Goal: Task Accomplishment & Management: Complete application form

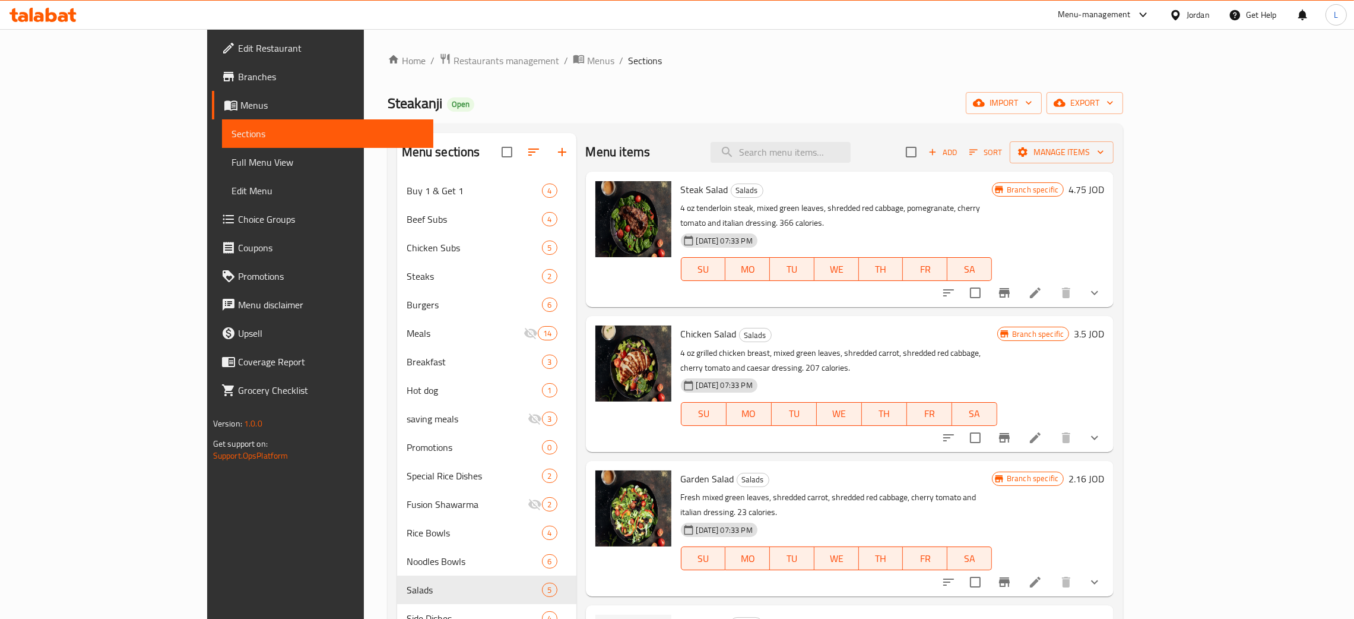
click at [59, 20] on icon at bounding box center [63, 17] width 10 height 10
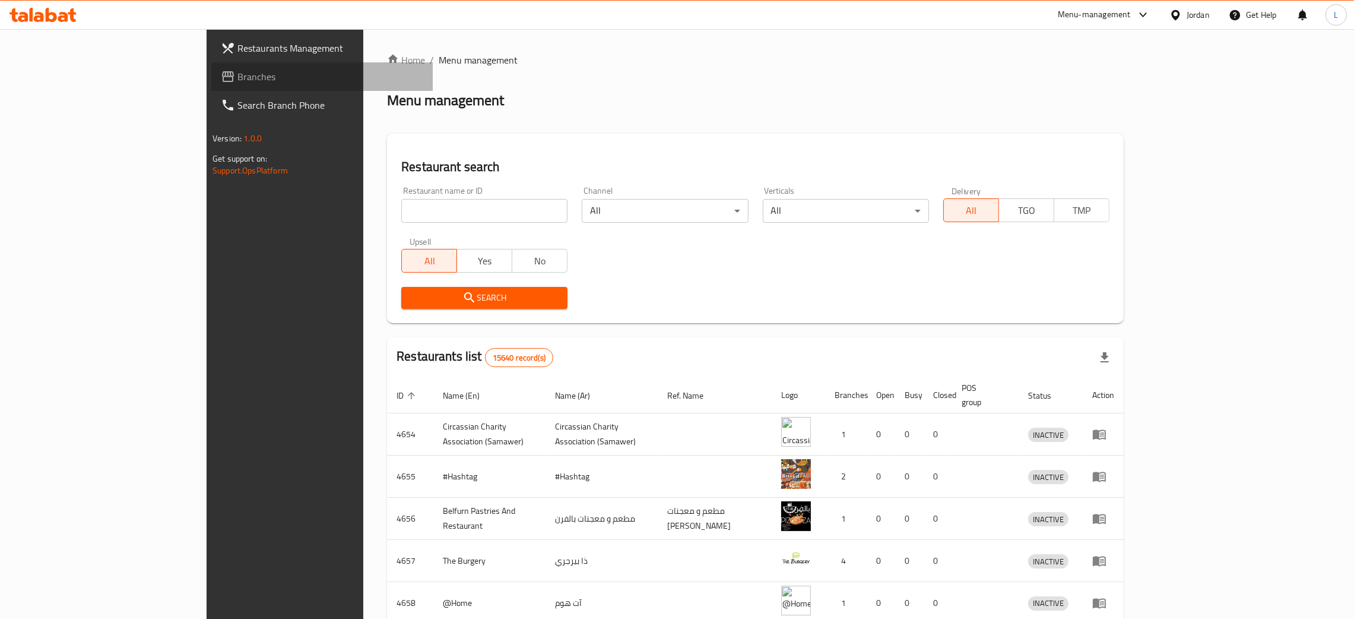
click at [237, 71] on span "Branches" at bounding box center [330, 76] width 186 height 14
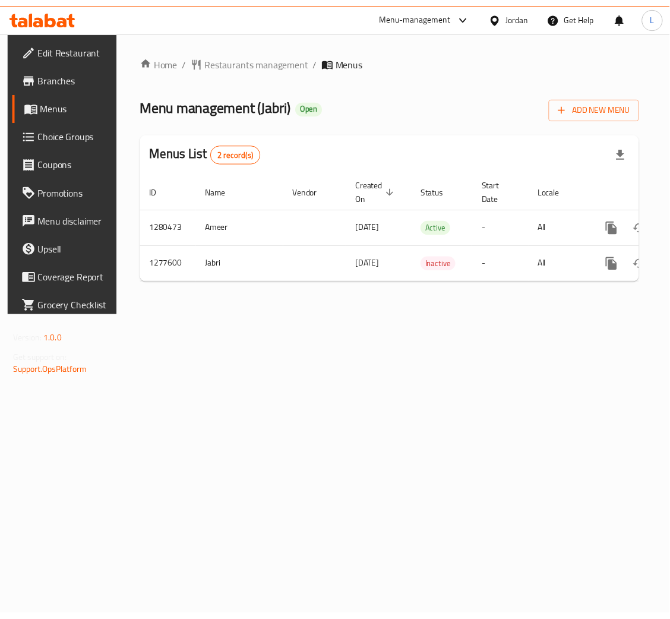
scroll to position [0, 67]
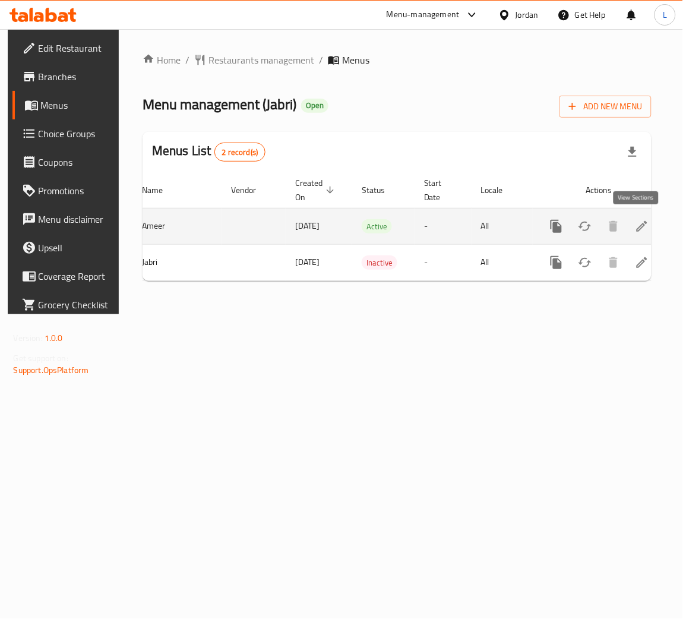
click at [635, 230] on icon "enhanced table" at bounding box center [642, 226] width 14 height 14
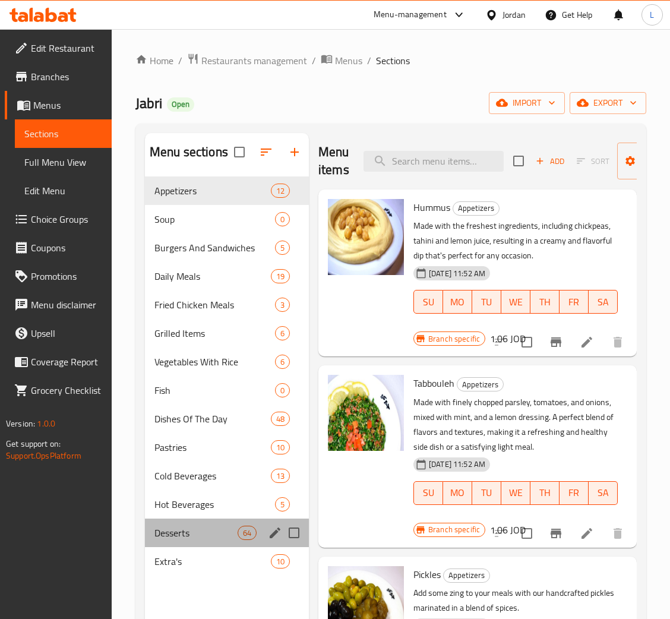
click at [204, 524] on div "Desserts 64" at bounding box center [227, 532] width 164 height 28
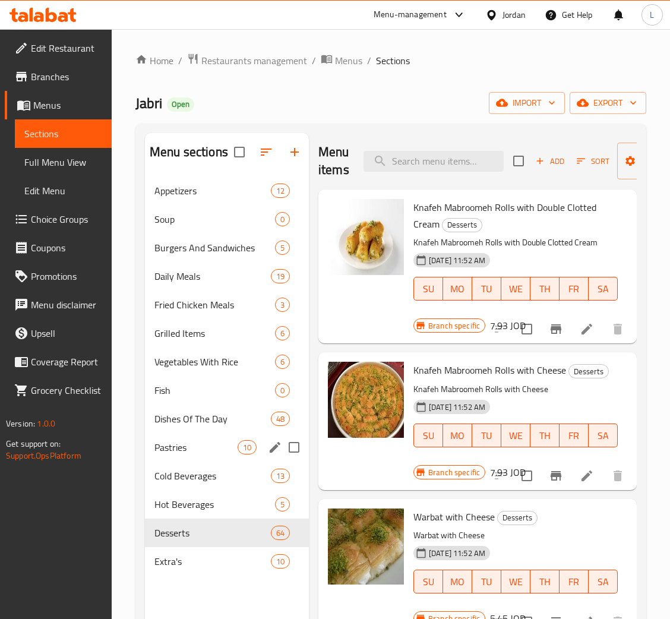
click at [220, 458] on div "Pastries 10" at bounding box center [227, 447] width 164 height 28
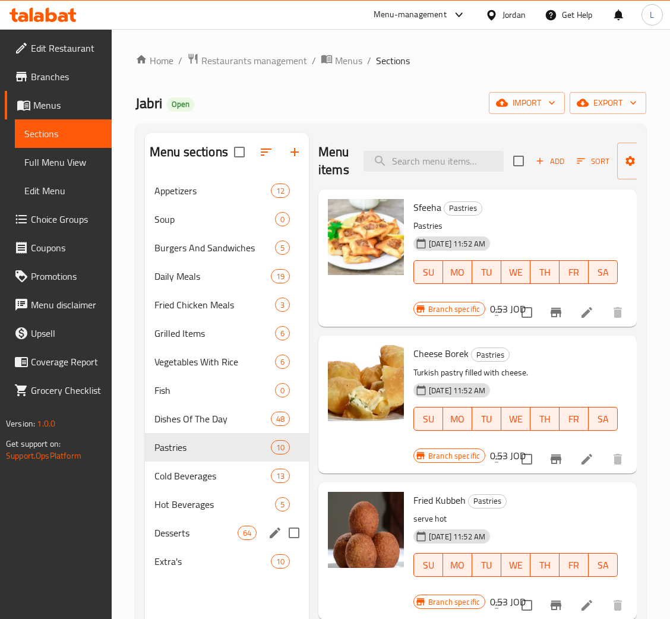
click at [219, 522] on div "Desserts 64" at bounding box center [227, 532] width 164 height 28
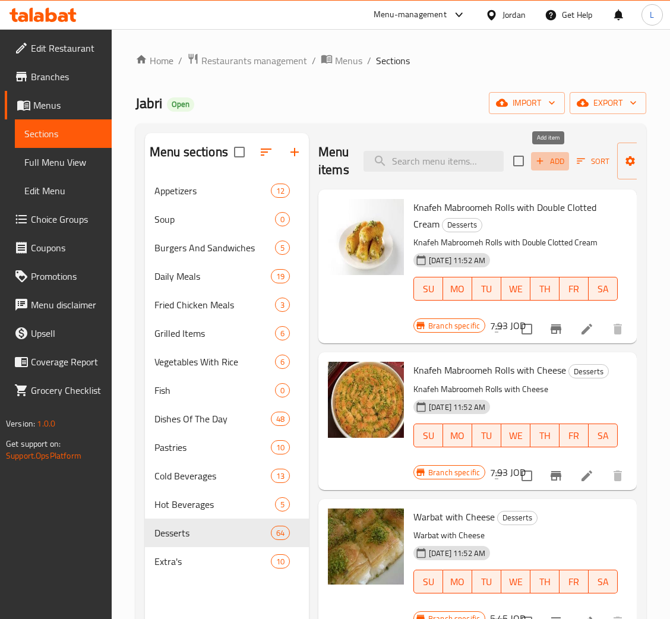
click at [550, 165] on span "Add" at bounding box center [550, 161] width 32 height 14
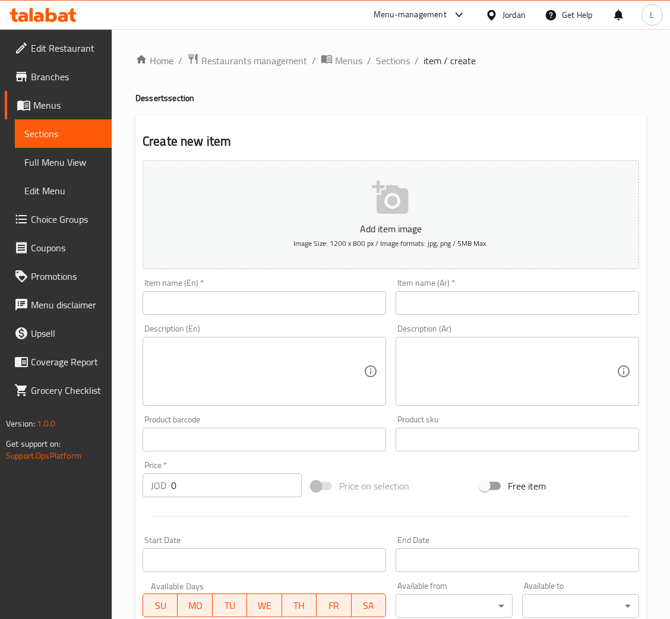
drag, startPoint x: 424, startPoint y: 305, endPoint x: 354, endPoint y: 315, distance: 71.4
click at [424, 305] on input "text" at bounding box center [516, 303] width 243 height 24
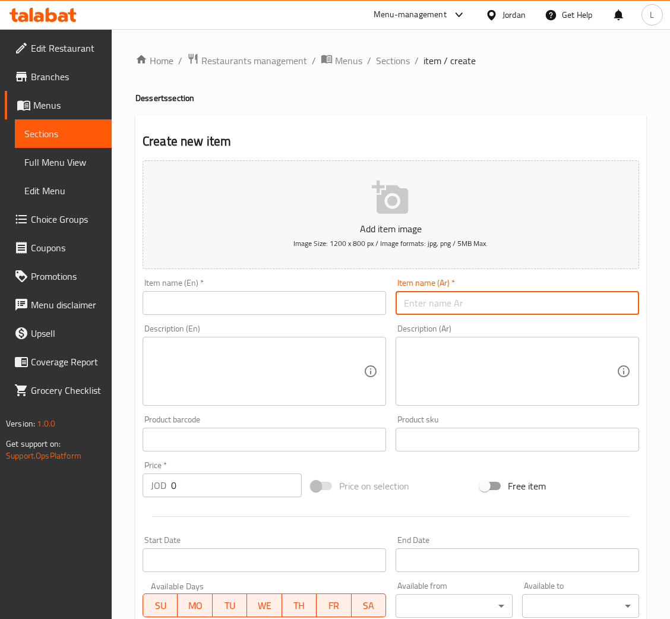
paste input "كاسترد مع الجلو علبة صغيرة"
type input "كاسترد مع الجلو علبة صغيرة"
click at [311, 316] on div "Item name (En)   * Item name (En) *" at bounding box center [264, 297] width 253 height 46
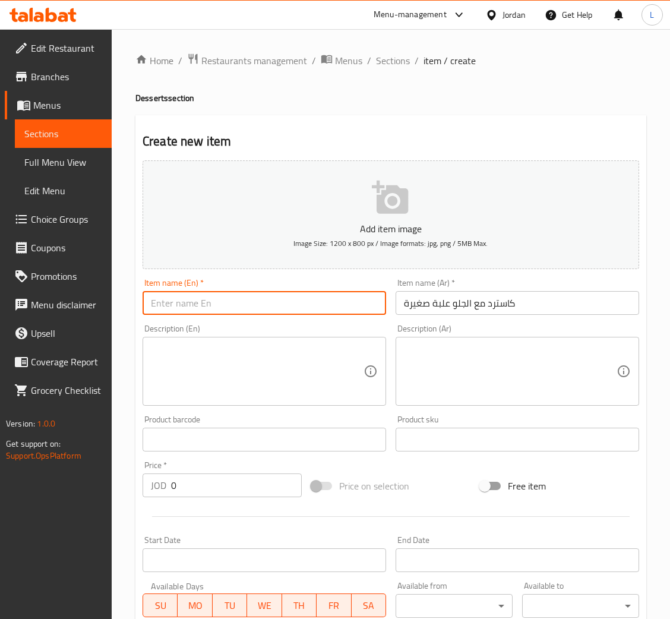
click at [304, 300] on input "text" at bounding box center [263, 303] width 243 height 24
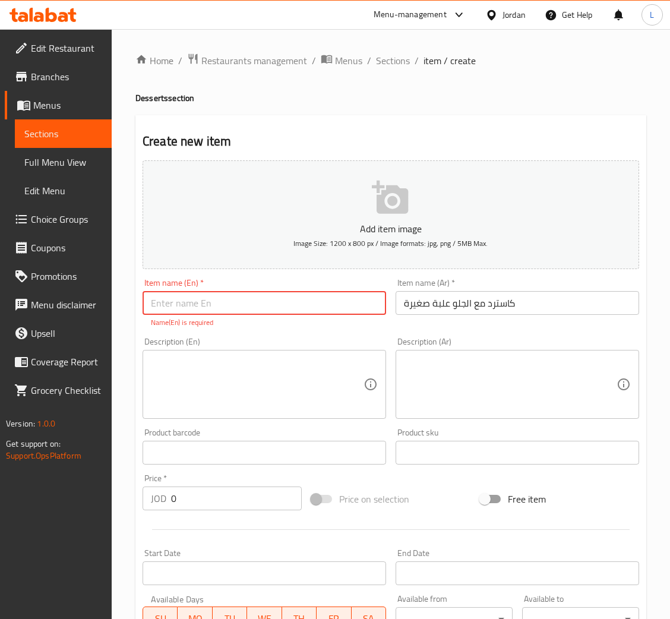
paste input "Custard with jelly small box"
type input "Custard with jelly small box"
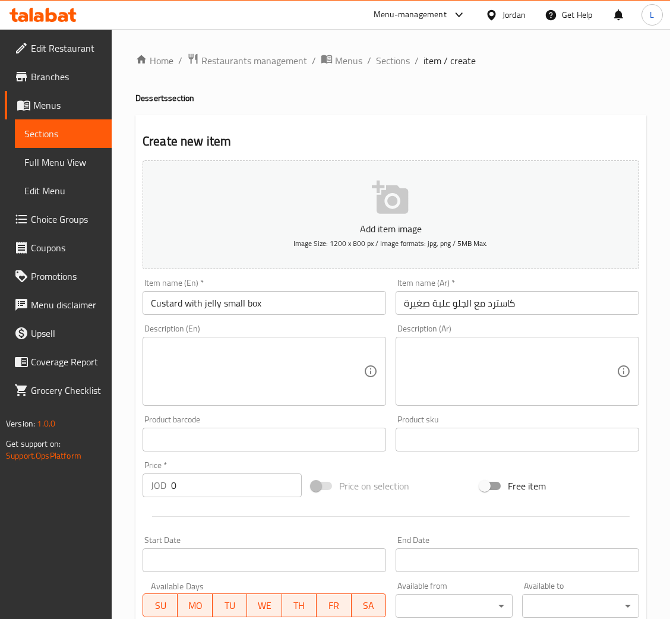
click at [192, 496] on input "0" at bounding box center [236, 485] width 131 height 24
paste input "1.02"
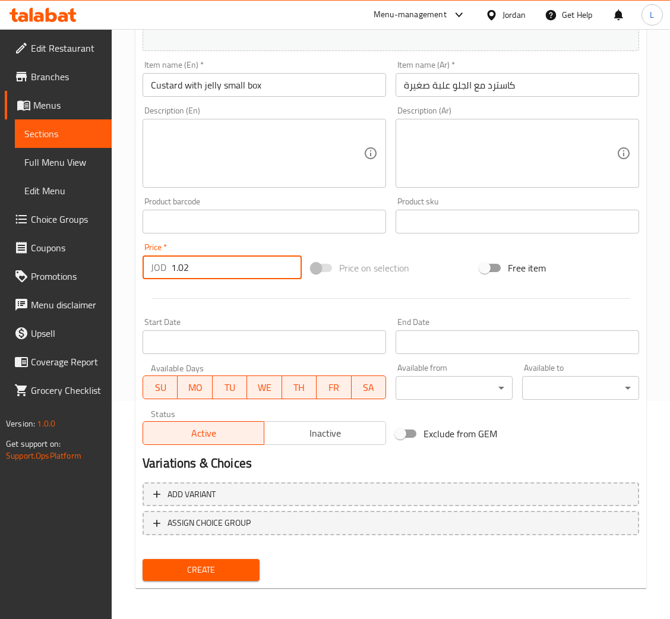
type input "1.02"
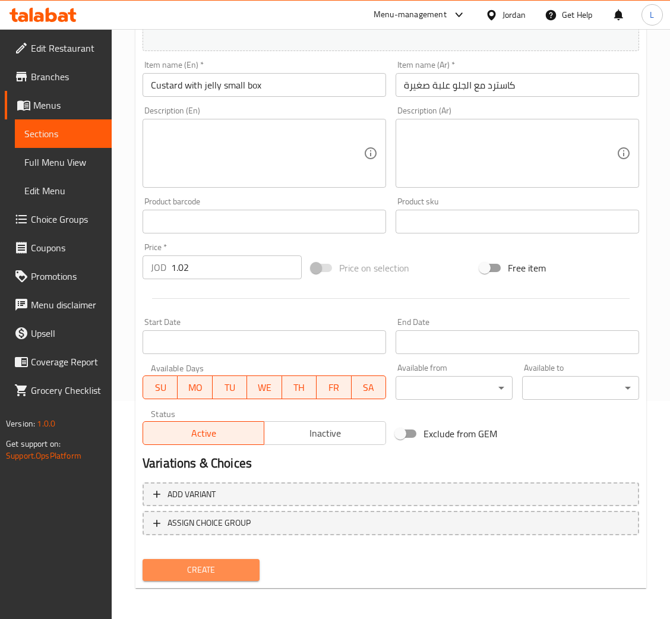
click at [214, 568] on span "Create" at bounding box center [201, 569] width 98 height 15
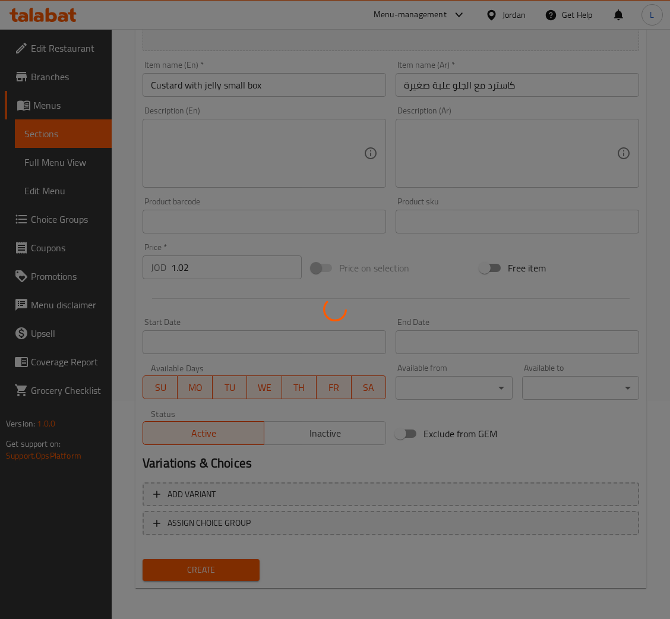
type input "0"
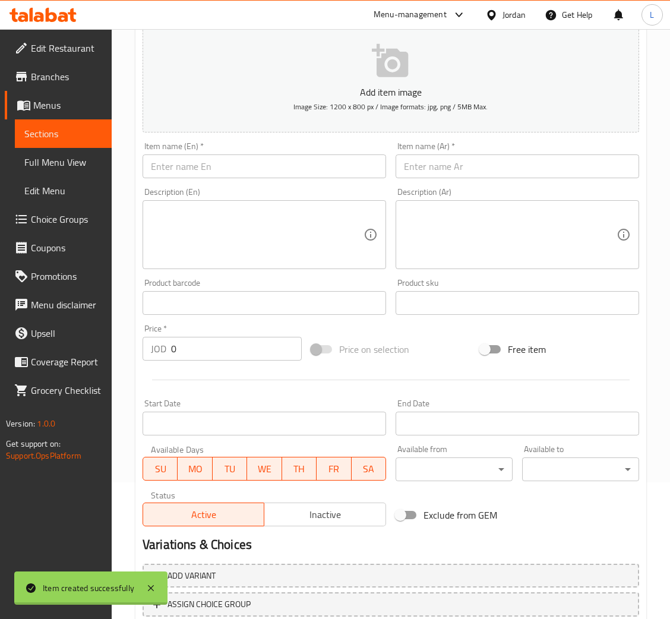
scroll to position [129, 0]
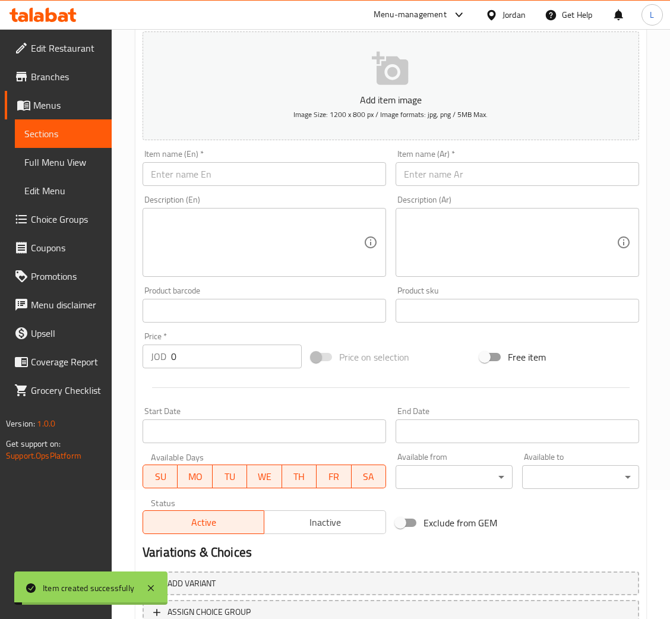
drag, startPoint x: 493, startPoint y: 181, endPoint x: 493, endPoint y: 172, distance: 8.9
click at [493, 180] on input "text" at bounding box center [516, 174] width 243 height 24
drag, startPoint x: 493, startPoint y: 172, endPoint x: 462, endPoint y: 170, distance: 31.0
click at [493, 172] on input "text" at bounding box center [516, 174] width 243 height 24
paste input "مهلبية مع البرتقال علبة صغيرة"
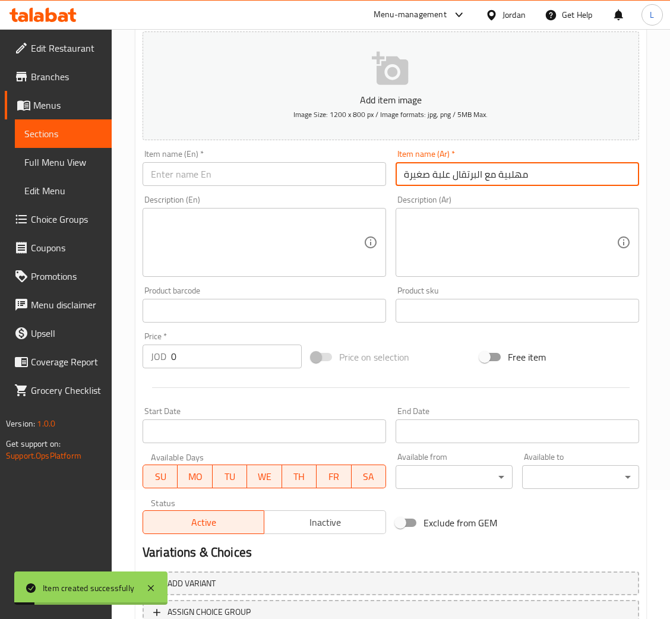
type input "مهلبية مع البرتقال علبة صغيرة"
click at [369, 166] on input "text" at bounding box center [263, 174] width 243 height 24
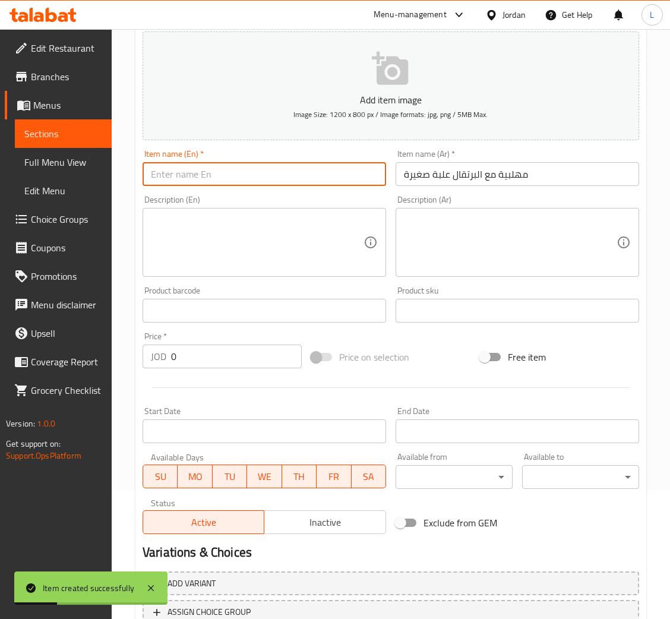
paste input "Small box of orange pudding"
type input "Small box of orange pudding"
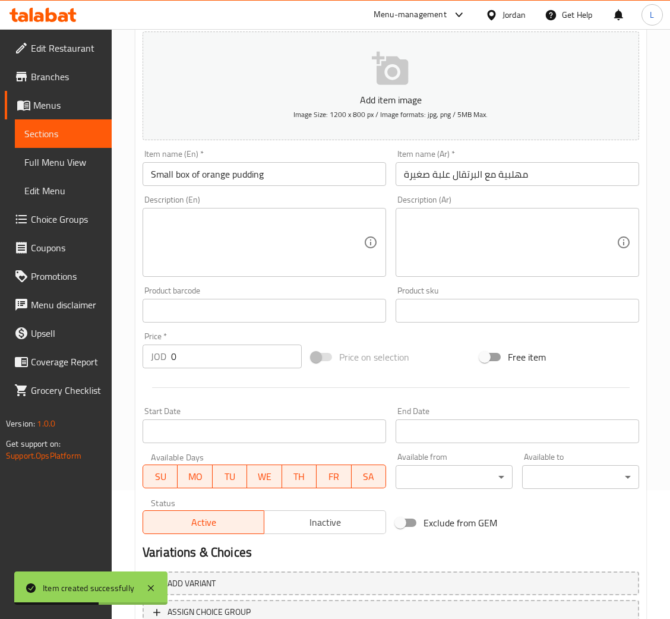
click at [220, 363] on input "0" at bounding box center [236, 356] width 131 height 24
paste input "1.02"
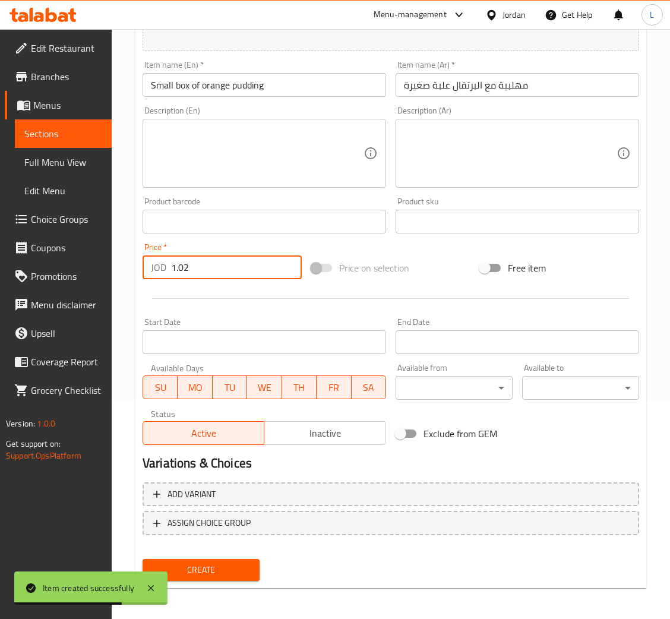
type input "1.02"
click at [223, 562] on span "Create" at bounding box center [201, 569] width 98 height 15
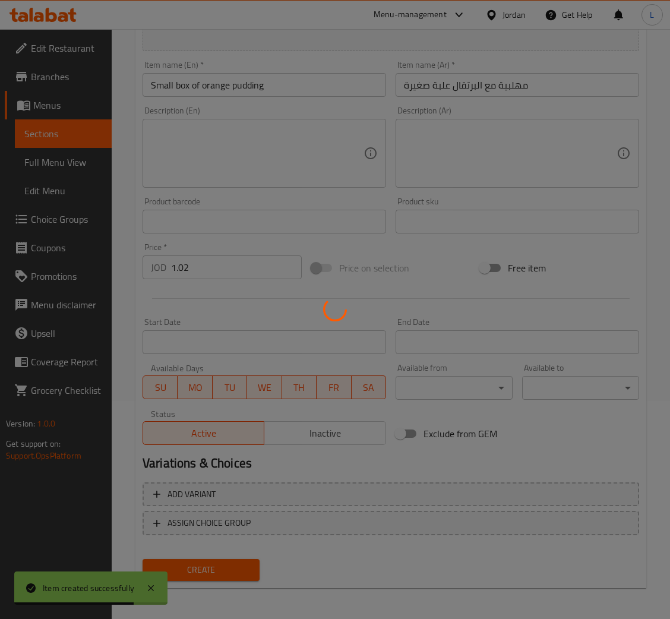
type input "0"
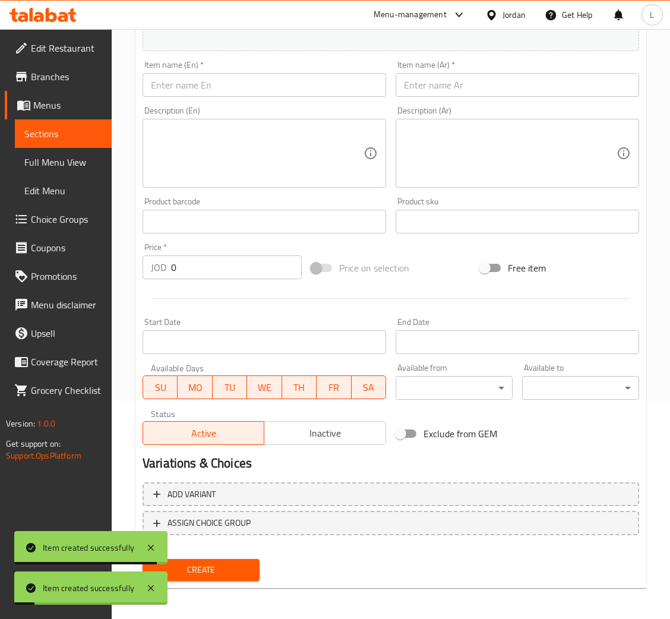
click at [522, 99] on div "Item name (Ar)   * Item name (Ar) *" at bounding box center [517, 79] width 253 height 46
drag, startPoint x: 437, startPoint y: 84, endPoint x: 337, endPoint y: 87, distance: 100.4
click at [437, 84] on input "text" at bounding box center [516, 85] width 243 height 24
paste input "ليزي كيك"
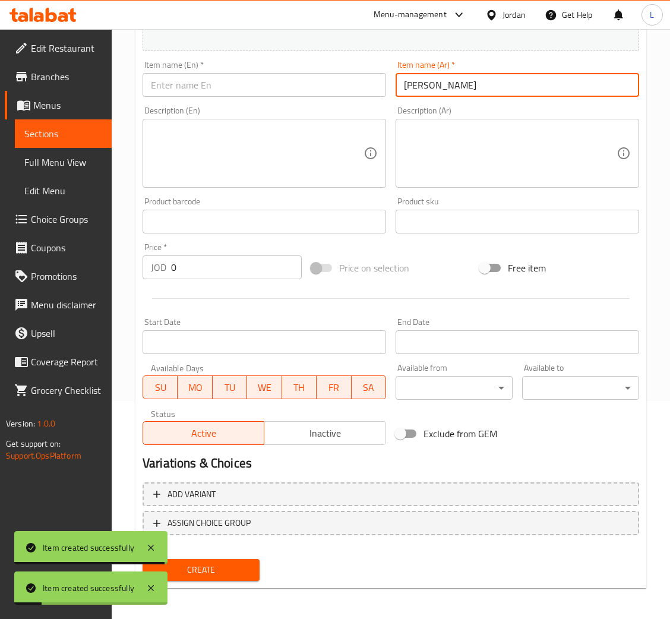
type input "ليزي كيك"
click at [314, 87] on input "text" at bounding box center [263, 85] width 243 height 24
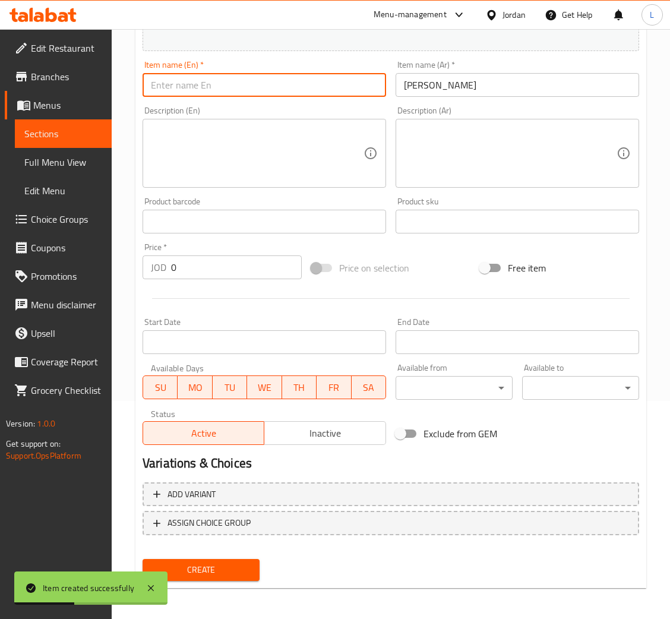
paste input "Lazy cake"
type input "Lazy cake"
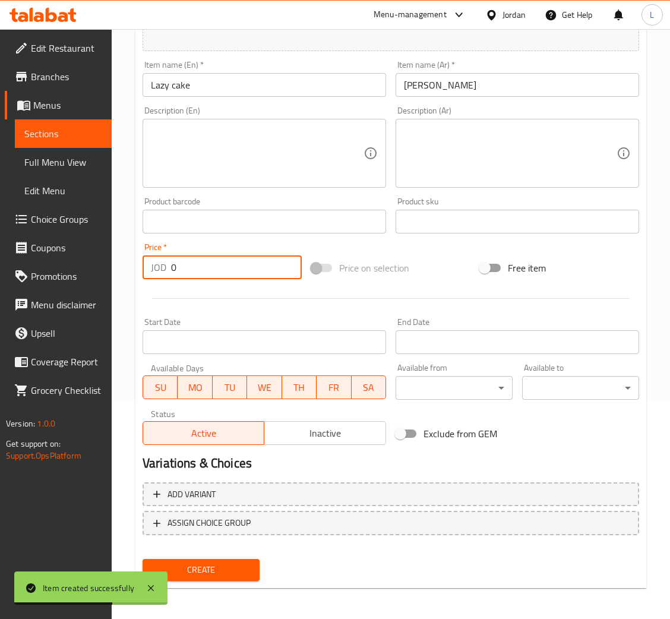
click at [199, 256] on input "0" at bounding box center [236, 267] width 131 height 24
paste input "1.02"
type input "1.02"
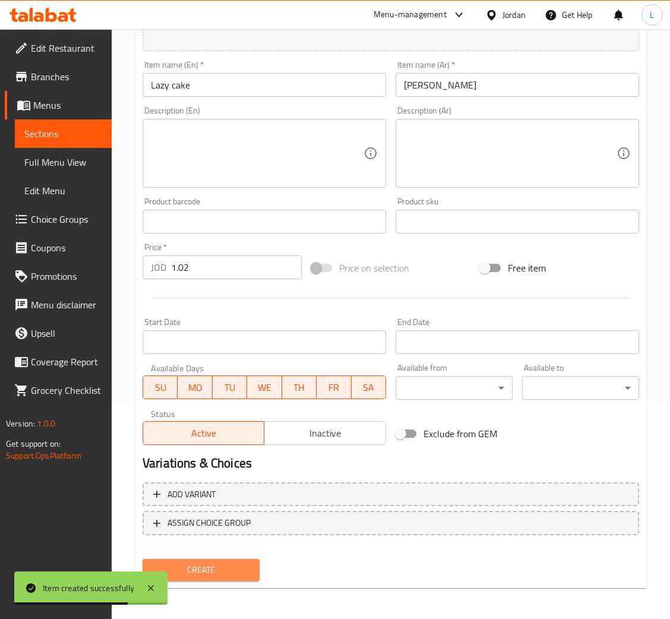
click at [218, 564] on span "Create" at bounding box center [201, 569] width 98 height 15
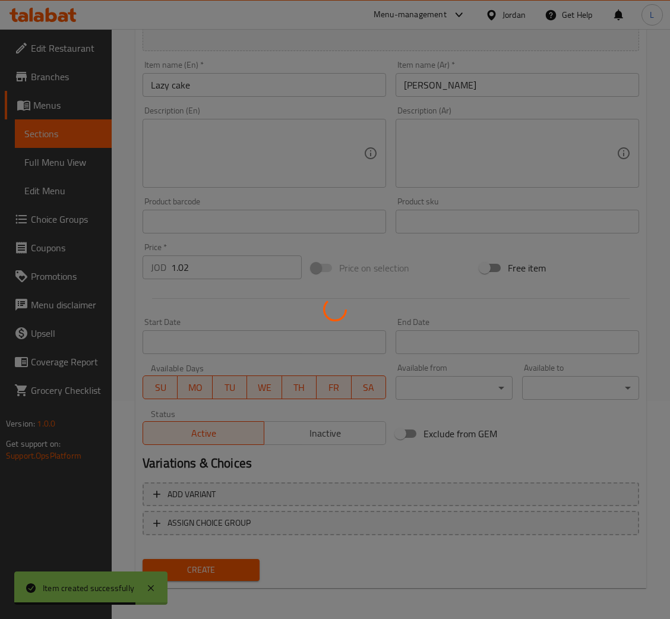
type input "0"
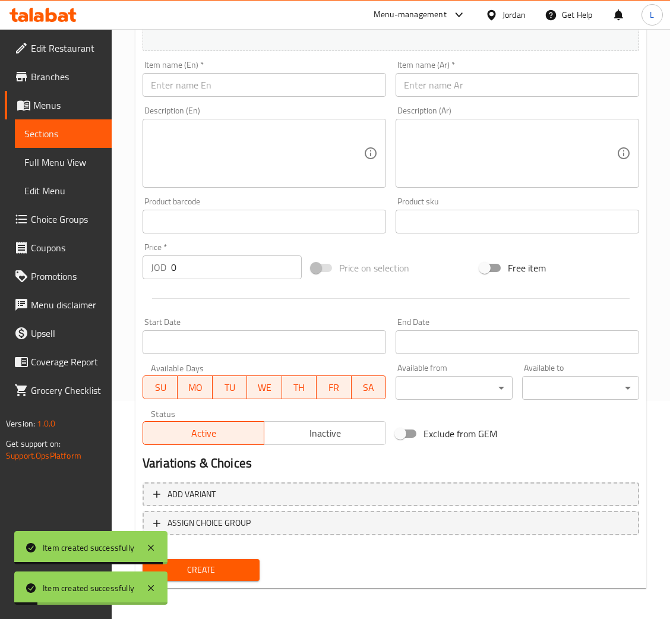
click at [473, 102] on div "Description (Ar) Description (Ar)" at bounding box center [517, 147] width 253 height 91
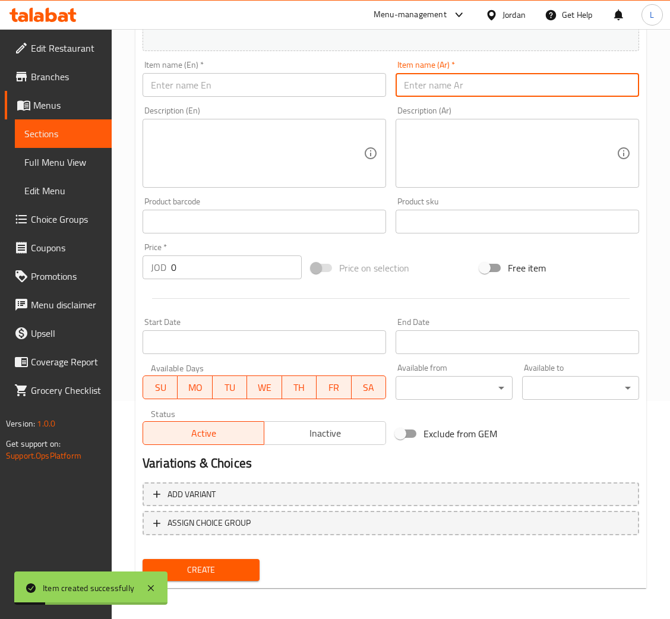
click at [465, 92] on input "text" at bounding box center [516, 85] width 243 height 24
paste input "قطعة كيك شوكولاتة"
type input "قطعة كيك شوكولاتة"
click at [315, 89] on input "text" at bounding box center [263, 85] width 243 height 24
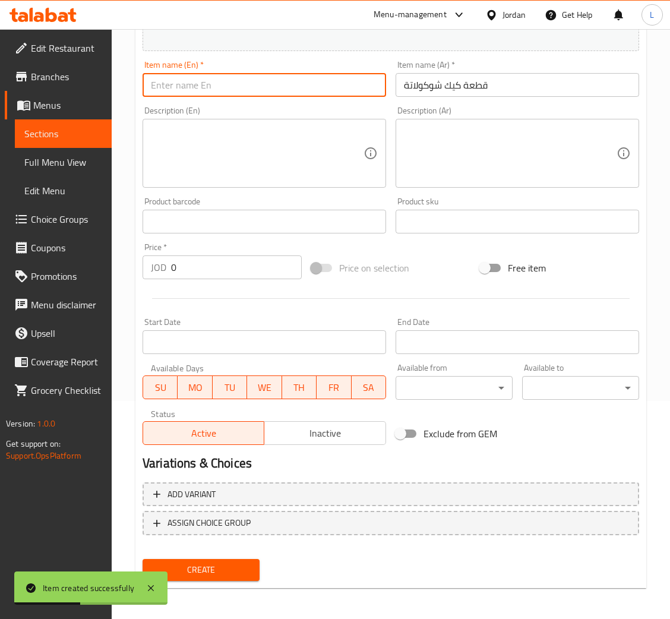
paste input "A piece of chocolate cake"
type input "A piece of chocolate cake"
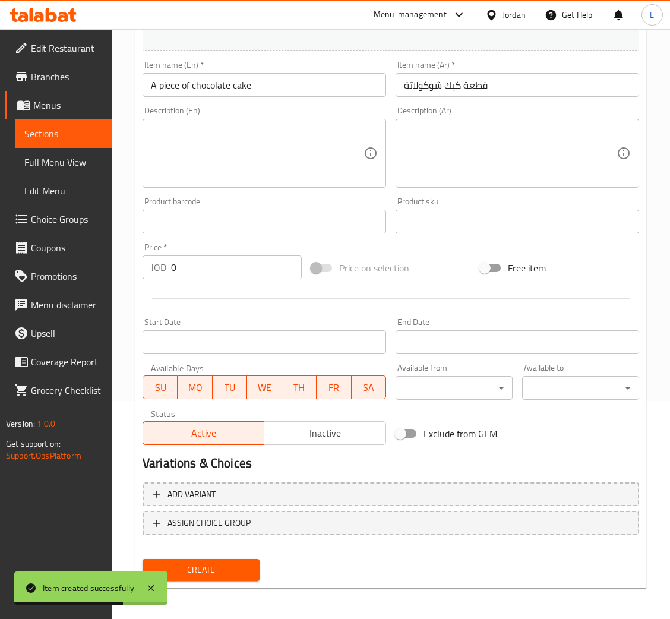
click at [207, 266] on input "0" at bounding box center [236, 267] width 131 height 24
paste input "1.02"
type input "1.02"
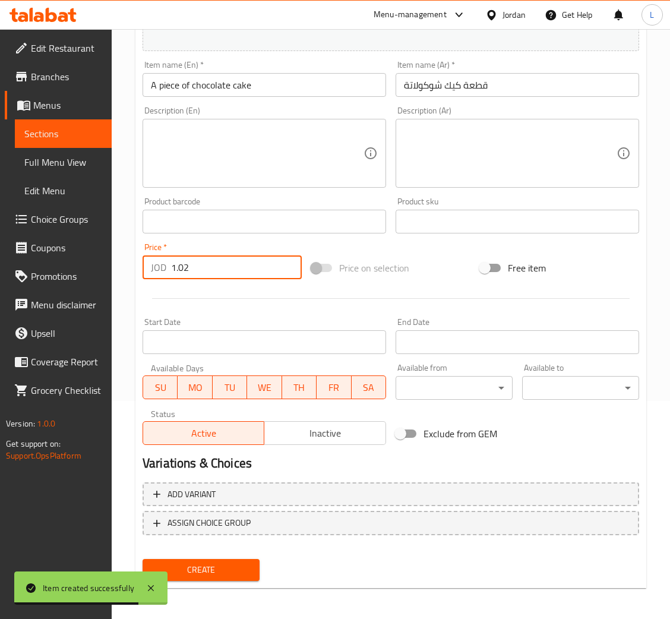
drag, startPoint x: 210, startPoint y: 552, endPoint x: 208, endPoint y: 563, distance: 10.8
click at [210, 554] on div "Create" at bounding box center [201, 569] width 126 height 31
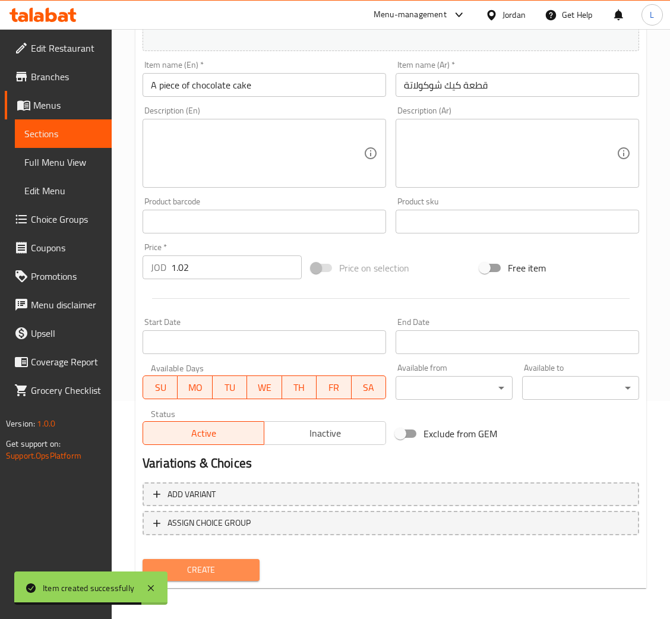
click at [208, 563] on span "Create" at bounding box center [201, 569] width 98 height 15
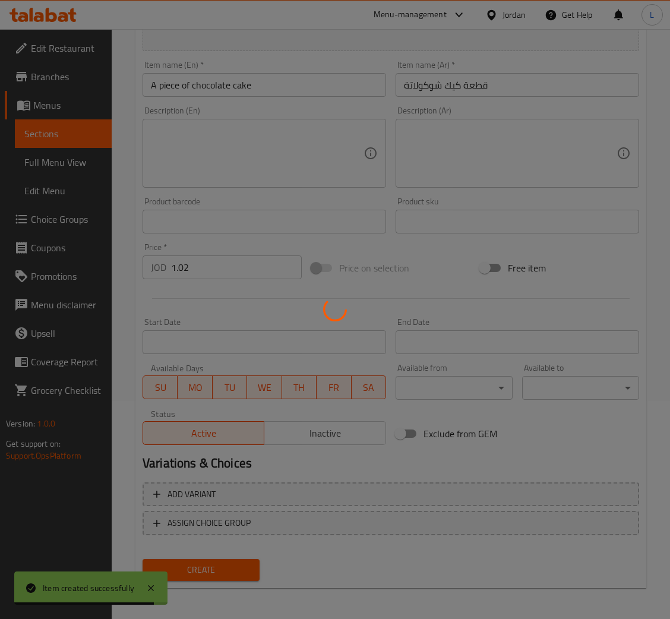
type input "0"
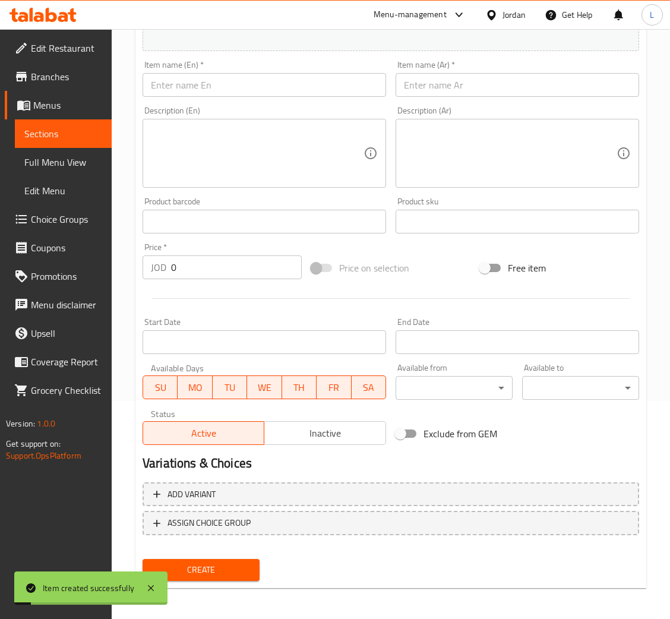
drag, startPoint x: 200, startPoint y: 81, endPoint x: 242, endPoint y: 96, distance: 43.9
click at [200, 81] on input "text" at bounding box center [263, 85] width 243 height 24
paste input "Large Cake Oreo"
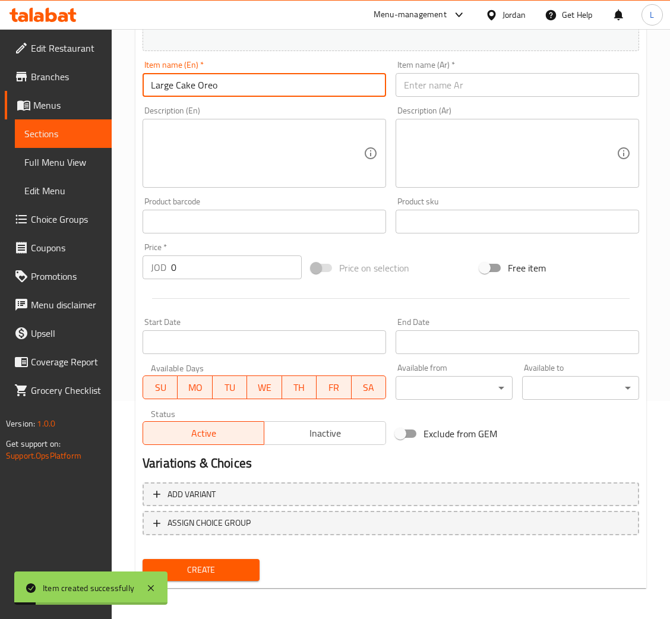
click at [486, 103] on div "Description (Ar) Description (Ar)" at bounding box center [517, 147] width 253 height 91
drag, startPoint x: 485, startPoint y: 84, endPoint x: 423, endPoint y: 30, distance: 82.9
click at [485, 84] on input "text" at bounding box center [516, 85] width 243 height 24
drag, startPoint x: 174, startPoint y: 92, endPoint x: 144, endPoint y: 96, distance: 30.0
click at [144, 96] on input "Large Cake Oreo" at bounding box center [263, 85] width 243 height 24
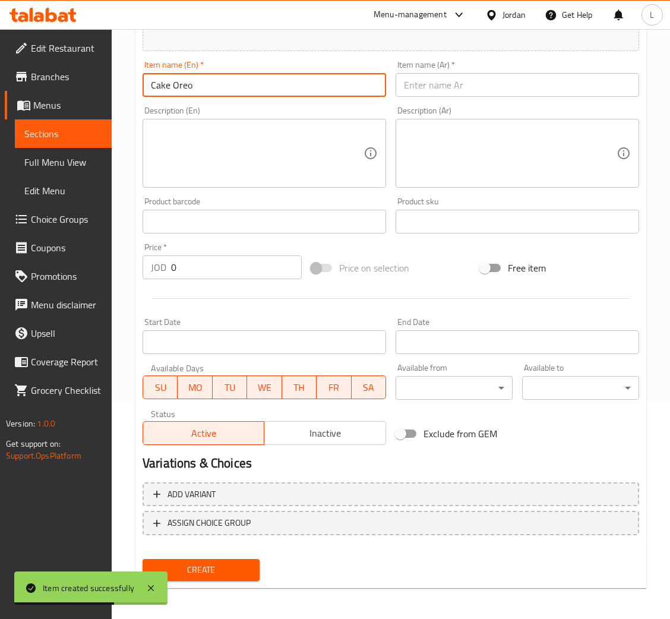
click at [185, 88] on input "Cake Oreo" at bounding box center [263, 85] width 243 height 24
type input "Cake Oreo"
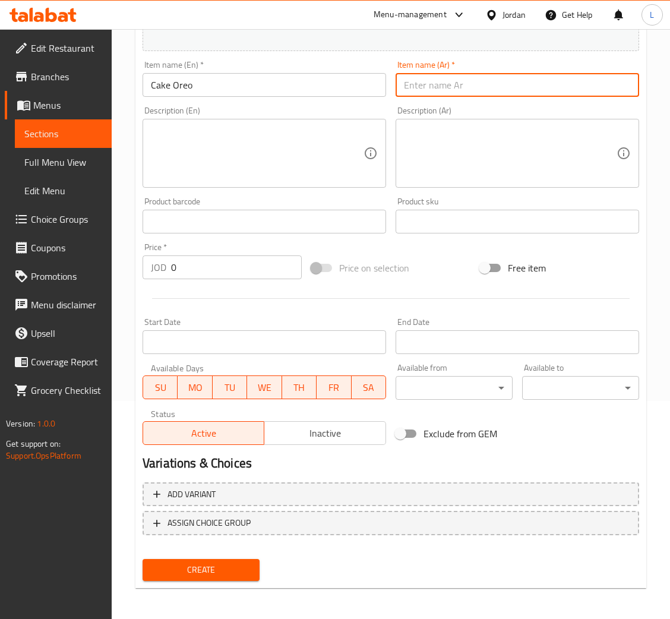
click at [426, 76] on input "text" at bounding box center [516, 85] width 243 height 24
paste input "كيكة اوريو"
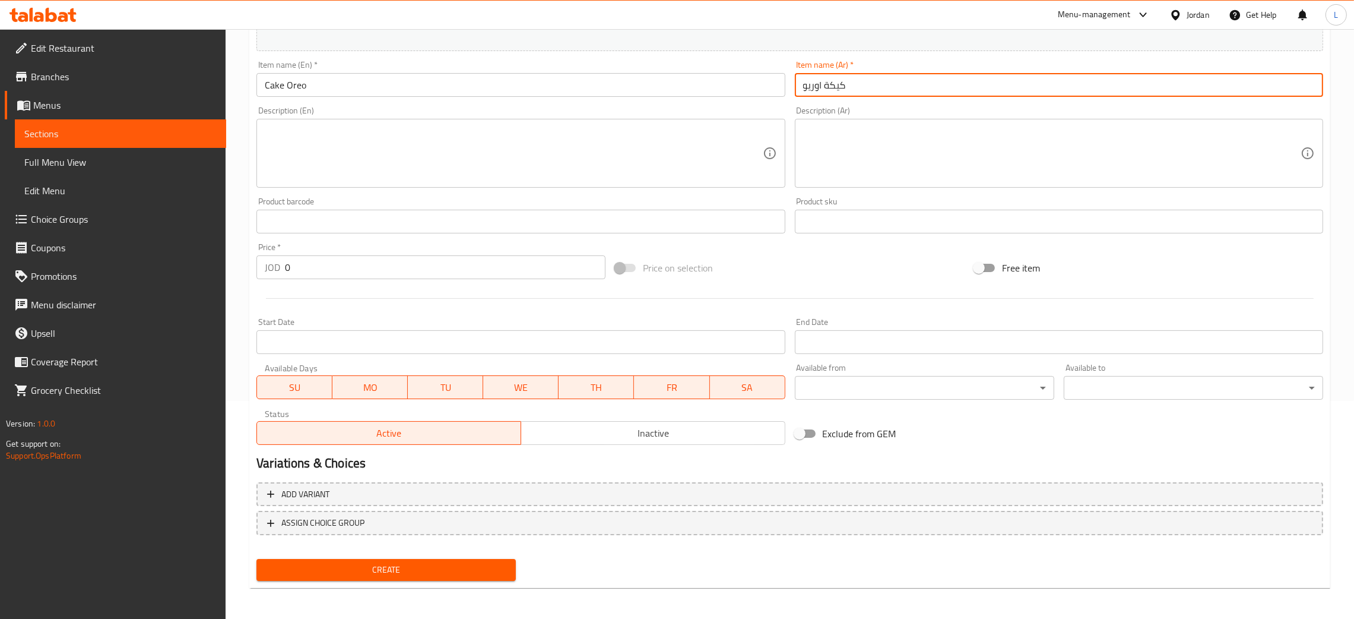
type input "كيكة اوريو"
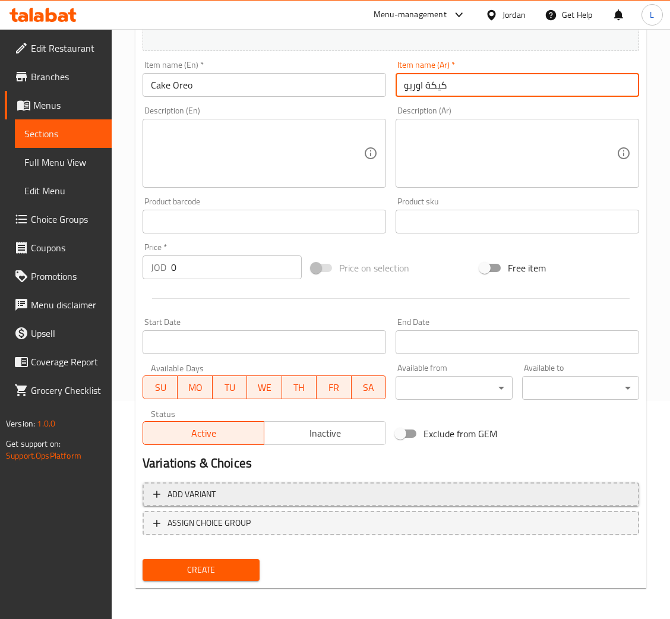
click at [245, 493] on span "Add variant" at bounding box center [390, 494] width 475 height 15
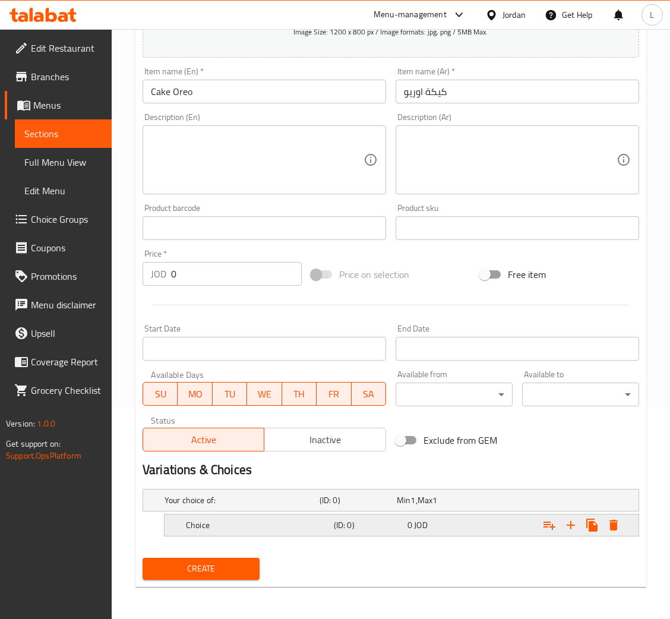
click at [227, 525] on h5 "Choice" at bounding box center [257, 525] width 143 height 12
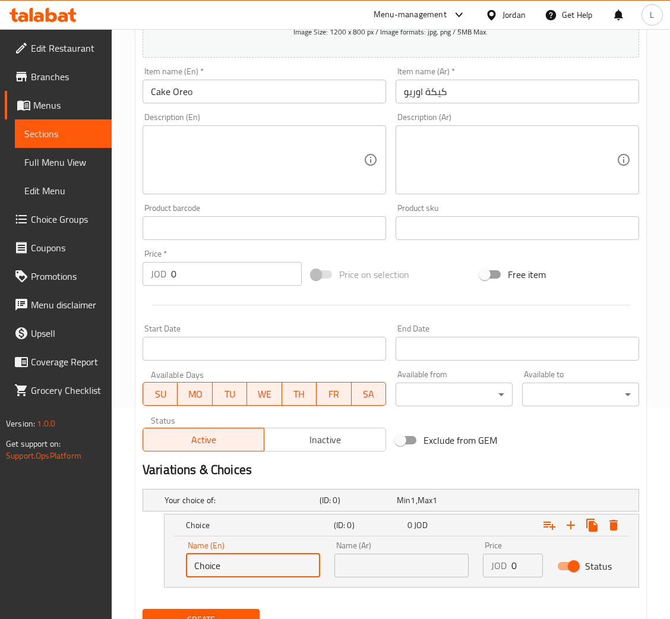
click at [252, 575] on input "Choice" at bounding box center [253, 565] width 134 height 24
type input "Small"
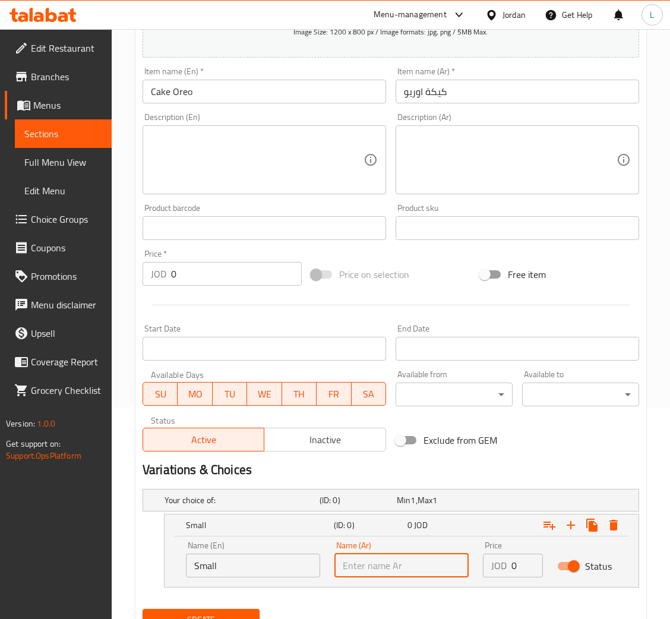
click at [429, 555] on input "text" at bounding box center [401, 565] width 134 height 24
type input "s"
type input "w"
type input "صغير"
click at [514, 571] on input "0" at bounding box center [526, 565] width 31 height 24
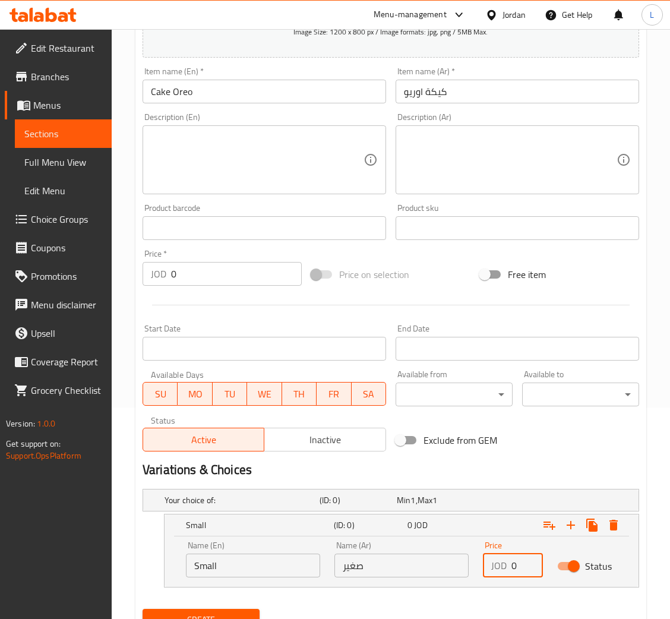
click at [514, 571] on input "0" at bounding box center [526, 565] width 31 height 24
click at [518, 570] on input "0" at bounding box center [526, 565] width 31 height 24
paste input "8.15"
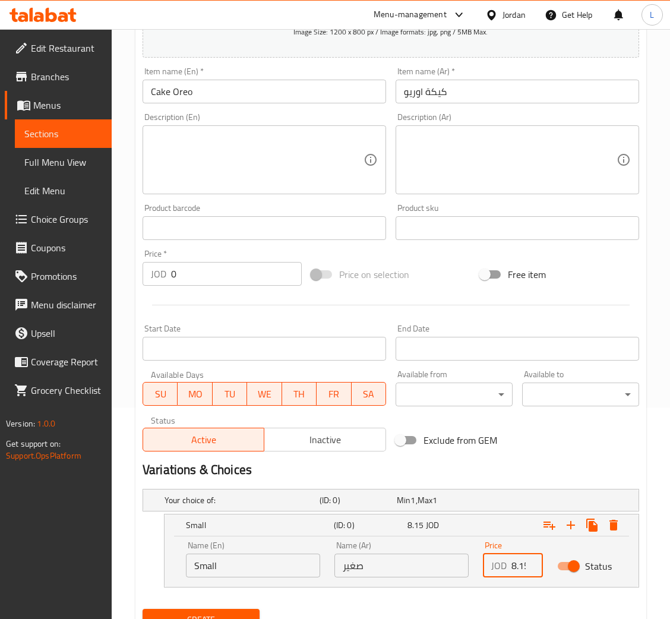
scroll to position [0, 3]
type input "8.15"
click at [569, 525] on icon "Expand" at bounding box center [570, 525] width 8 height 8
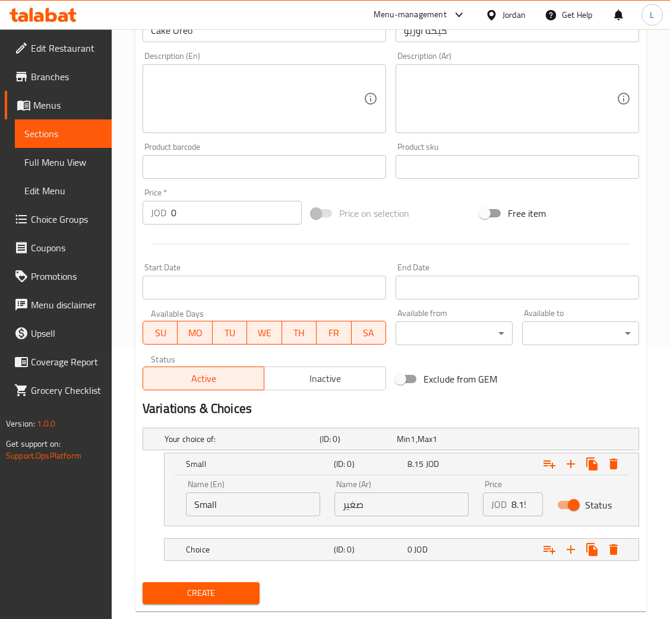
scroll to position [297, 0]
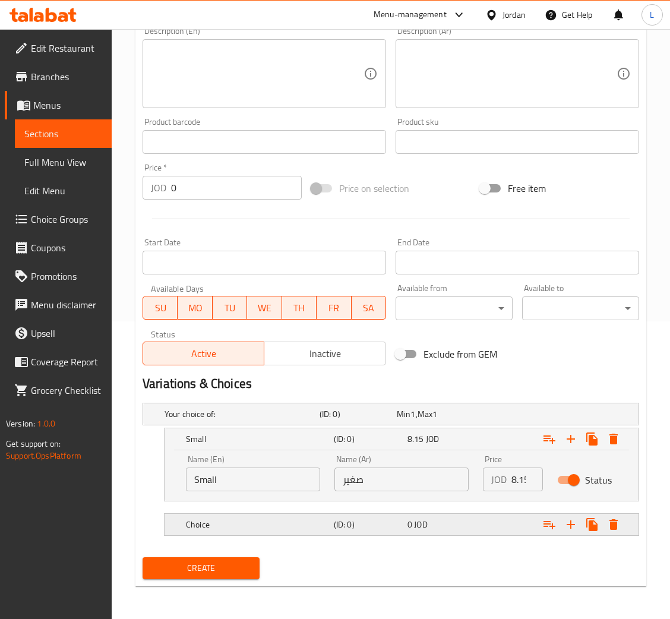
click at [432, 527] on div "0 JOD" at bounding box center [441, 524] width 69 height 12
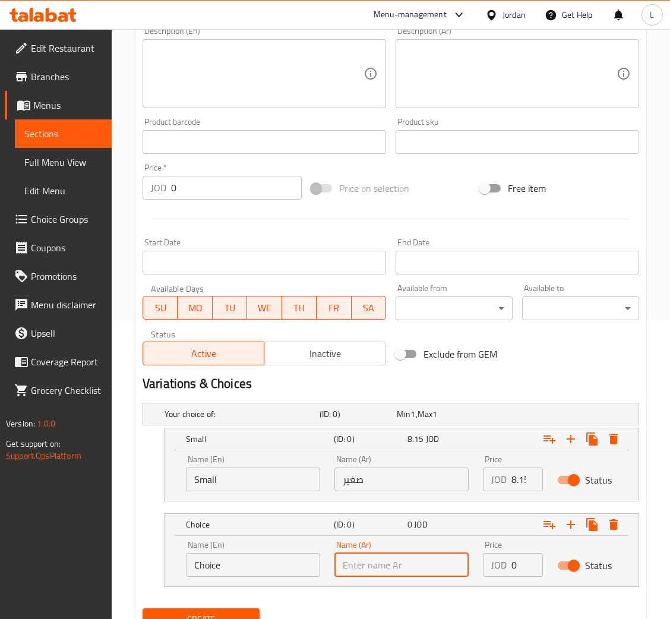
click at [436, 560] on input "text" at bounding box center [401, 565] width 134 height 24
type input "كبير"
click at [267, 569] on input "Choice" at bounding box center [253, 565] width 134 height 24
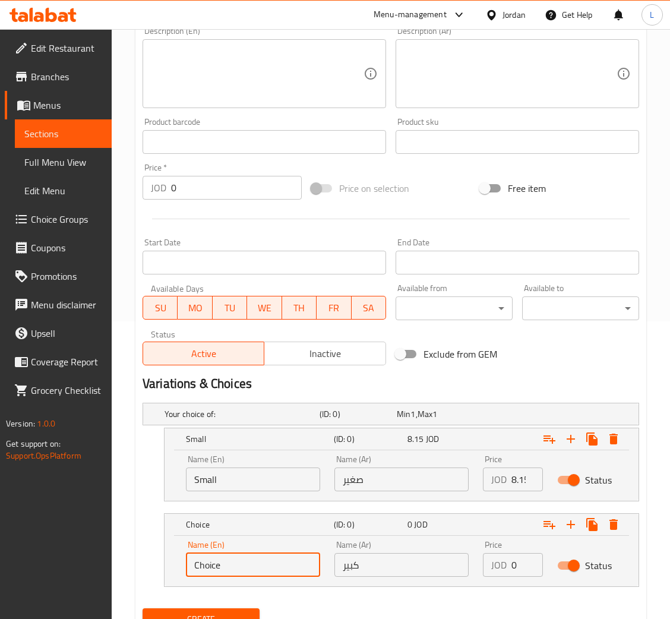
click at [267, 569] on input "Choice" at bounding box center [253, 565] width 134 height 24
type input "Large"
click at [514, 566] on input "0" at bounding box center [526, 565] width 31 height 24
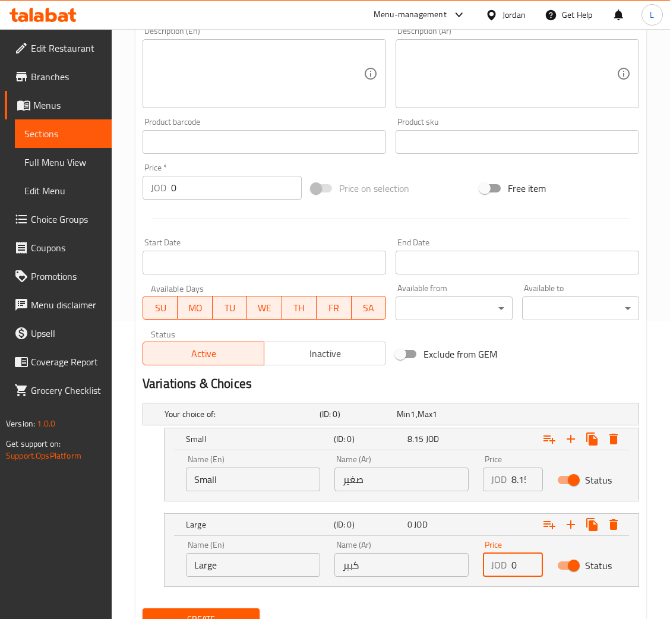
click at [515, 562] on input "0" at bounding box center [526, 565] width 31 height 24
paste input "10.19"
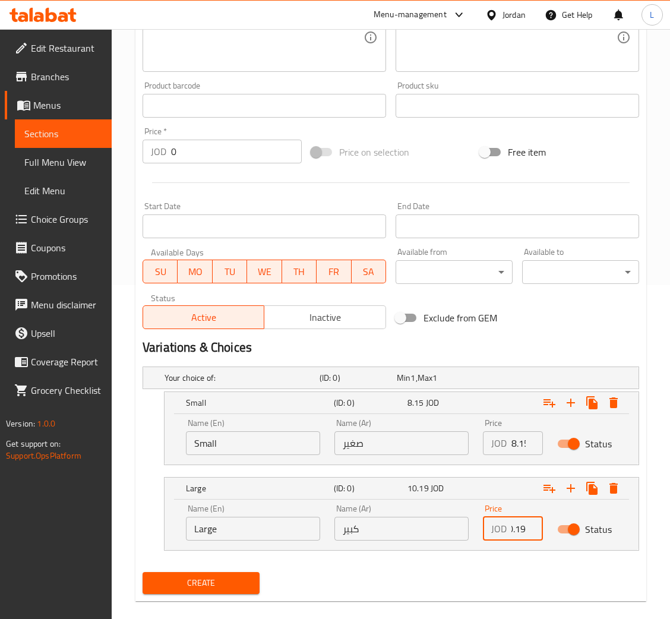
scroll to position [348, 0]
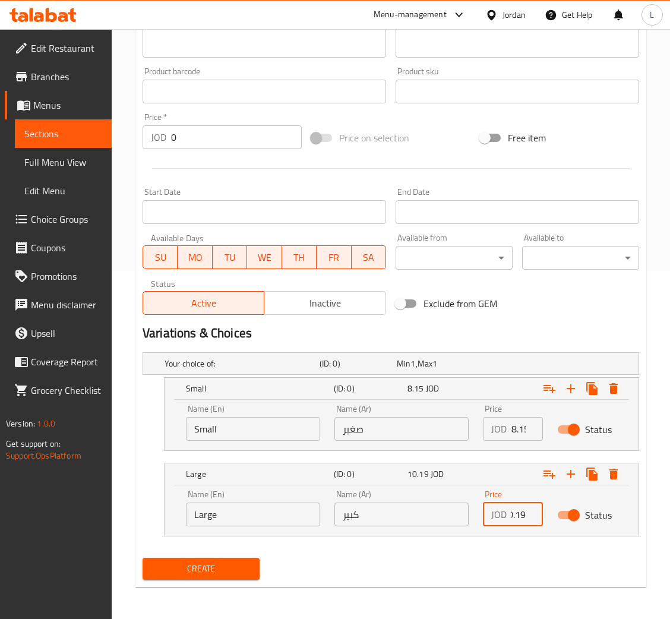
type input "10.19"
click at [191, 573] on span "Create" at bounding box center [201, 568] width 98 height 15
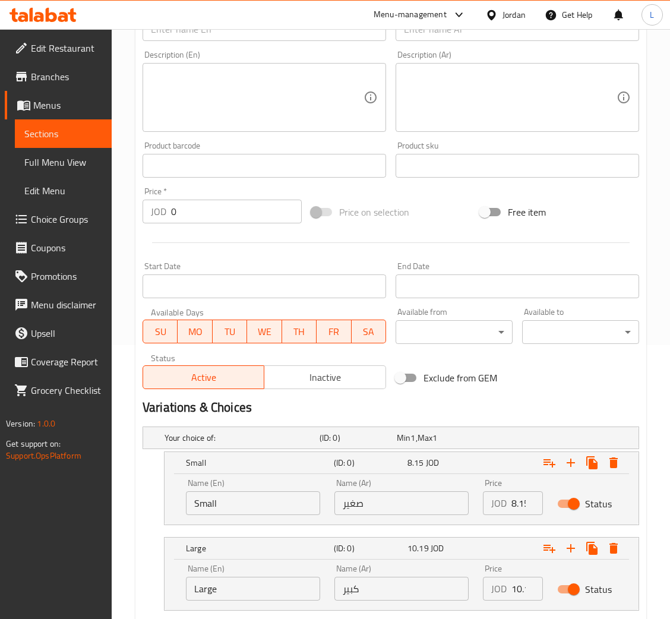
scroll to position [81, 0]
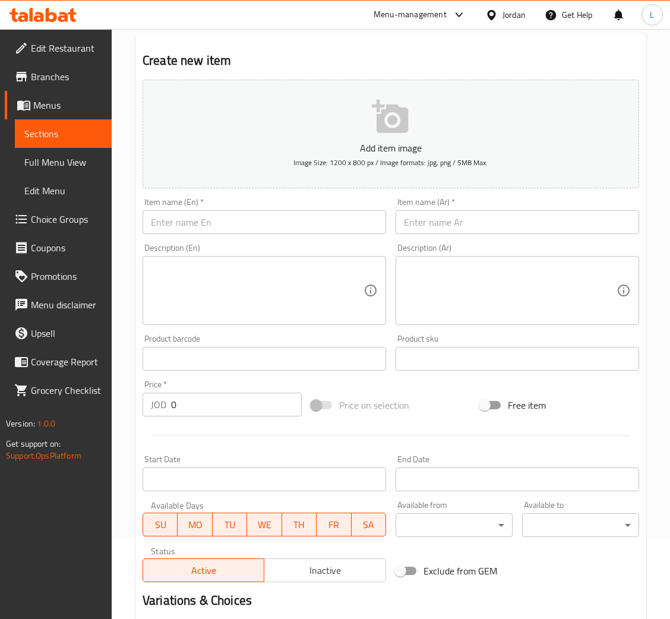
drag, startPoint x: 305, startPoint y: 223, endPoint x: 353, endPoint y: 223, distance: 48.7
click at [305, 223] on input "text" at bounding box center [263, 222] width 243 height 24
paste input "Cake Chocolate Mousse"
type input "Cake Chocolate Mousse"
click at [410, 223] on input "text" at bounding box center [516, 222] width 243 height 24
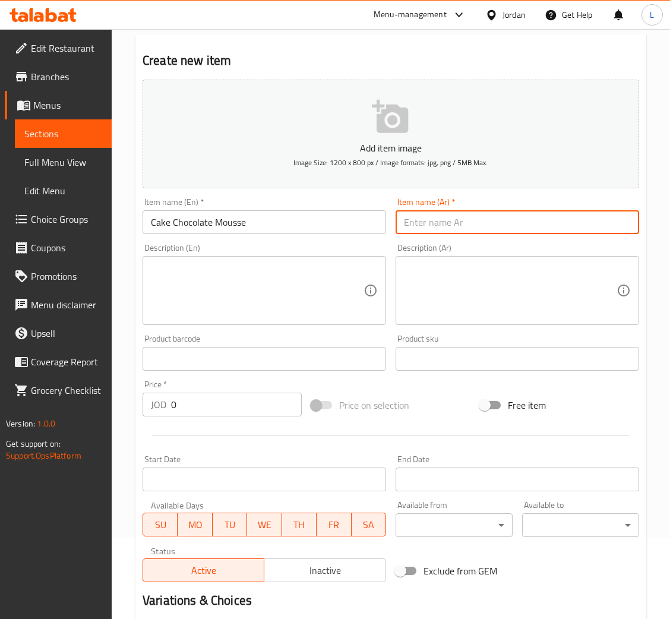
paste input "كعكة موس الشوكولاتة"
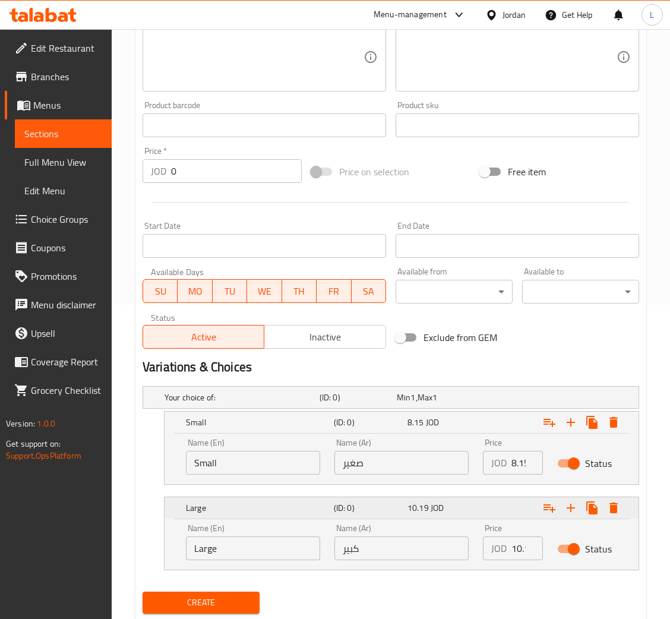
scroll to position [348, 0]
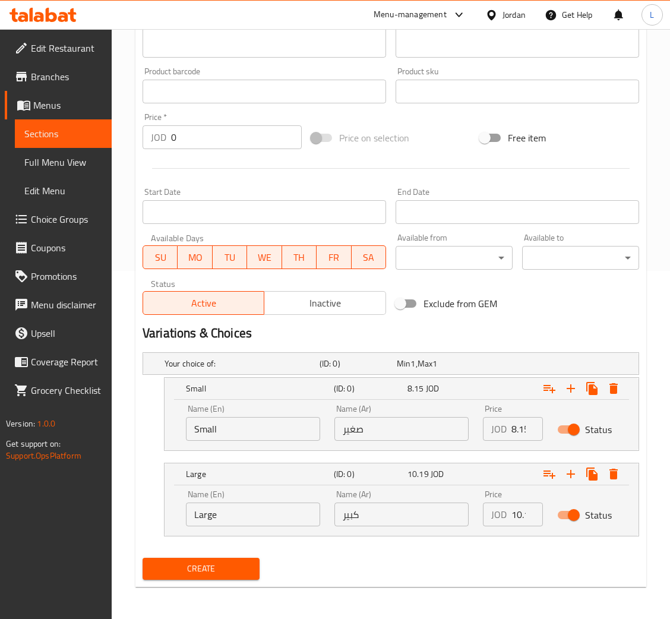
type input "كعكة موس الشوكولاتة"
click at [269, 505] on input "Large" at bounding box center [253, 514] width 134 height 24
type input "Choice"
click at [266, 519] on input "text" at bounding box center [253, 514] width 134 height 24
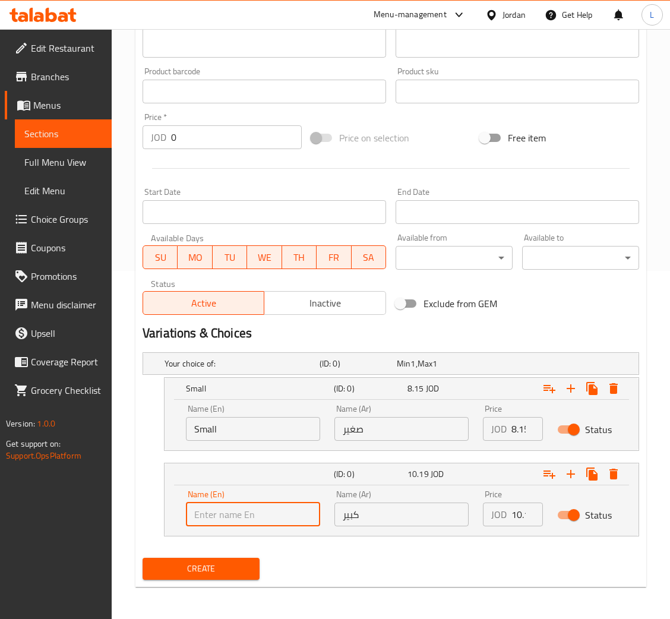
type input "Large"
click at [221, 430] on input "Small" at bounding box center [253, 429] width 134 height 24
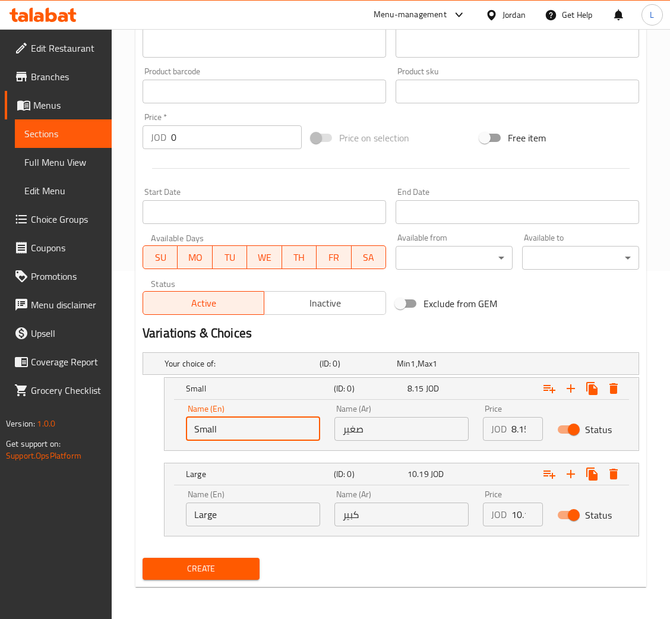
type input "Choice"
click at [223, 429] on input "text" at bounding box center [253, 429] width 134 height 24
type input "Small"
click at [411, 420] on input "صغير" at bounding box center [401, 429] width 134 height 24
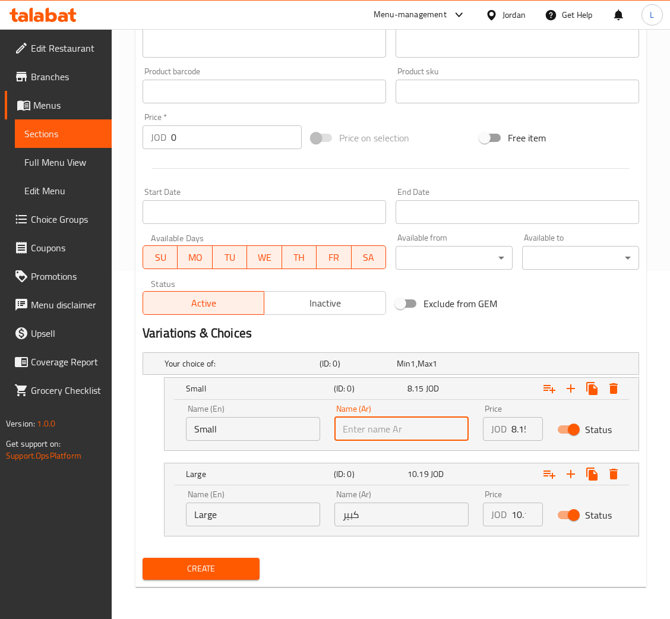
type input "صغير"
click at [369, 509] on input "كبير" at bounding box center [401, 514] width 134 height 24
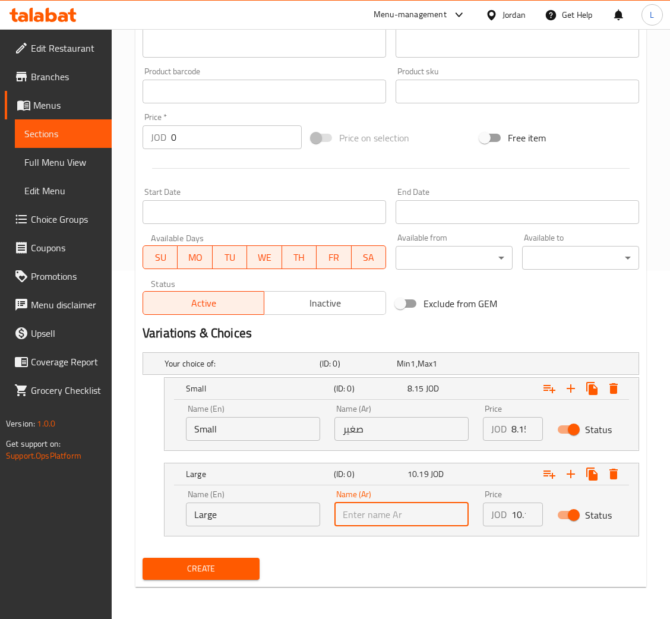
type input "كبير"
click at [514, 426] on input "8.15" at bounding box center [526, 429] width 31 height 24
click at [518, 429] on input "8.15" at bounding box center [526, 429] width 31 height 24
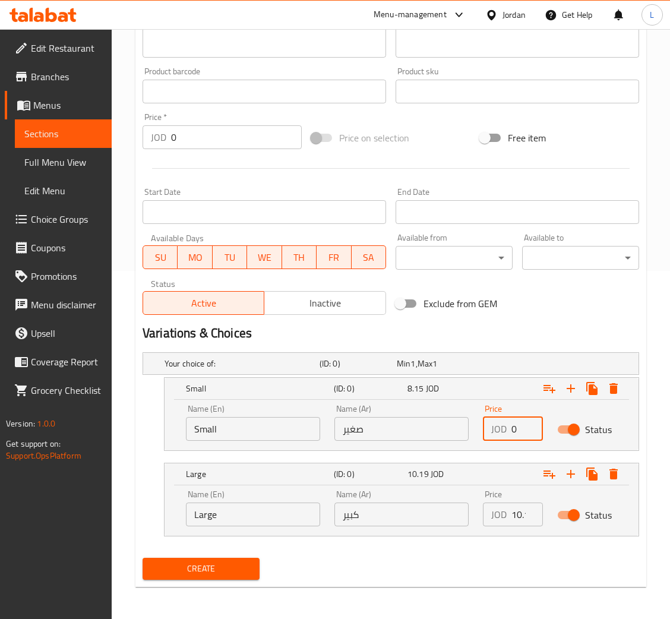
click at [518, 429] on input "0" at bounding box center [526, 429] width 31 height 24
paste input "8.15"
type input "8.15"
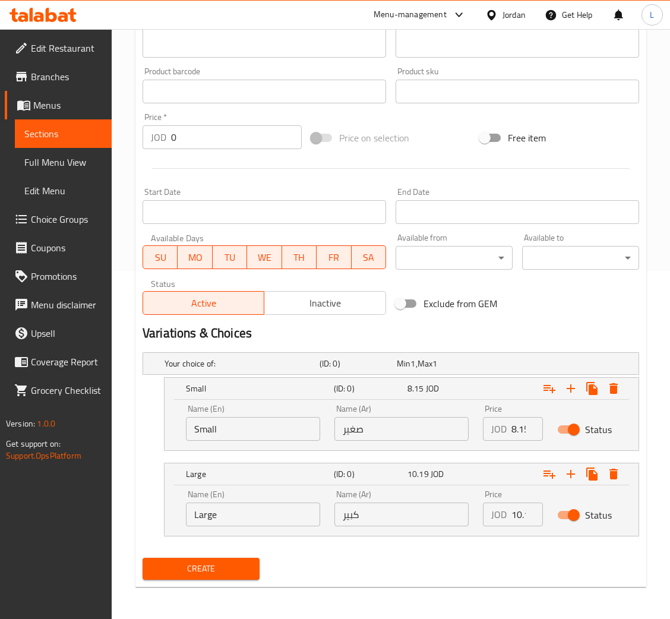
click at [517, 520] on input "10.19" at bounding box center [526, 514] width 31 height 24
click at [517, 520] on input "0" at bounding box center [526, 514] width 31 height 24
paste input "10.19"
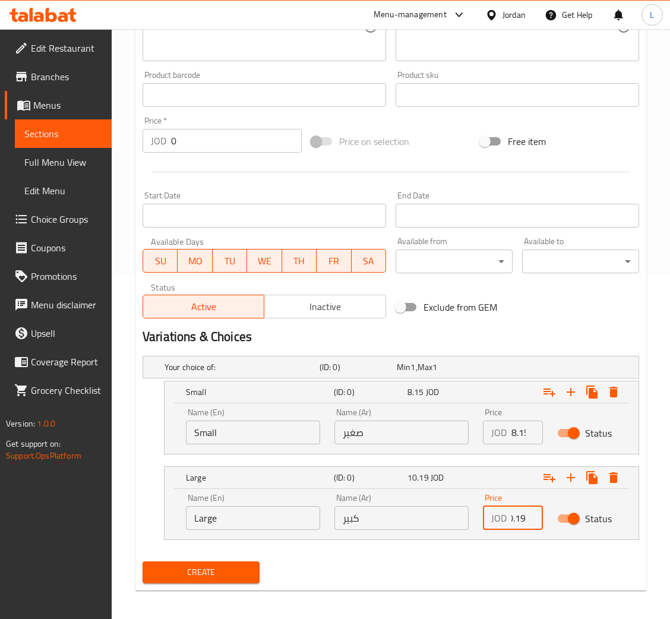
scroll to position [348, 0]
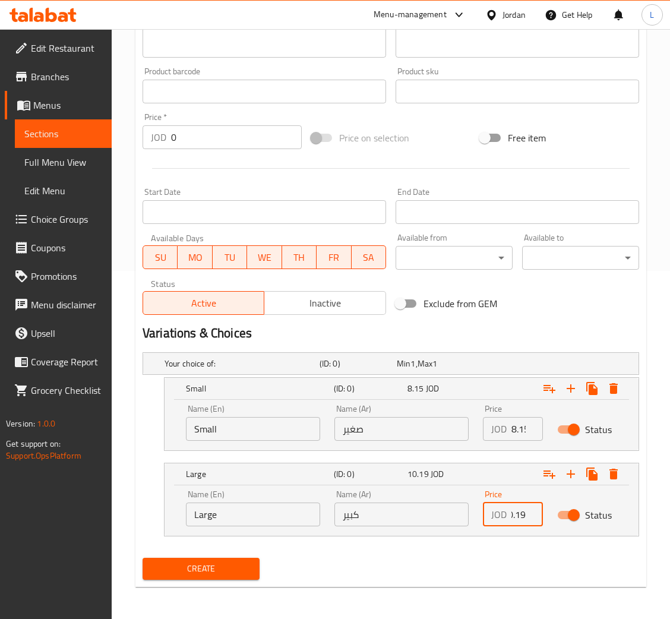
type input "10.19"
click at [241, 570] on span "Create" at bounding box center [201, 568] width 98 height 15
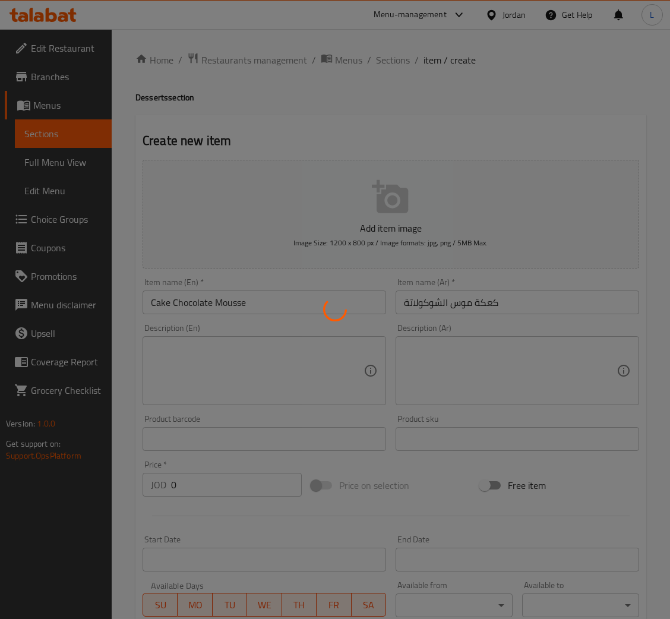
scroll to position [0, 0]
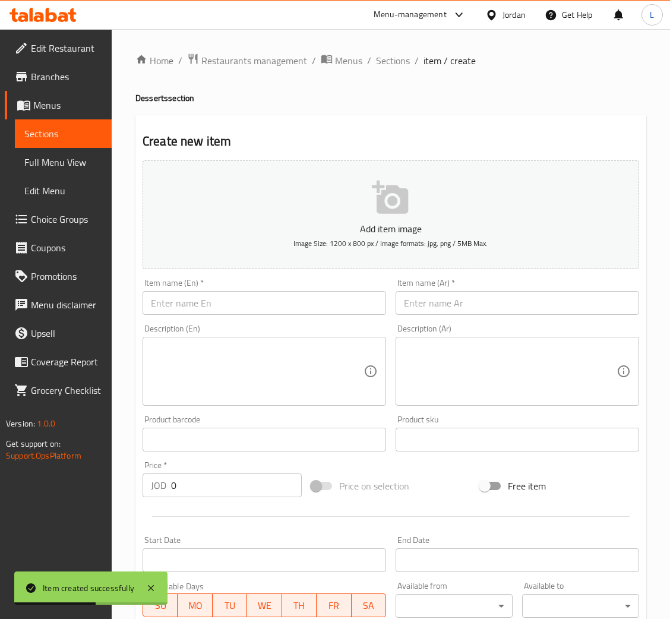
click at [268, 312] on input "text" at bounding box center [263, 303] width 243 height 24
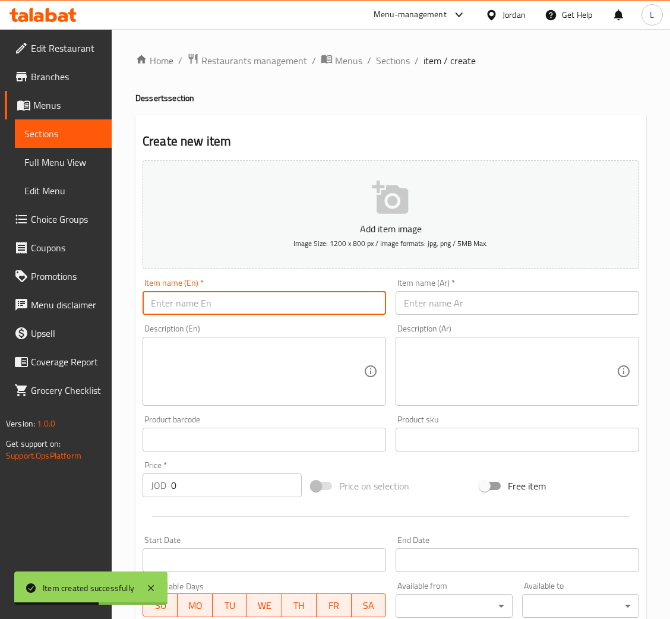
paste input "Cake Fruits"
type input "Cake Fruits"
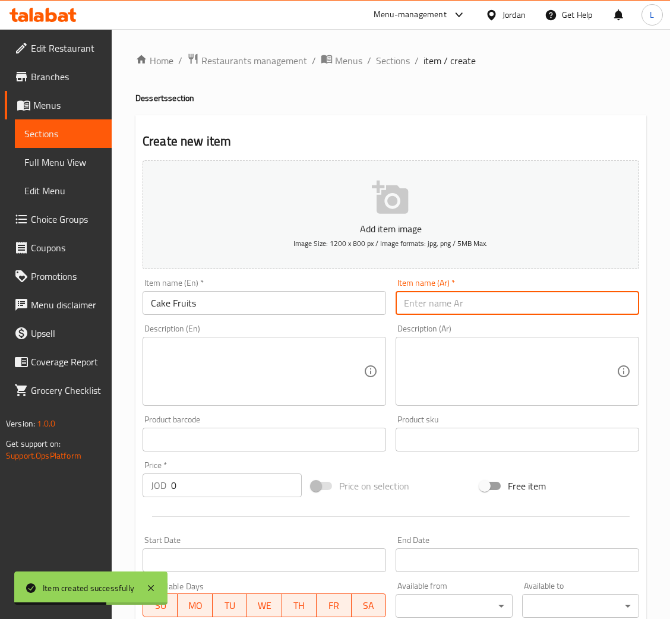
click at [439, 299] on input "text" at bounding box center [516, 303] width 243 height 24
paste input "كيكة الفواكه"
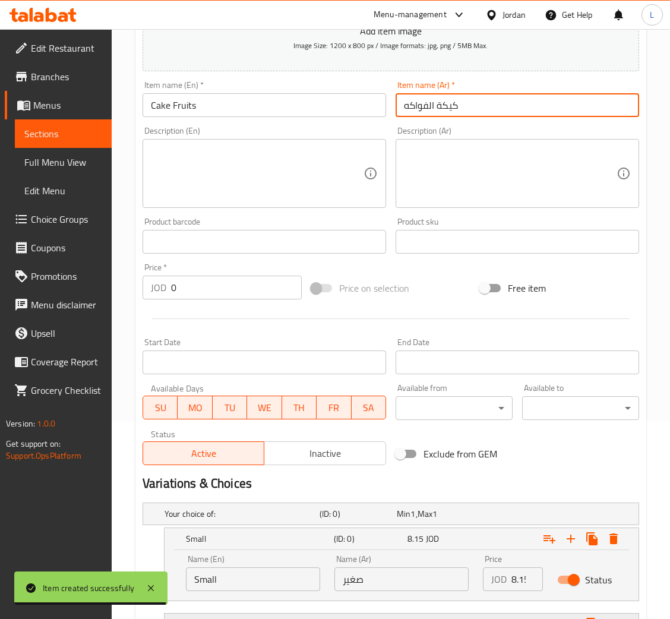
scroll to position [348, 0]
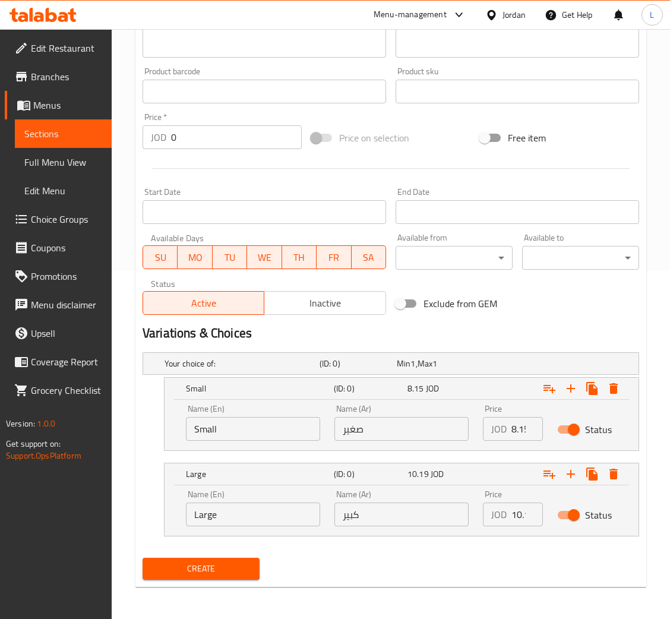
type input "كيكة الفواكه"
click at [265, 429] on input "Small" at bounding box center [253, 429] width 134 height 24
type input "Choice"
click at [265, 429] on input "text" at bounding box center [253, 429] width 134 height 24
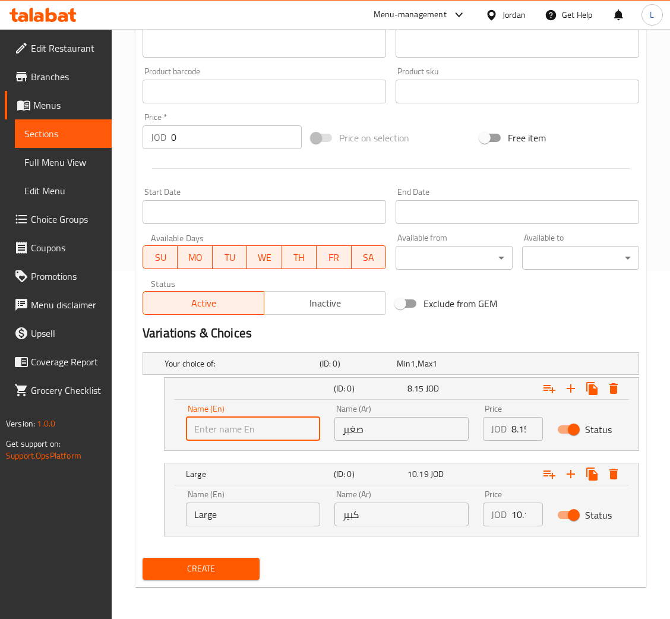
type input "Small"
click at [283, 519] on input "Large" at bounding box center [253, 514] width 134 height 24
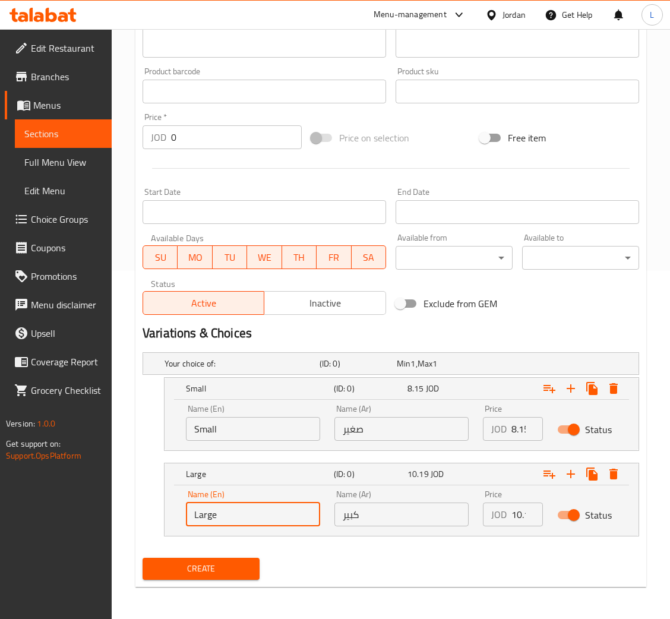
click at [283, 519] on input "Large" at bounding box center [253, 514] width 134 height 24
type input "Choice"
click at [283, 519] on input "text" at bounding box center [253, 514] width 134 height 24
type input "Large"
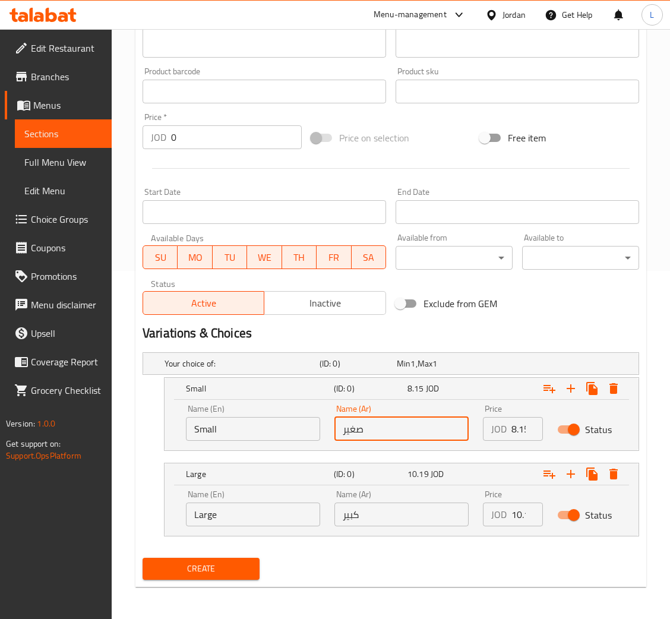
click at [387, 425] on input "صغير" at bounding box center [401, 429] width 134 height 24
type input "صغير"
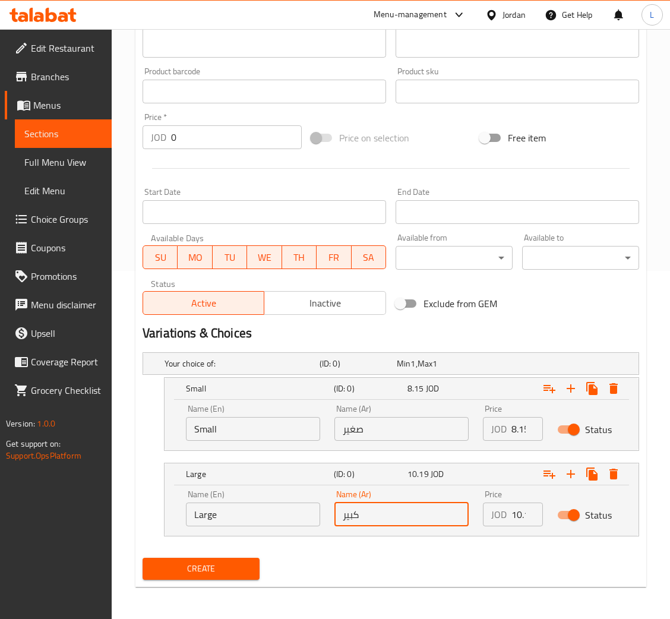
click at [410, 505] on input "كبير" at bounding box center [401, 514] width 134 height 24
type input "كبير"
click at [508, 427] on div "JOD 8.15 Price" at bounding box center [513, 429] width 60 height 24
click at [508, 426] on div "JOD 8.15 Price" at bounding box center [513, 429] width 60 height 24
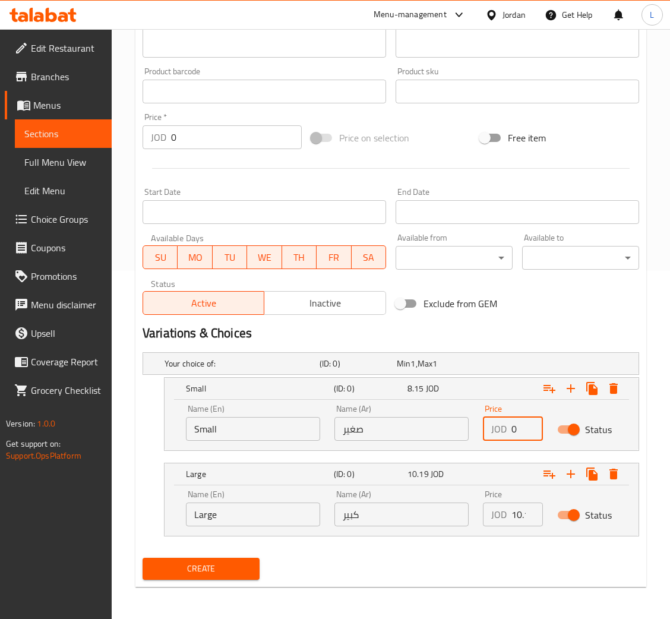
click at [518, 422] on input "0" at bounding box center [526, 429] width 31 height 24
paste input "8.15"
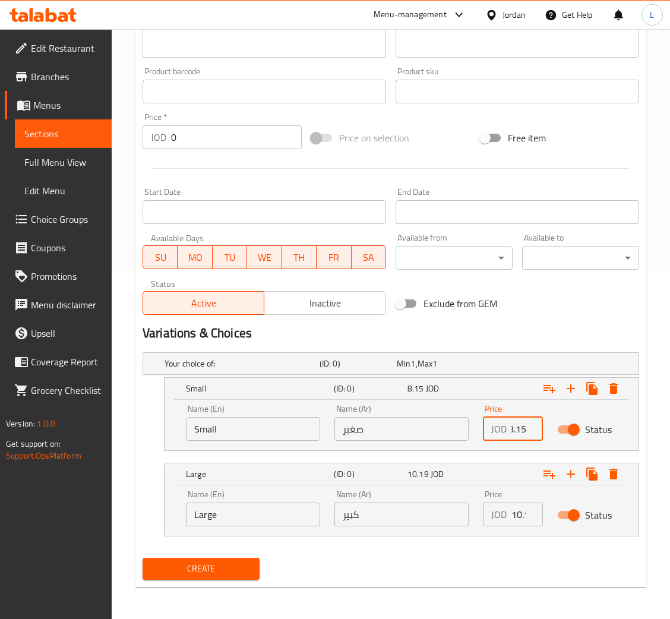
type input "8.15"
click at [509, 515] on div "JOD 10.19 Price" at bounding box center [513, 514] width 60 height 24
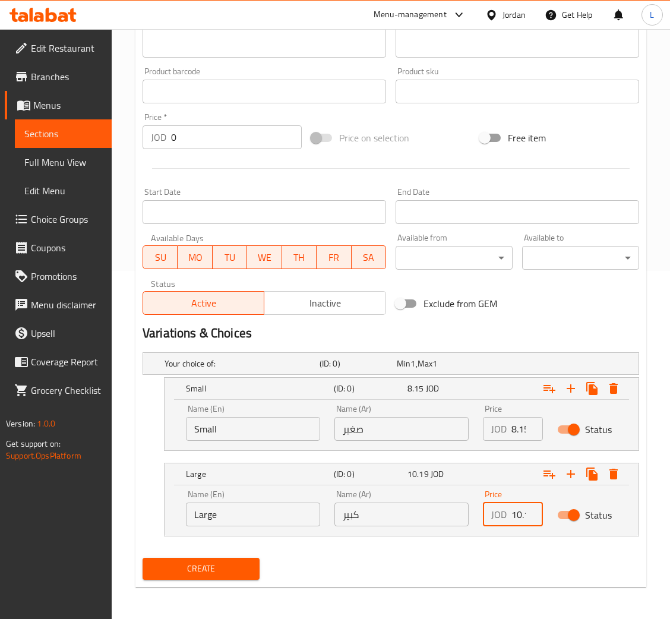
click at [511, 514] on input "10.19" at bounding box center [526, 514] width 31 height 24
click at [511, 514] on input "0" at bounding box center [526, 514] width 31 height 24
paste input "10.19"
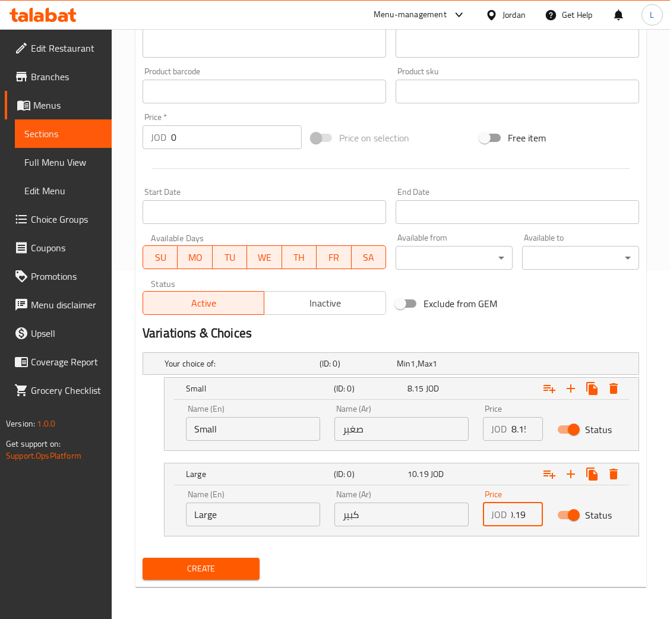
type input "10.19"
click at [226, 562] on span "Create" at bounding box center [201, 568] width 98 height 15
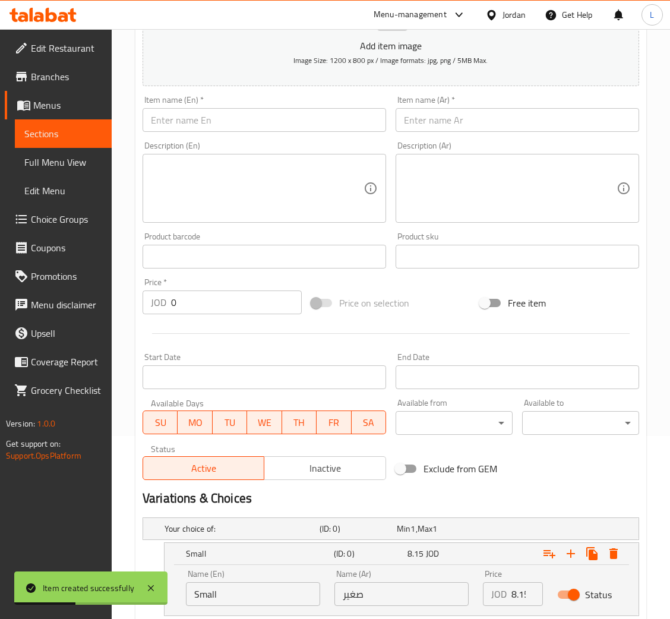
scroll to position [81, 0]
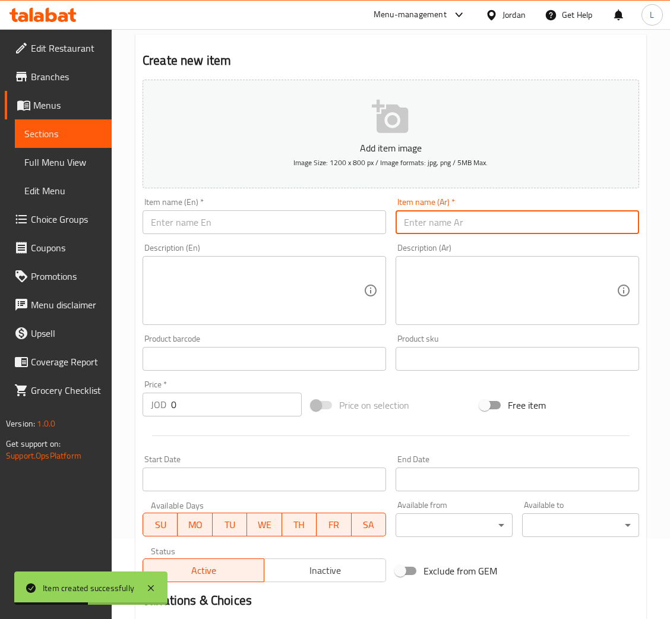
drag, startPoint x: 471, startPoint y: 223, endPoint x: 276, endPoint y: 208, distance: 195.3
click at [471, 223] on input "text" at bounding box center [516, 222] width 243 height 24
paste input "كشكة"
type input "كشكة"
click at [250, 216] on input "text" at bounding box center [263, 222] width 243 height 24
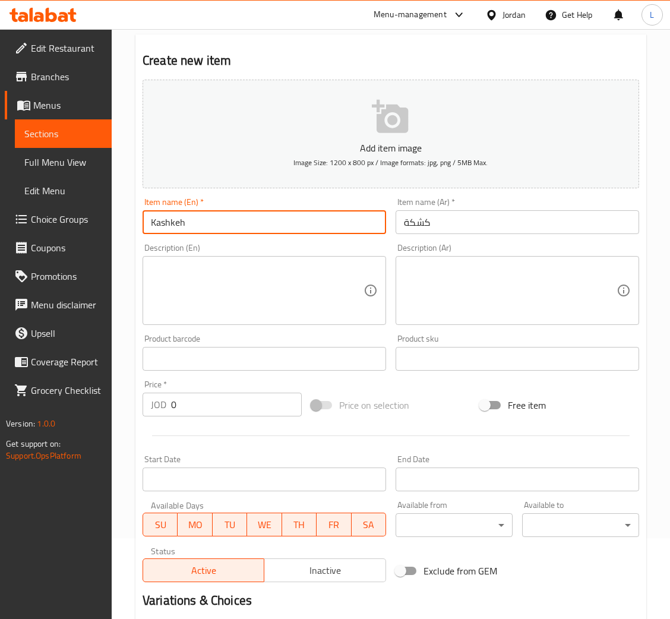
type input "Kashkeh"
click at [182, 392] on input "0" at bounding box center [236, 404] width 131 height 24
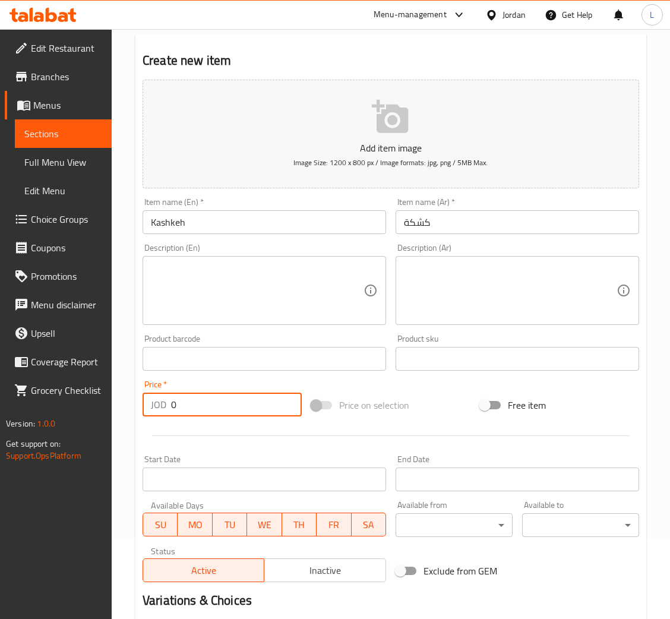
click at [182, 392] on input "0" at bounding box center [236, 404] width 131 height 24
click at [181, 391] on div "Price   * JOD 0 Price *" at bounding box center [221, 398] width 159 height 36
paste input "1.02"
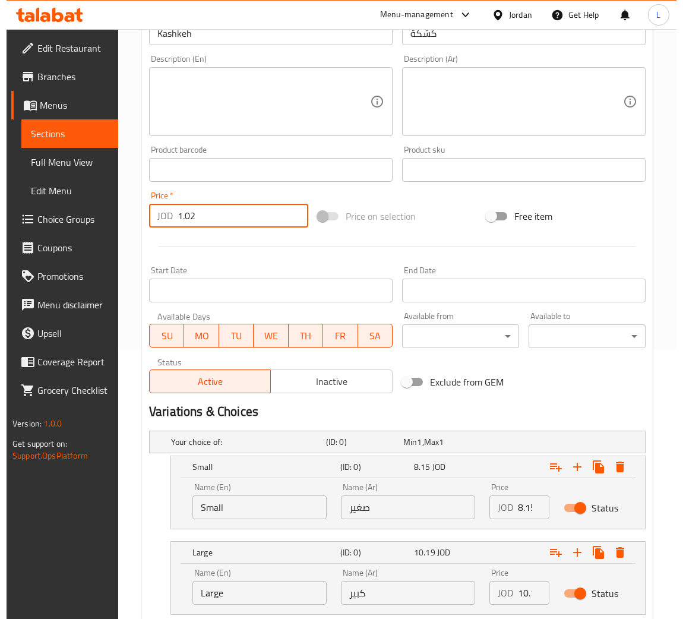
scroll to position [348, 0]
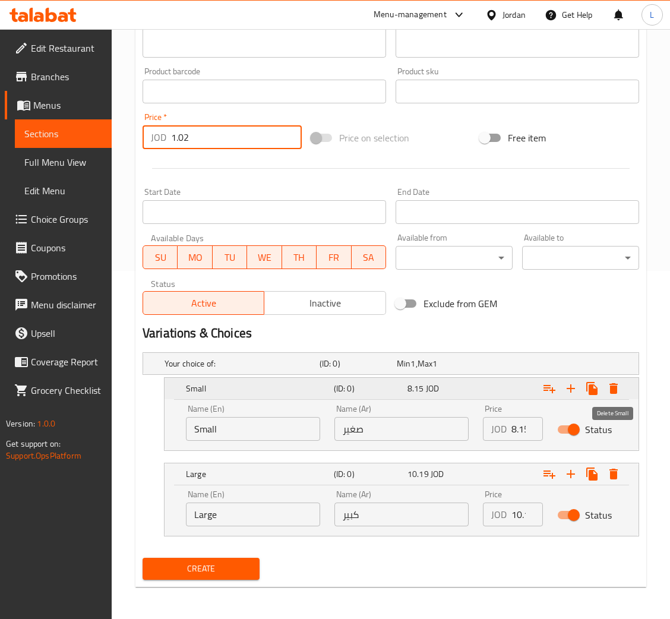
type input "1.02"
click at [614, 383] on icon "Expand" at bounding box center [613, 388] width 8 height 11
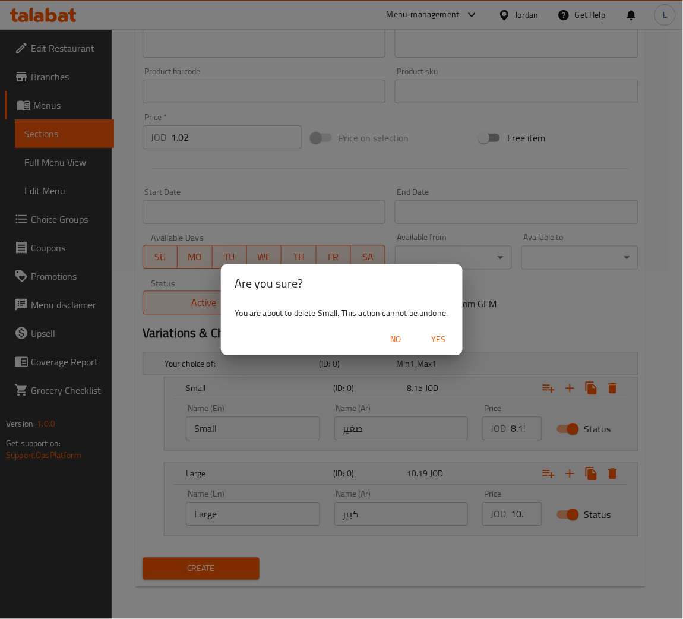
click at [437, 338] on span "Yes" at bounding box center [438, 339] width 28 height 15
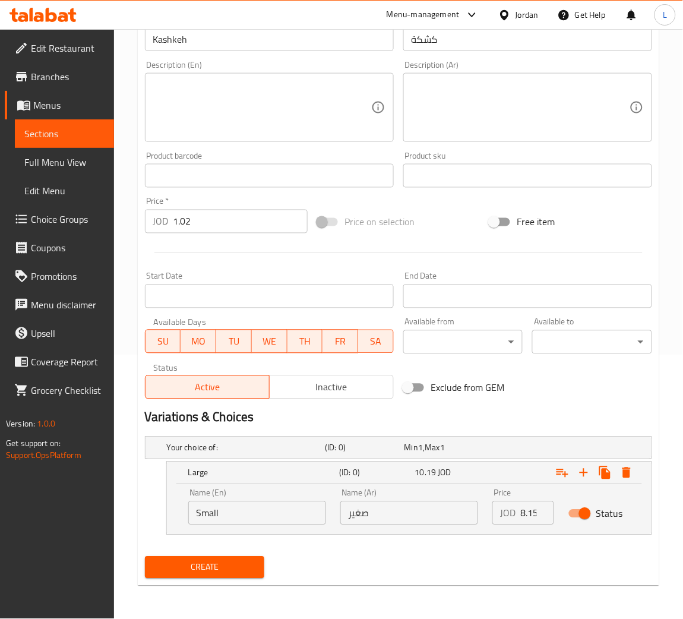
scroll to position [262, 0]
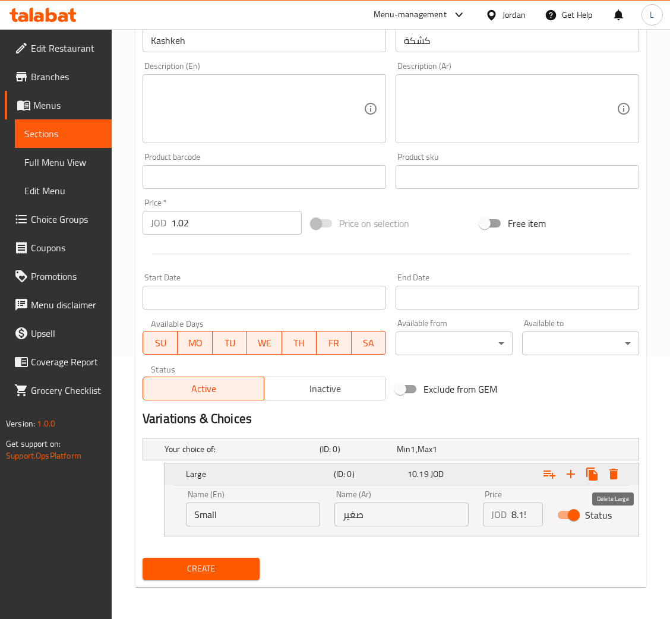
click at [614, 469] on icon "Expand" at bounding box center [613, 473] width 8 height 11
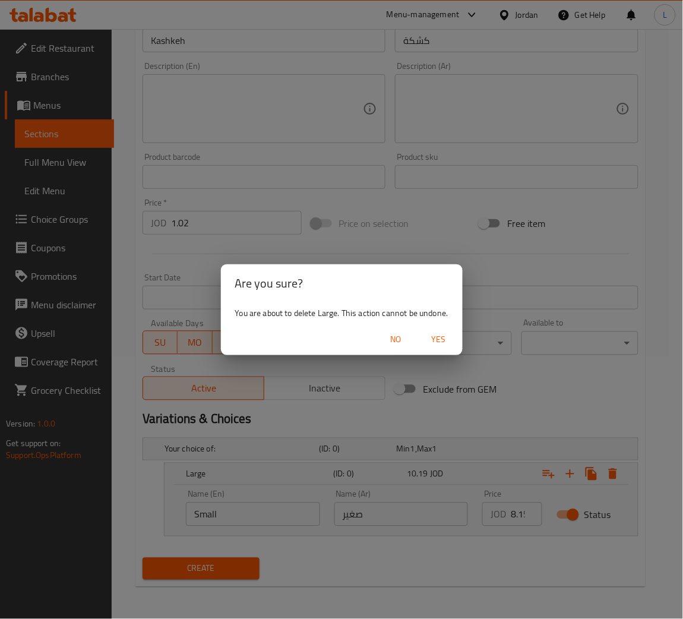
click at [441, 338] on span "Yes" at bounding box center [438, 339] width 28 height 15
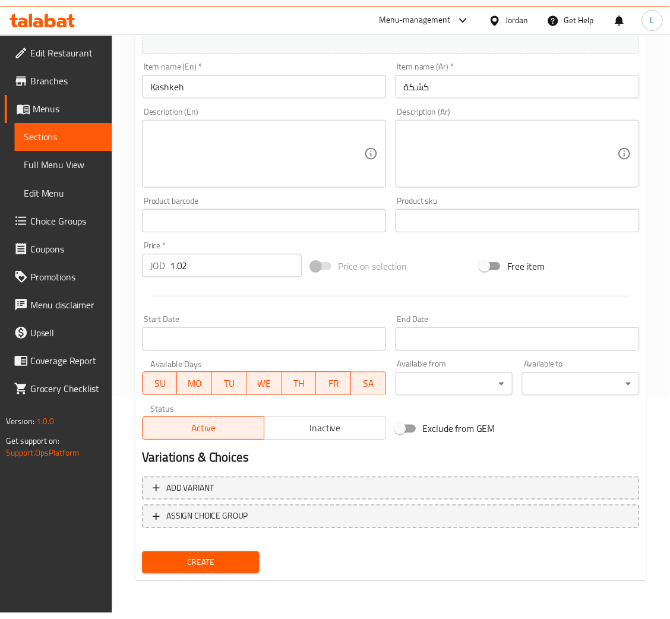
scroll to position [218, 0]
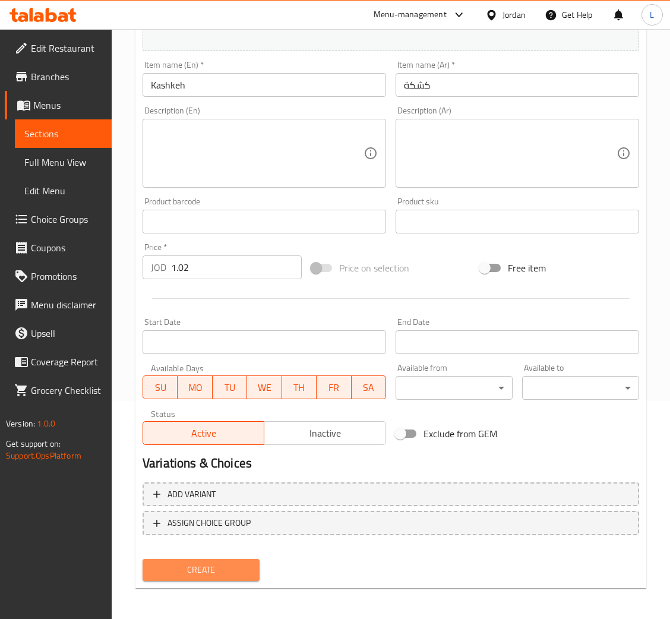
click at [231, 575] on span "Create" at bounding box center [201, 569] width 98 height 15
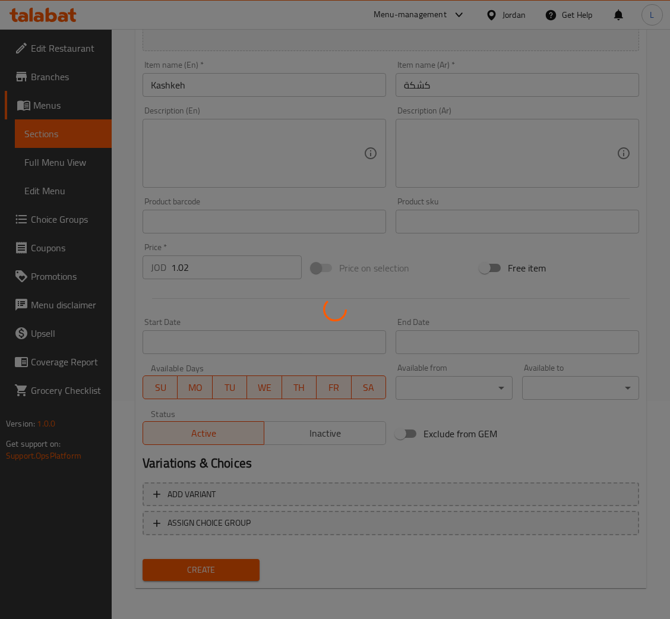
type input "0"
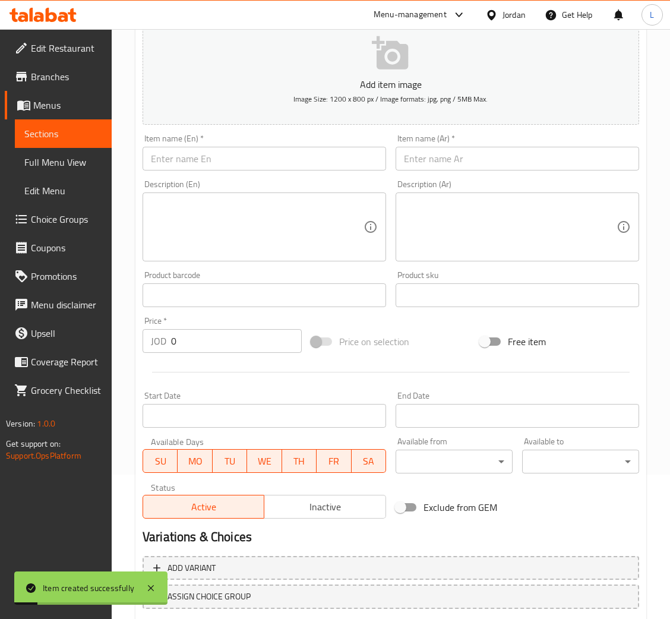
scroll to position [40, 0]
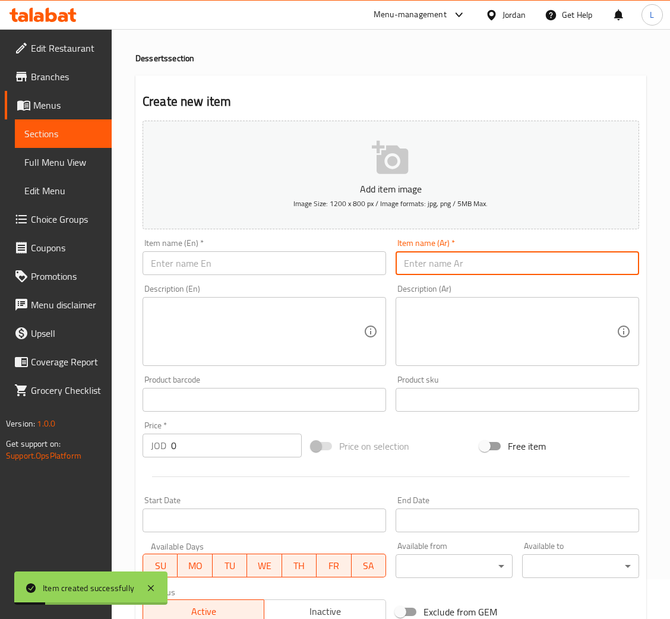
drag, startPoint x: 468, startPoint y: 261, endPoint x: 348, endPoint y: 273, distance: 121.0
click at [467, 264] on input "text" at bounding box center [516, 263] width 243 height 24
paste input "أرز بالحليب"
type input "أرز بالحليب"
click at [347, 271] on input "text" at bounding box center [263, 263] width 243 height 24
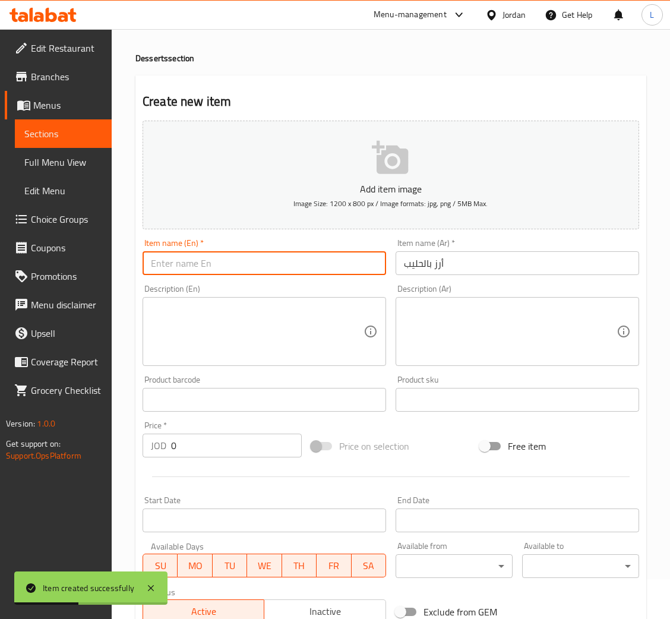
paste input "Rice pudding"
type input "Rice pudding"
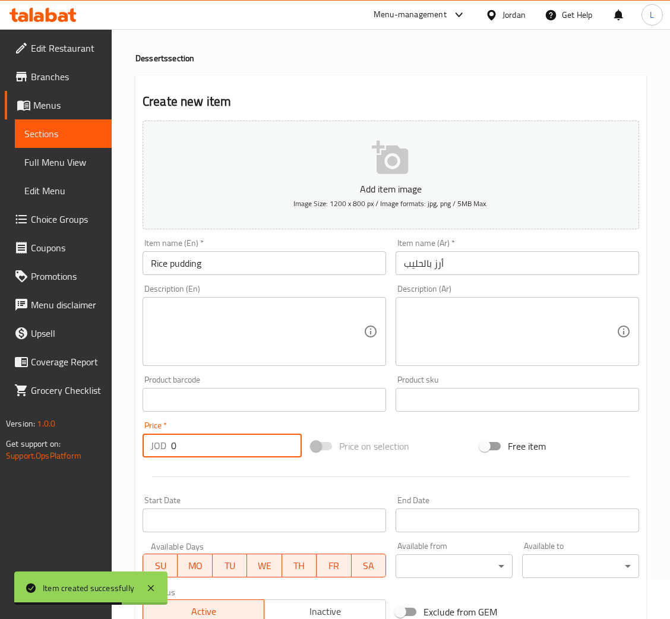
click at [214, 452] on input "0" at bounding box center [236, 445] width 131 height 24
paste input "1.02"
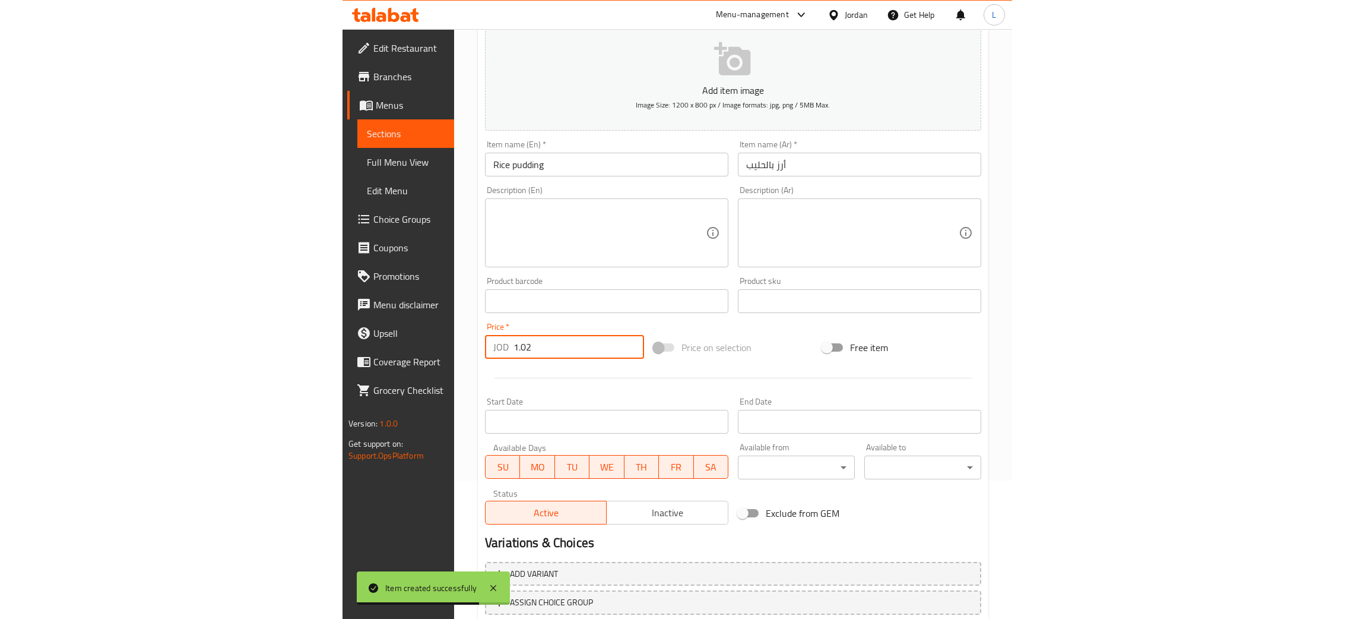
scroll to position [218, 0]
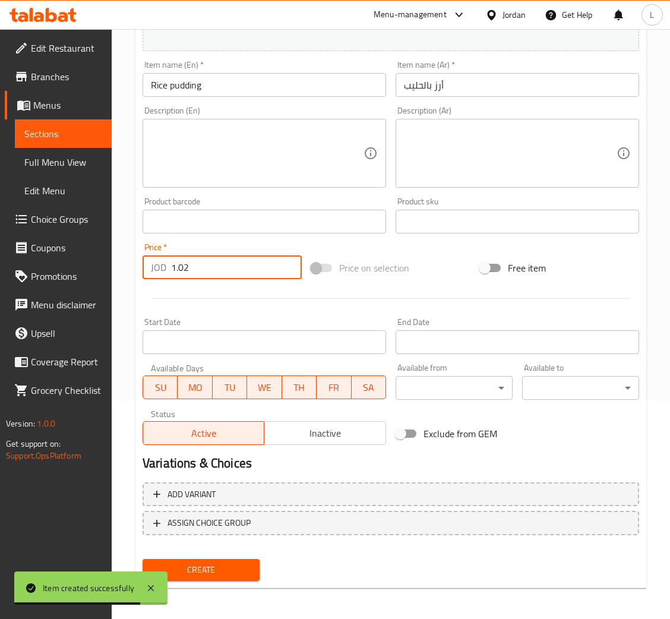
type input "1.02"
click at [230, 559] on button "Create" at bounding box center [200, 570] width 117 height 22
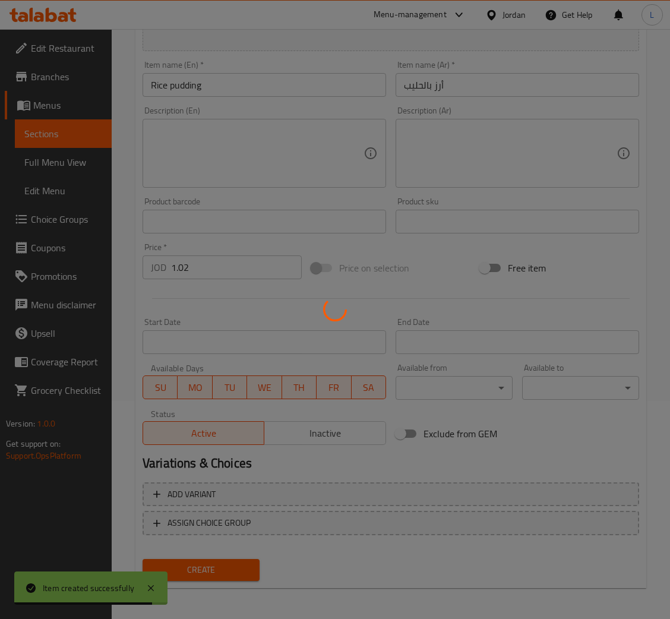
type input "0"
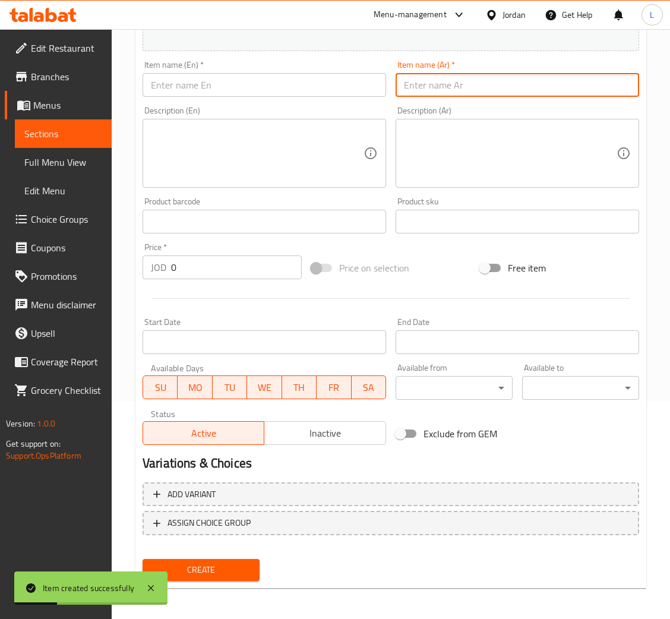
click at [452, 89] on input "text" at bounding box center [516, 85] width 243 height 24
paste input "قطعة كيك فراولة"
type input "قطعة كيك فراولة"
drag, startPoint x: 230, startPoint y: 88, endPoint x: 247, endPoint y: 74, distance: 22.7
click at [230, 88] on input "text" at bounding box center [263, 85] width 243 height 24
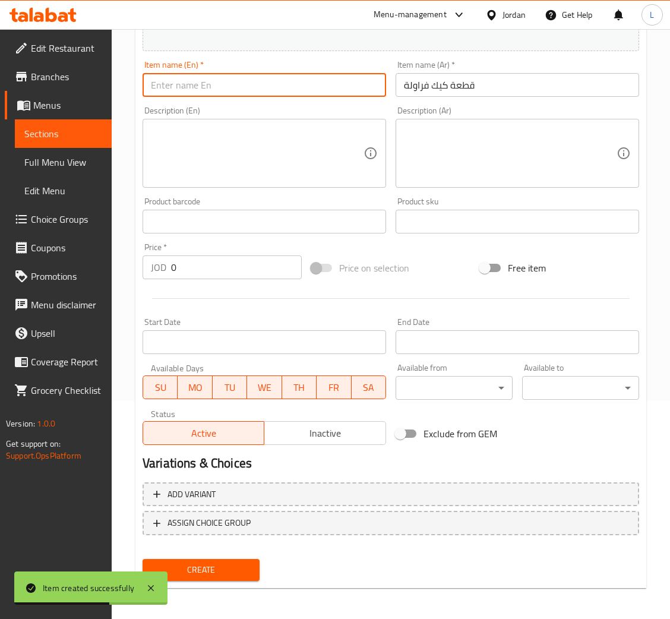
paste input "strawberry cake slice"
click at [152, 85] on input "strawberry cake slice" at bounding box center [263, 85] width 243 height 24
click at [154, 85] on input "strawberry cake slice" at bounding box center [263, 85] width 243 height 24
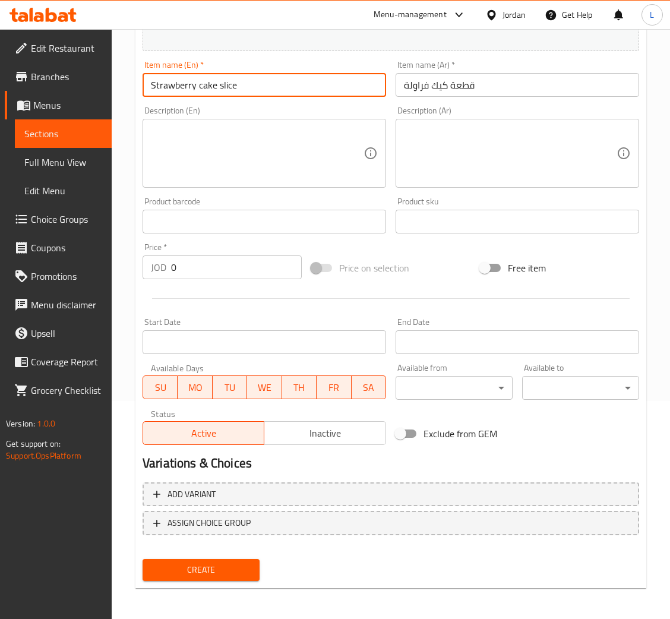
type input "Strawberry cake slice"
click at [202, 264] on input "0" at bounding box center [236, 267] width 131 height 24
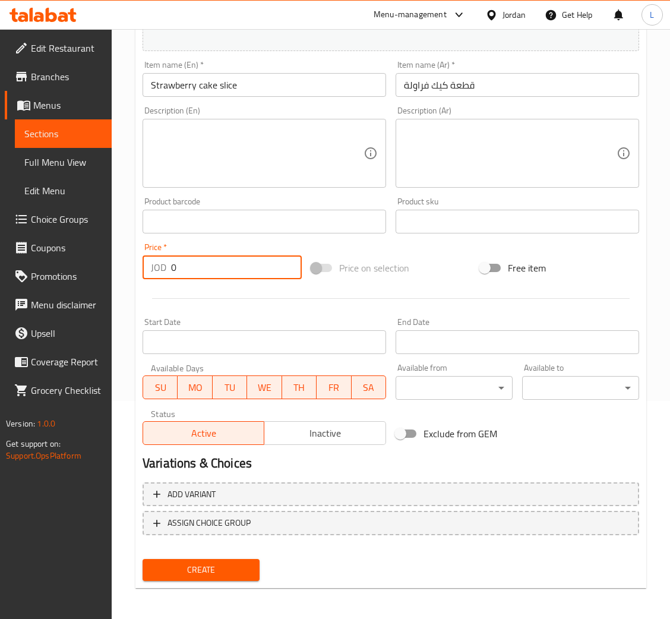
click at [202, 264] on input "0" at bounding box center [236, 267] width 131 height 24
paste input "1.02"
type input "1.02"
click at [247, 562] on span "Create" at bounding box center [201, 569] width 98 height 15
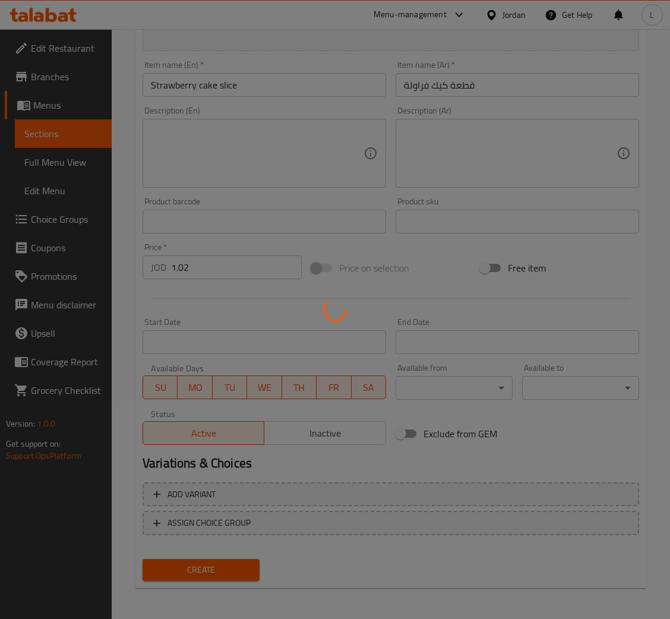
type input "0"
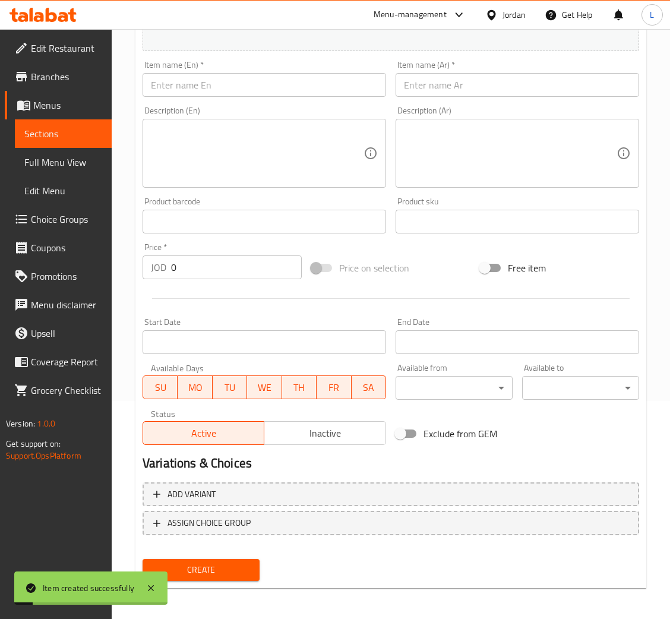
drag, startPoint x: 410, startPoint y: 88, endPoint x: 384, endPoint y: 88, distance: 26.7
click at [410, 88] on input "text" at bounding box center [516, 85] width 243 height 24
paste input "قطعة موس شوكولاتة"
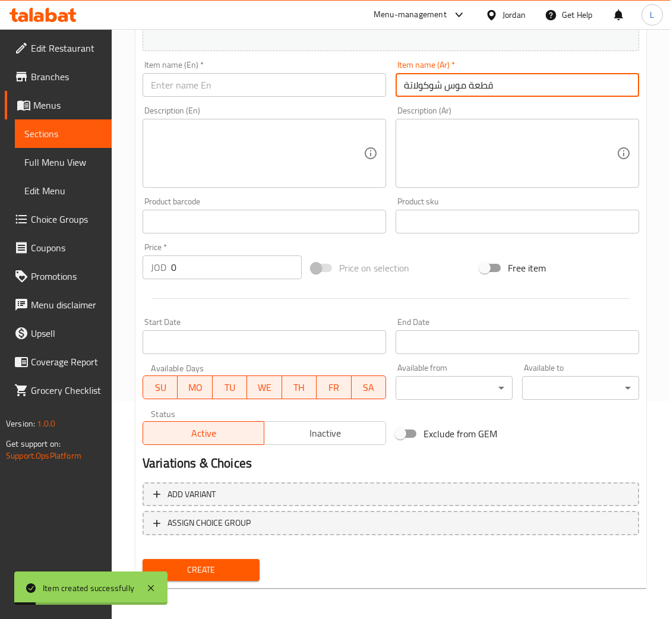
type input "قطعة موس شوكولاتة"
click at [376, 88] on input "text" at bounding box center [263, 85] width 243 height 24
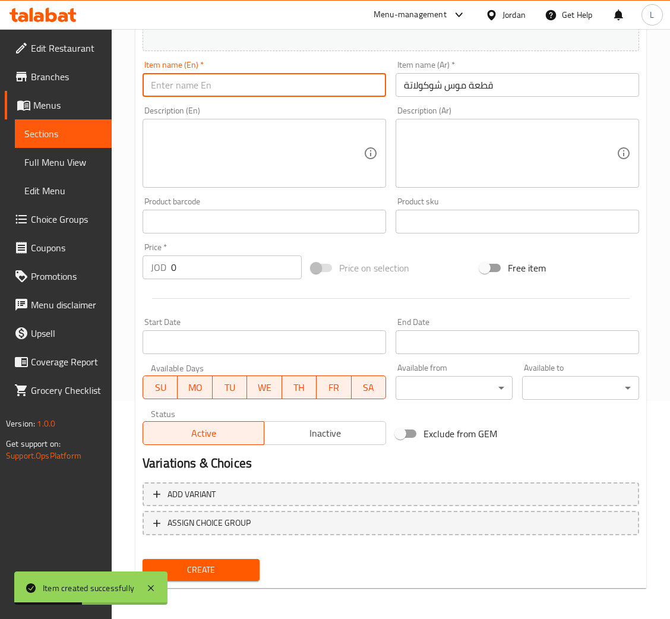
paste input "chocolate mousse piece"
click at [154, 88] on input "chocolate mousse piece" at bounding box center [263, 85] width 243 height 24
type input "Chocolate mousse piece"
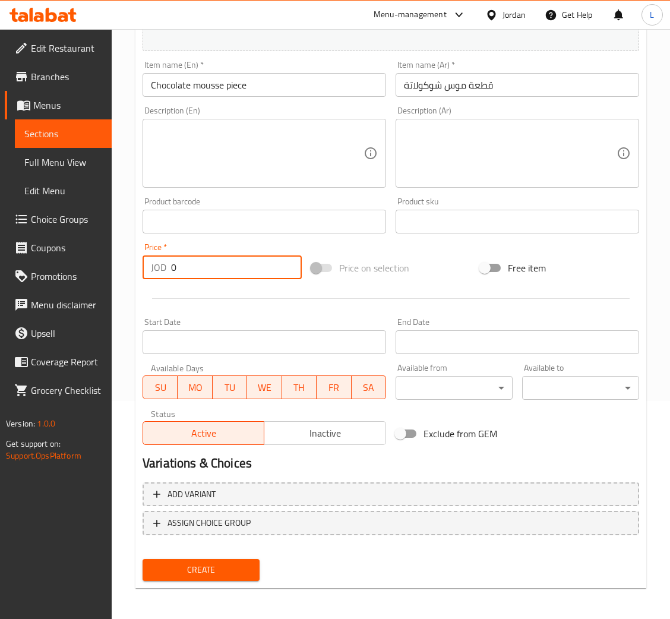
click at [195, 270] on input "0" at bounding box center [236, 267] width 131 height 24
paste input "1.02"
type input "1.02"
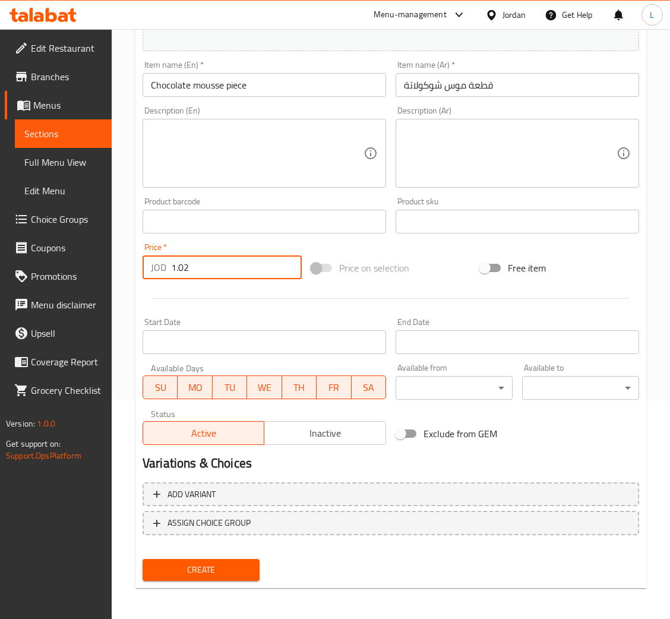
click at [236, 565] on span "Create" at bounding box center [201, 569] width 98 height 15
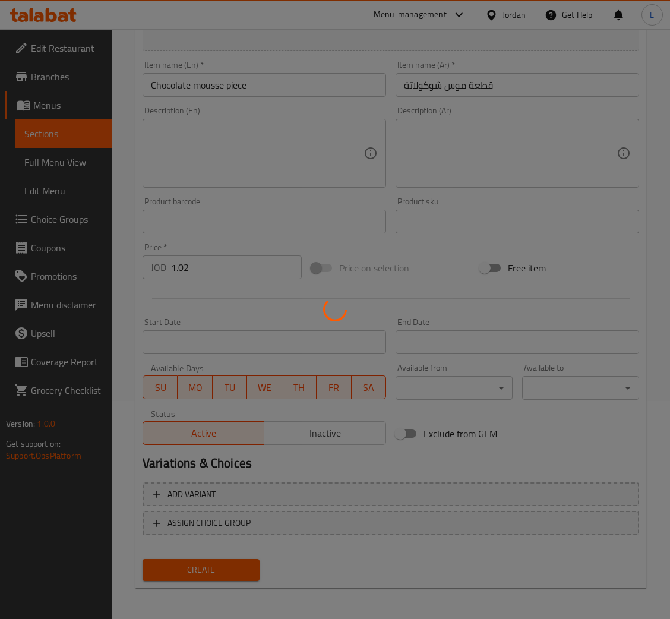
type input "0"
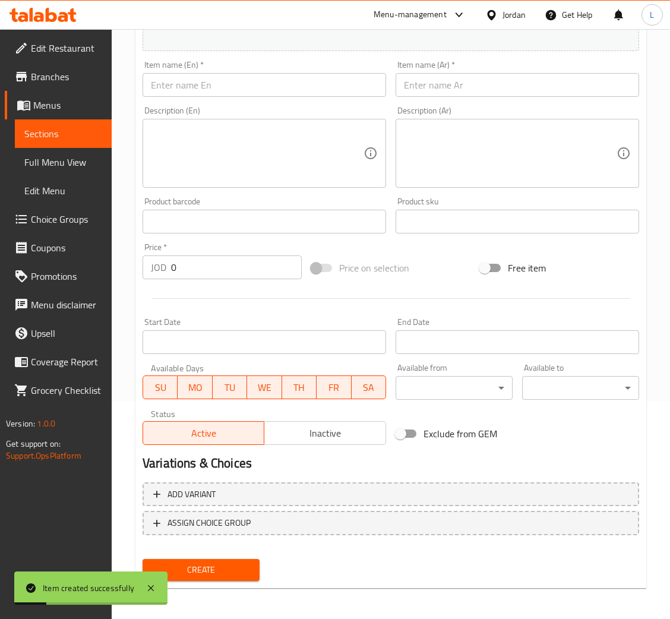
click at [493, 82] on input "text" at bounding box center [516, 85] width 243 height 24
paste input "قطعة كيك اوريو"
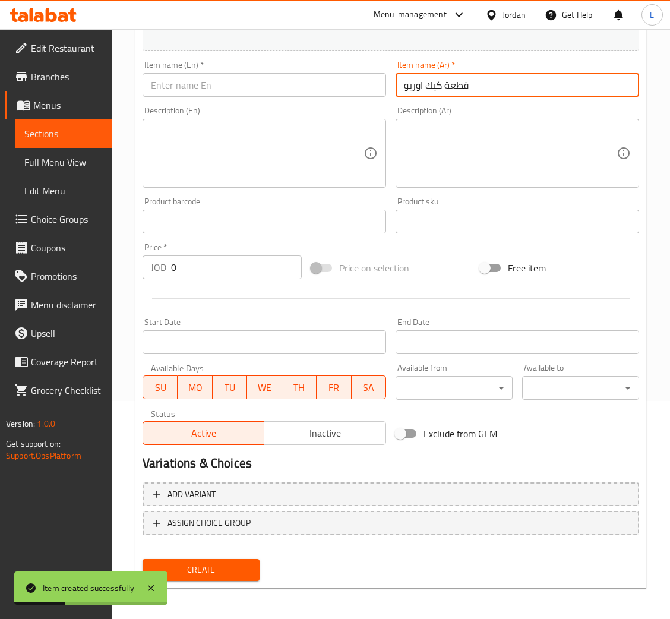
type input "قطعة كيك اوريو"
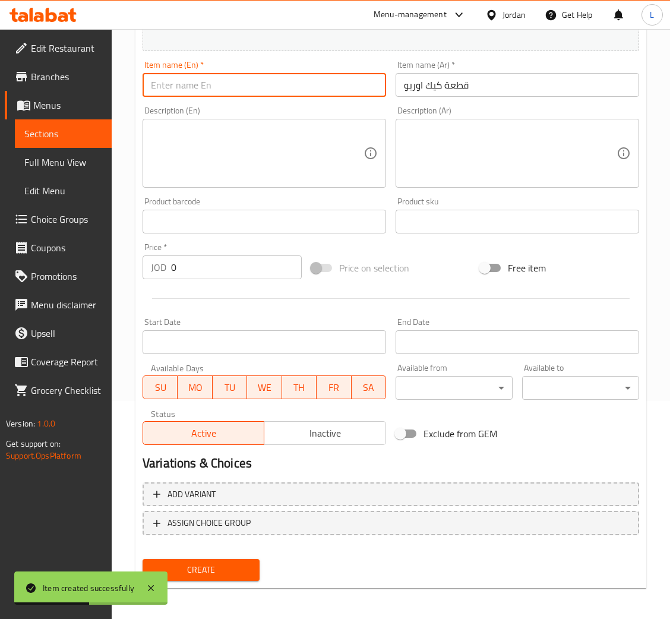
click at [283, 84] on input "text" at bounding box center [263, 85] width 243 height 24
paste input "A piece of Oreo cake"
type input "A piece of Oreo cake"
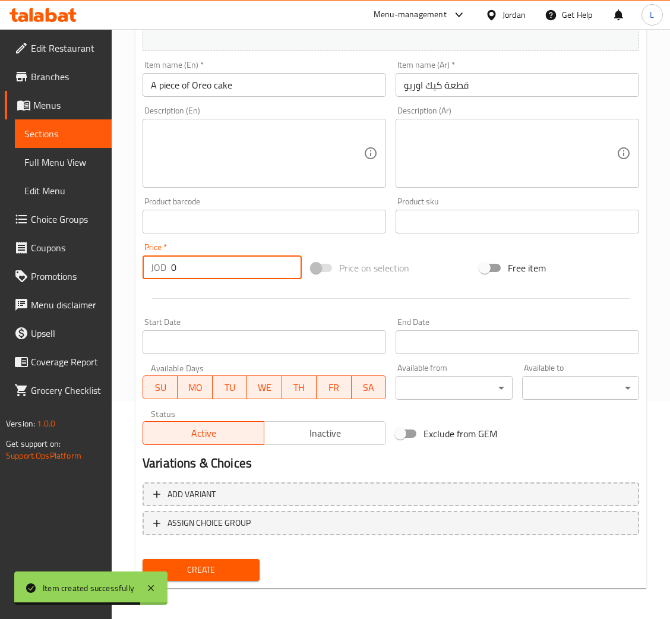
click at [186, 265] on input "0" at bounding box center [236, 267] width 131 height 24
paste input "1.02"
type input "1.02"
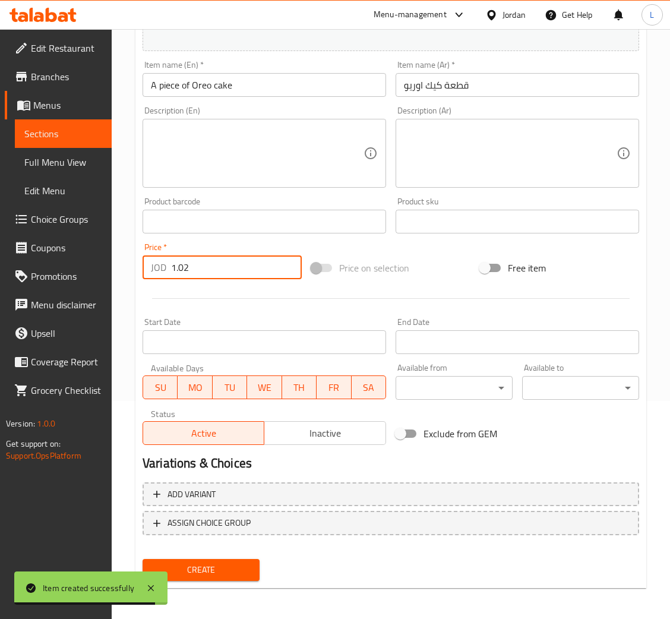
click at [215, 570] on span "Create" at bounding box center [201, 569] width 98 height 15
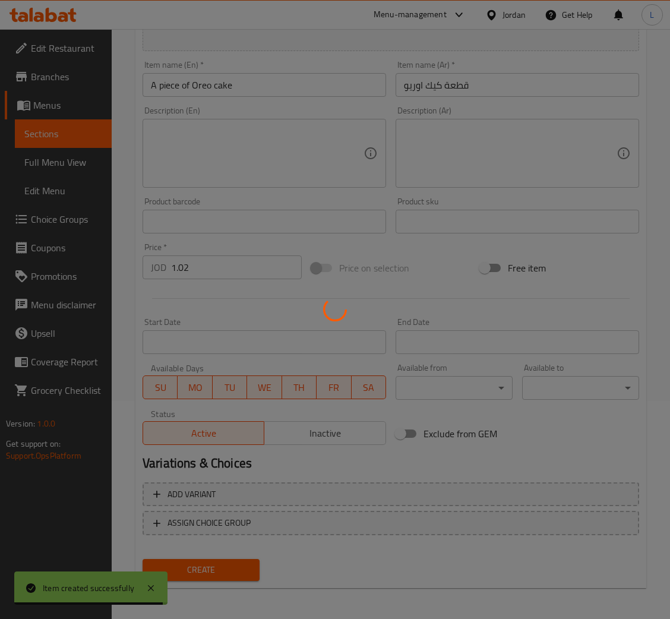
type input "0"
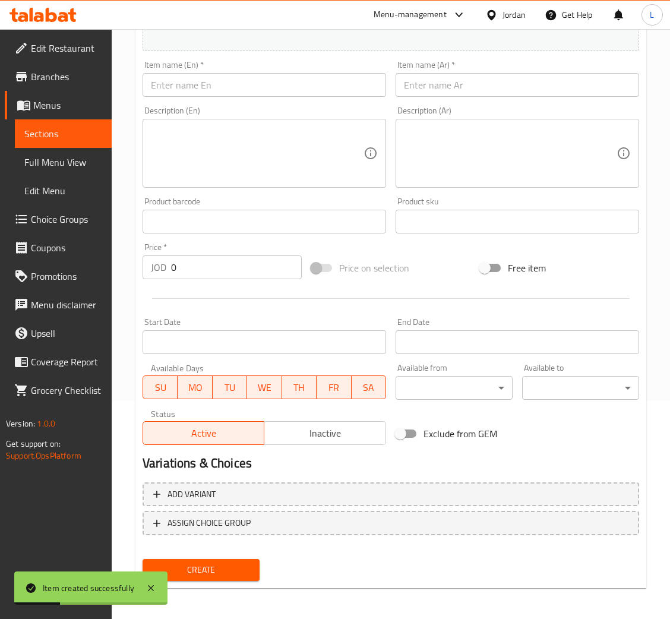
click at [230, 87] on input "text" at bounding box center [263, 85] width 243 height 24
paste input "fruit jello"
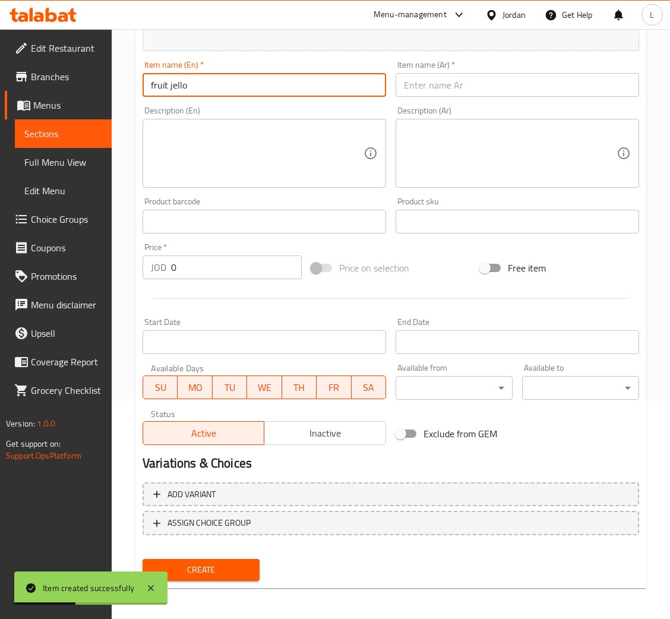
click at [151, 84] on input "fruit jello" at bounding box center [263, 85] width 243 height 24
click at [153, 84] on input "fruit jello" at bounding box center [263, 85] width 243 height 24
click at [170, 83] on input "Fruit jello" at bounding box center [263, 85] width 243 height 24
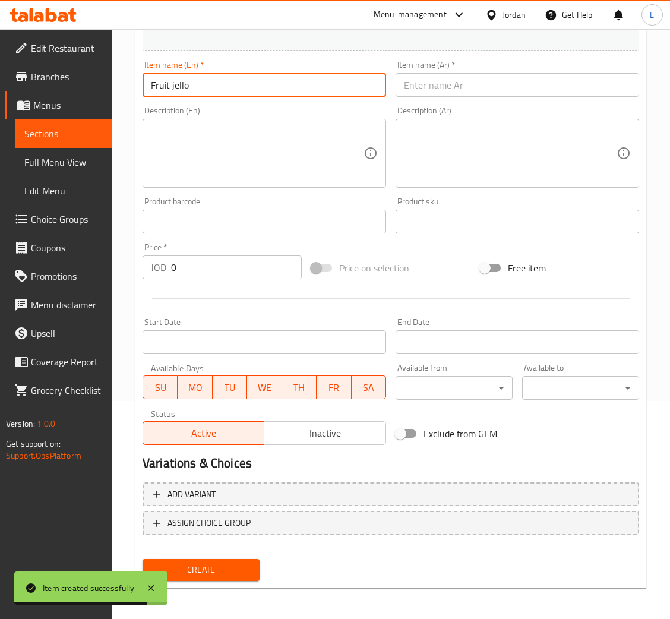
type input "Fruit jello"
click at [458, 85] on input "text" at bounding box center [516, 85] width 243 height 24
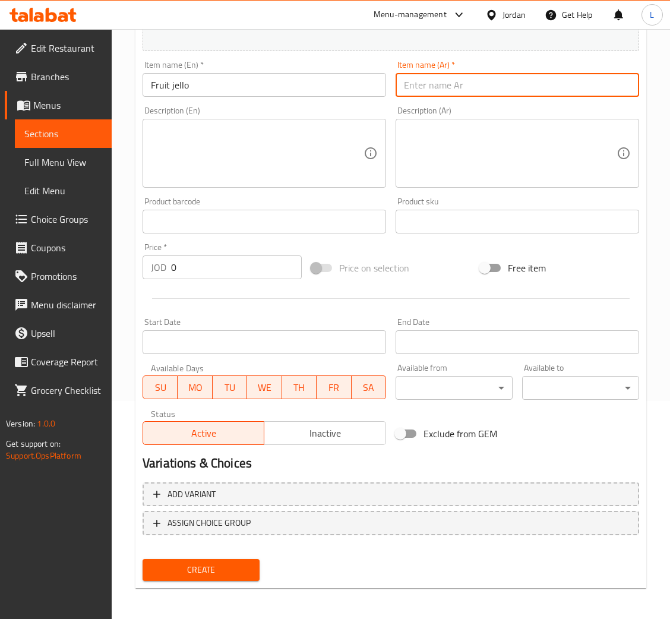
paste input "جيلي الفاكهة"
type input "جيلي الفاكهة"
click at [194, 272] on input "0" at bounding box center [236, 267] width 131 height 24
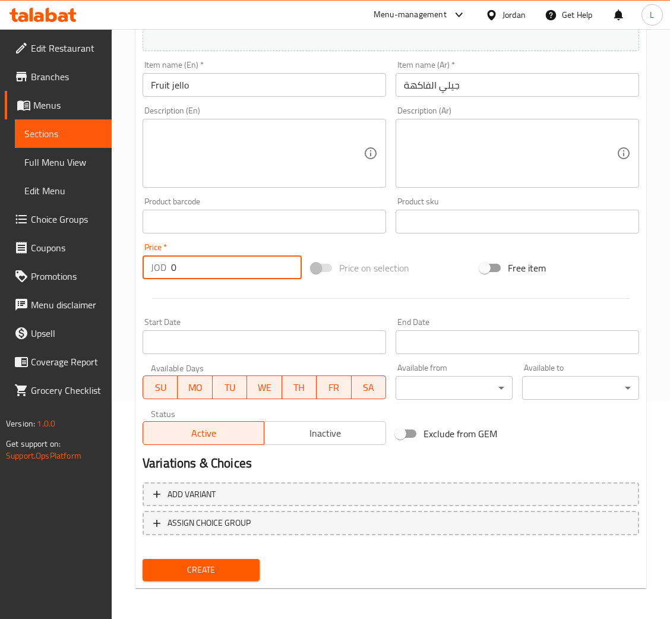
click at [194, 272] on input "0" at bounding box center [236, 267] width 131 height 24
paste input "1.02"
type input "1.02"
click at [247, 559] on button "Create" at bounding box center [200, 570] width 117 height 22
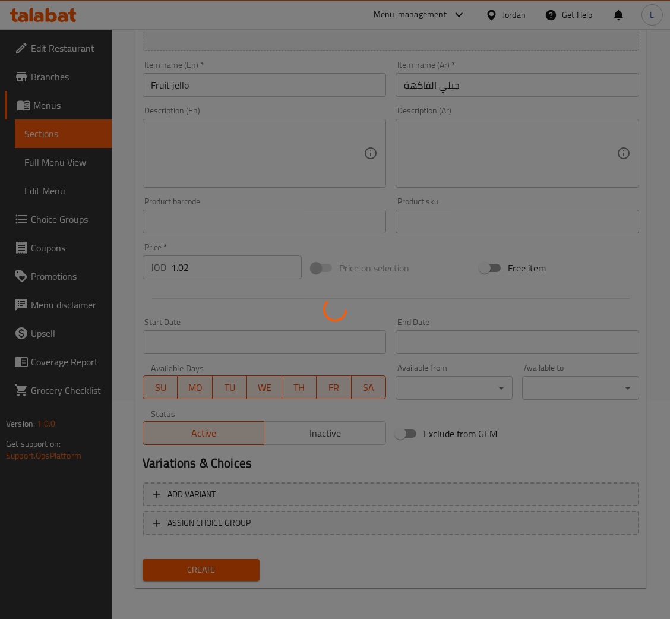
type input "0"
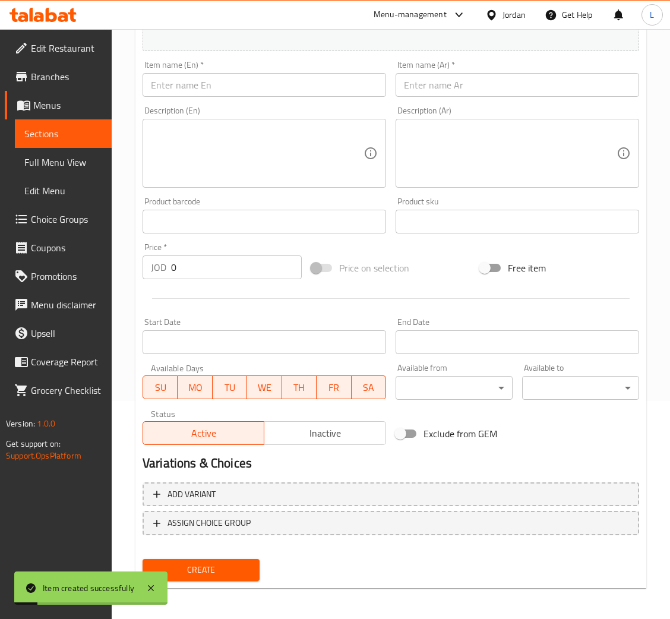
click at [409, 91] on input "text" at bounding box center [516, 85] width 243 height 24
paste input "قطعة كيك فواكه"
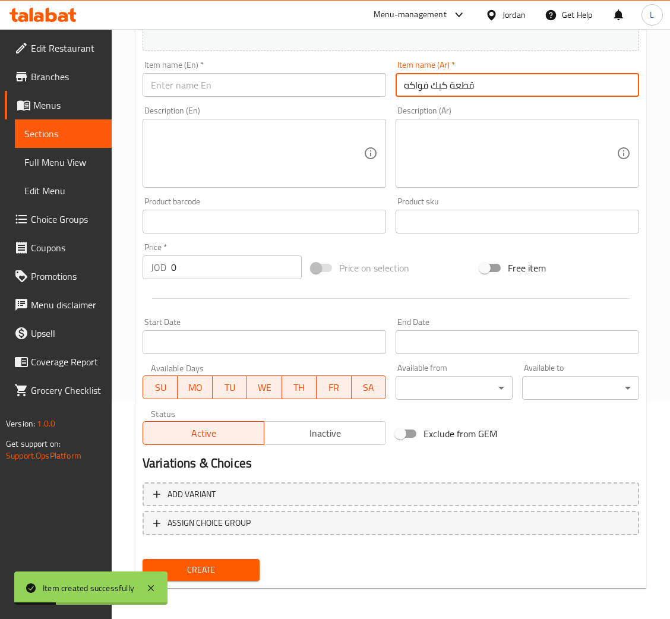
type input "قطعة كيك فواكه"
click at [191, 92] on input "text" at bounding box center [263, 85] width 243 height 24
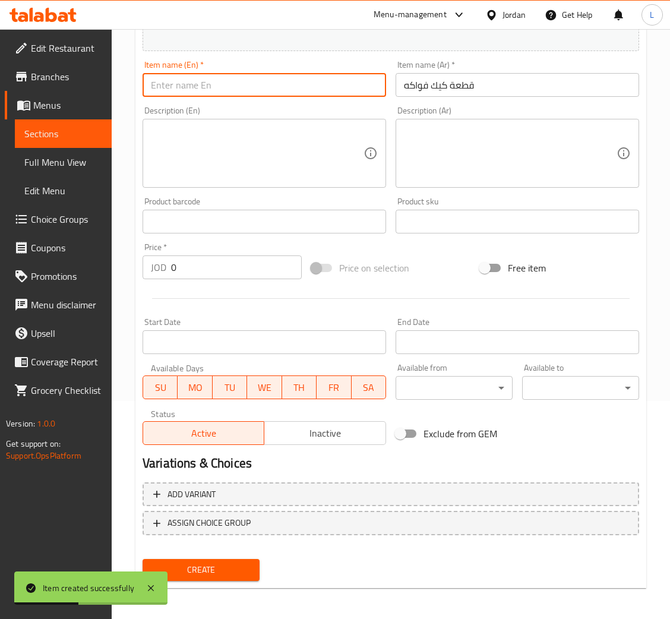
paste input "a piece of fruit cake"
click at [154, 92] on input "a piece of fruit cake" at bounding box center [263, 85] width 243 height 24
type input "A piece of fruit cake"
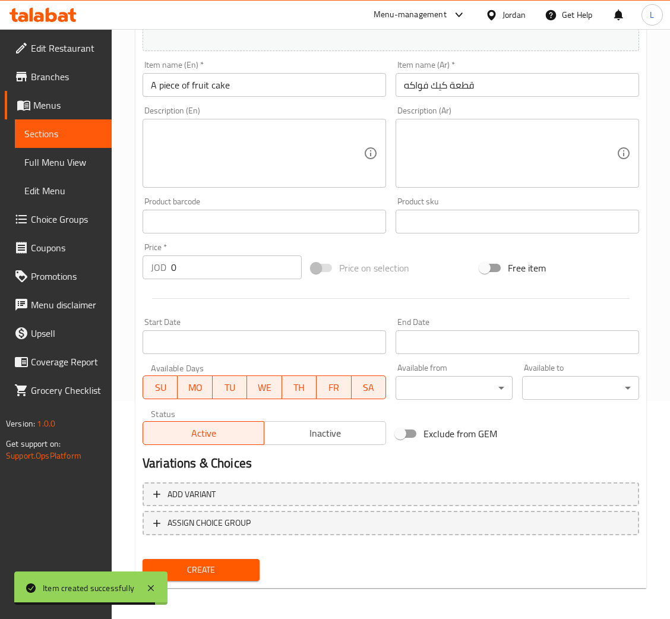
click at [191, 277] on input "0" at bounding box center [236, 267] width 131 height 24
paste input "1.02"
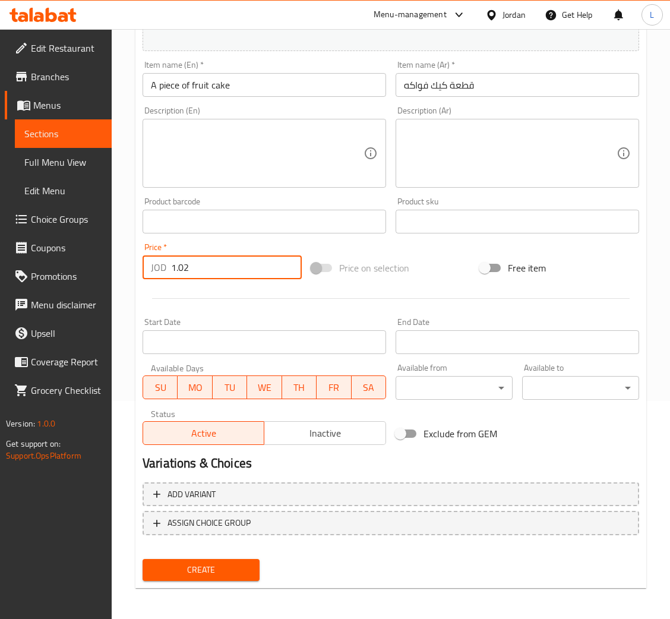
type input "1.02"
click at [205, 559] on button "Create" at bounding box center [200, 570] width 117 height 22
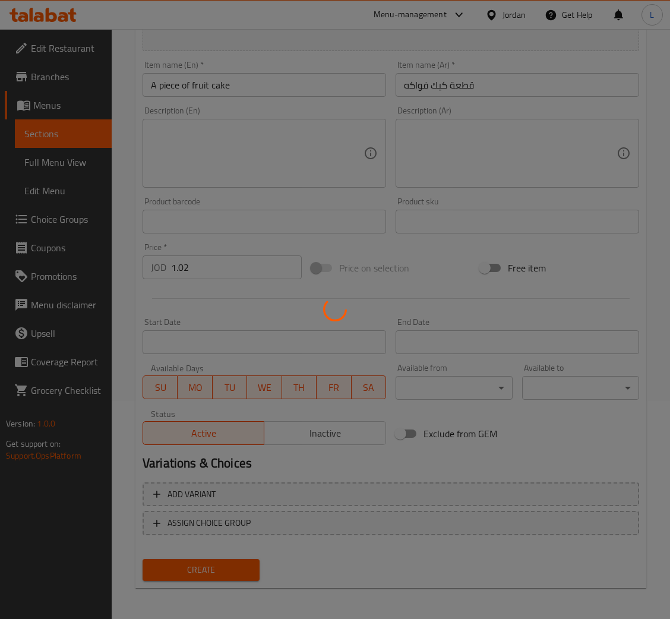
type input "0"
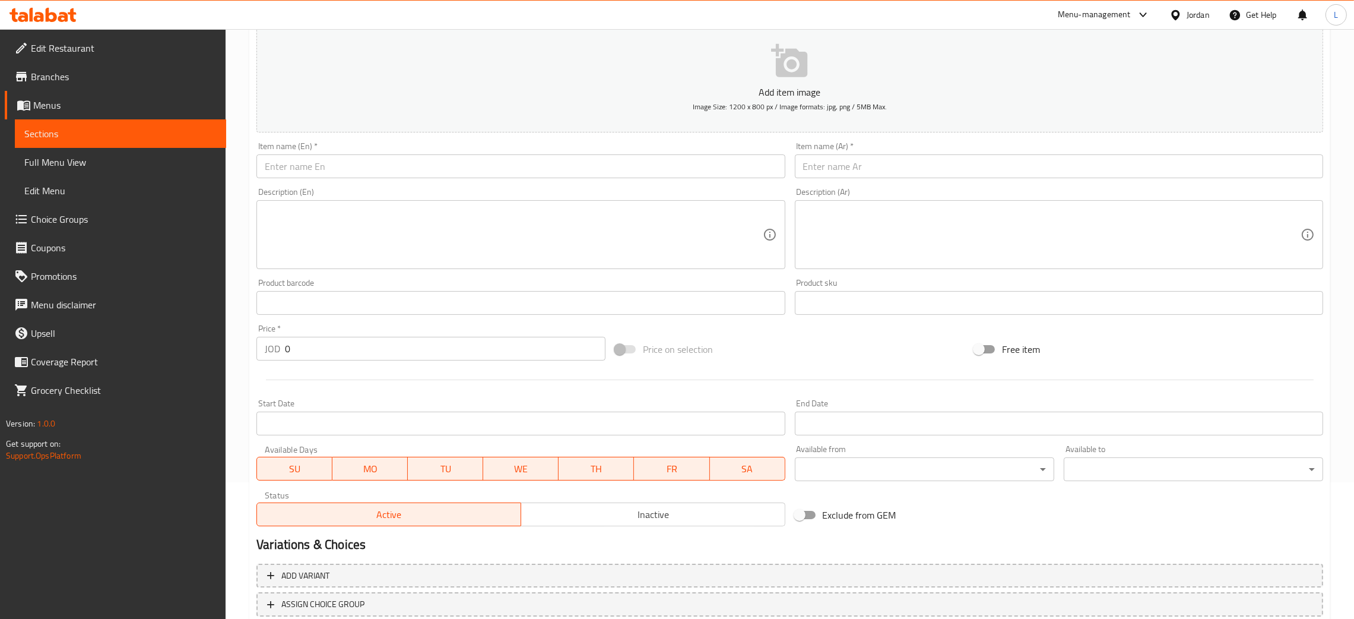
scroll to position [0, 0]
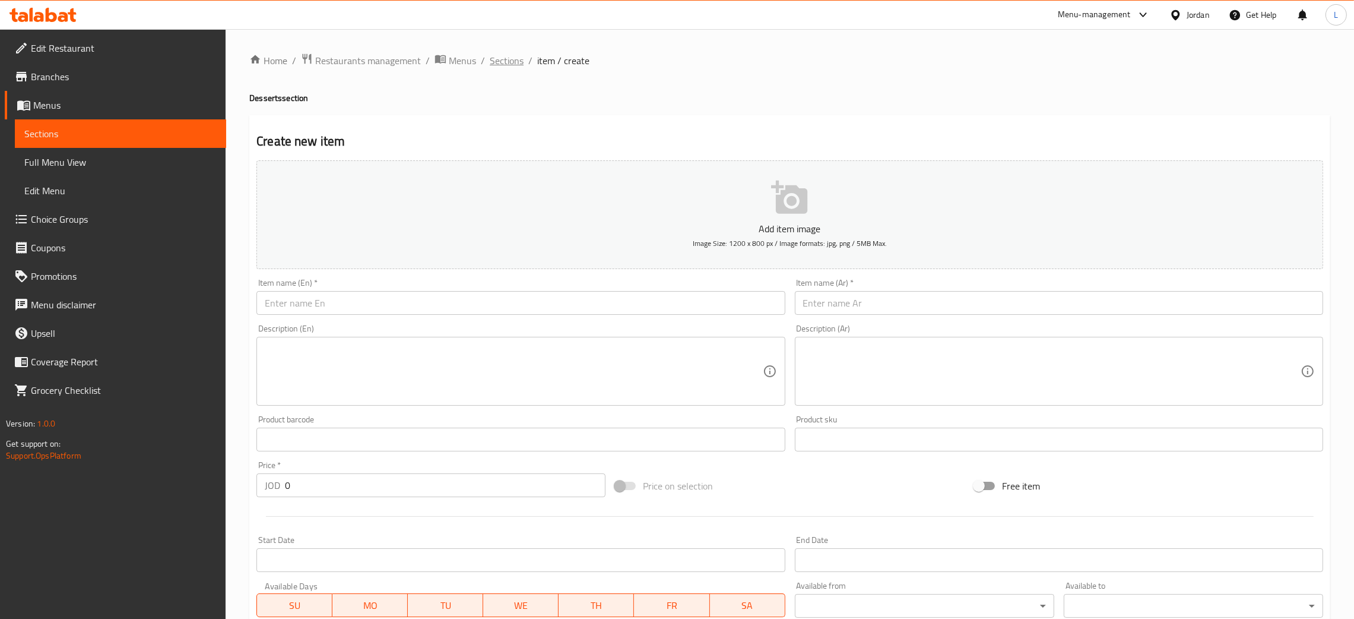
click at [499, 60] on span "Sections" at bounding box center [507, 60] width 34 height 14
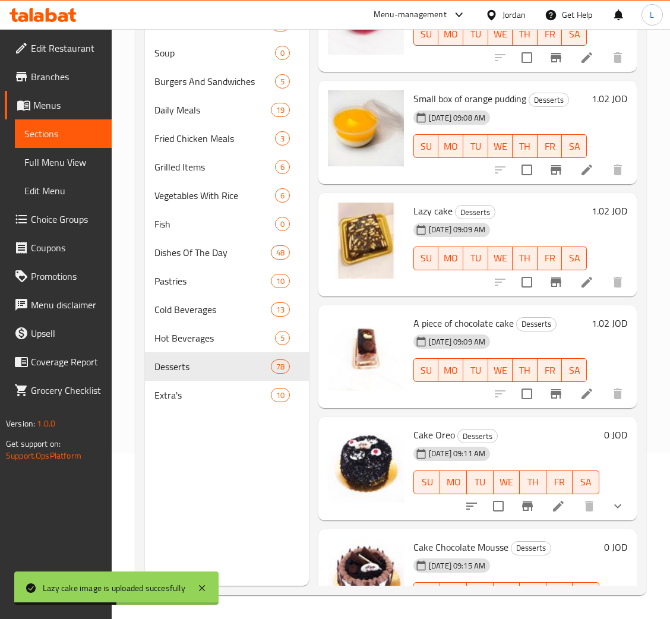
scroll to position [9275, 0]
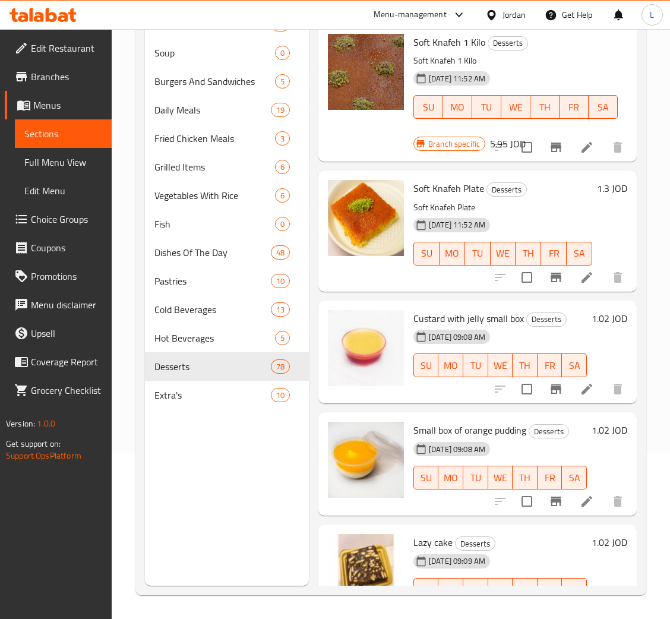
click at [27, 12] on icon at bounding box center [42, 15] width 67 height 14
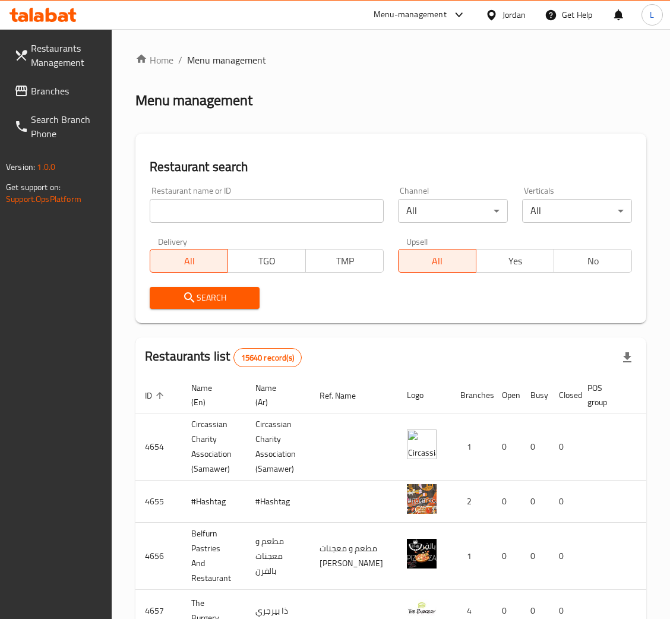
click at [59, 87] on span "Branches" at bounding box center [66, 91] width 71 height 14
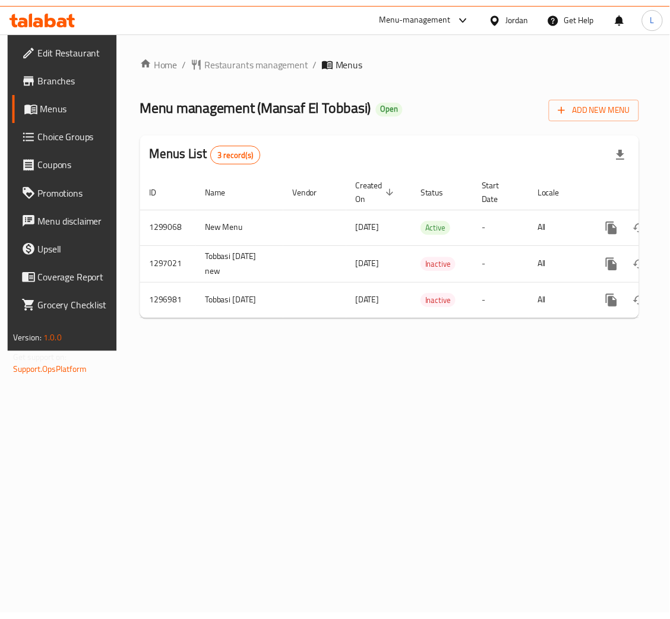
scroll to position [0, 67]
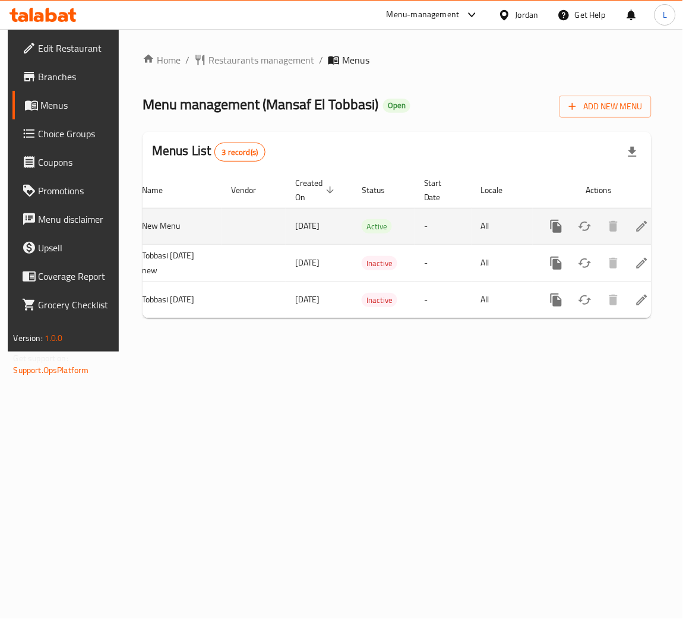
click at [635, 222] on icon "enhanced table" at bounding box center [642, 226] width 14 height 14
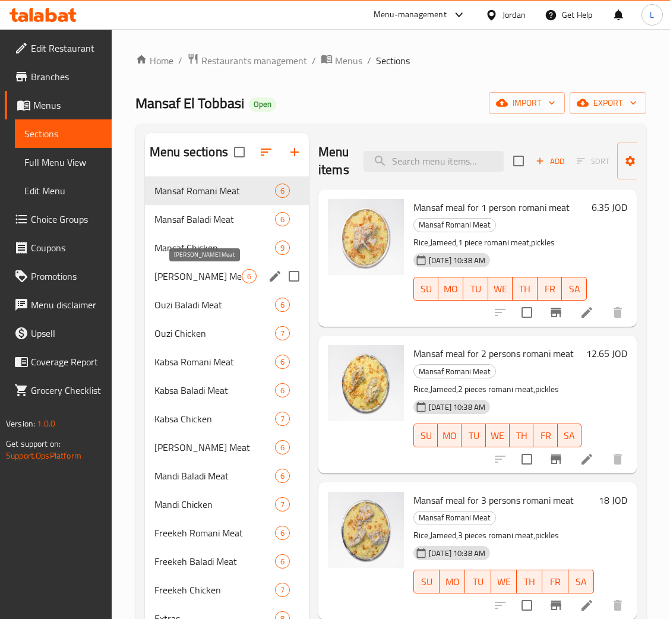
click at [179, 274] on span "Ouzi Romani Meat" at bounding box center [197, 276] width 87 height 14
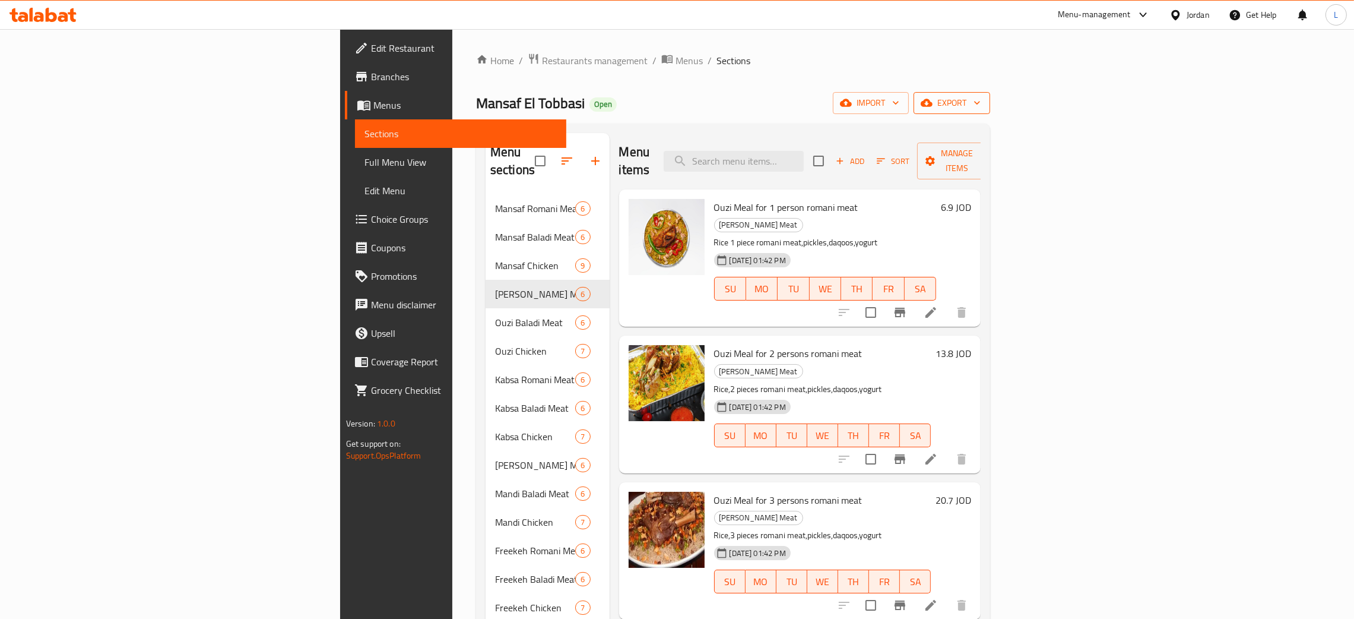
click at [682, 103] on span "export" at bounding box center [952, 103] width 58 height 15
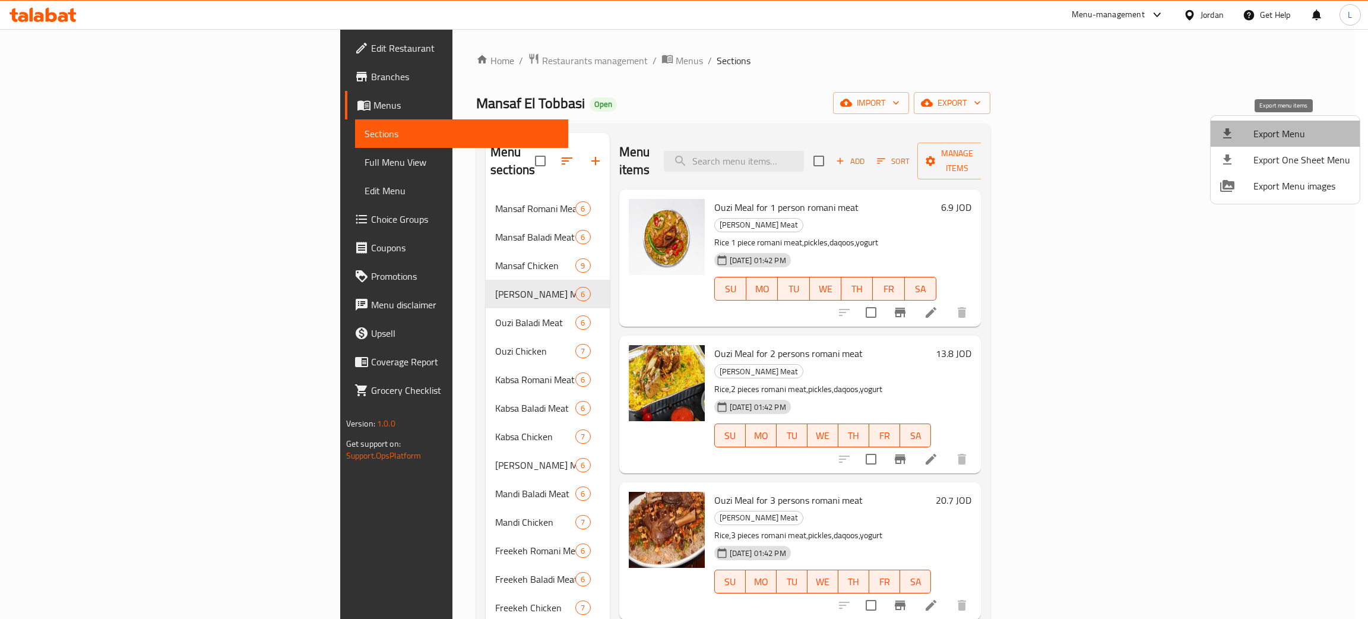
click at [682, 132] on span "Export Menu" at bounding box center [1301, 133] width 97 height 14
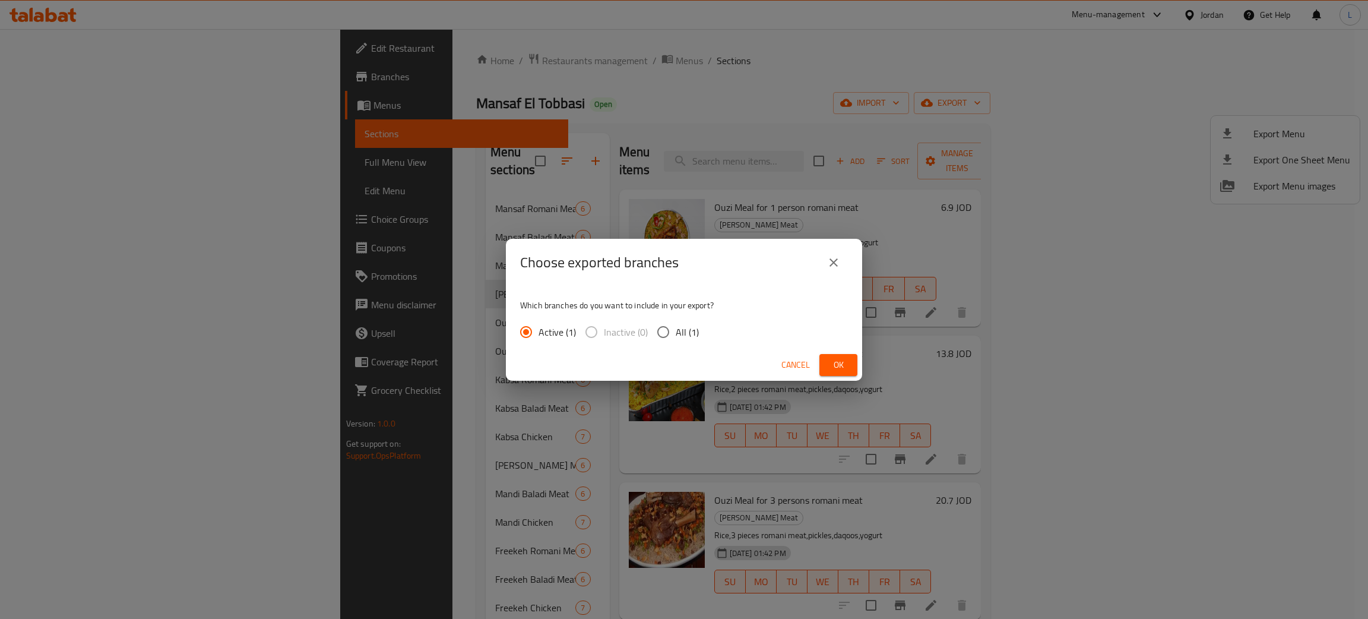
click at [682, 367] on span "Ok" at bounding box center [838, 364] width 19 height 15
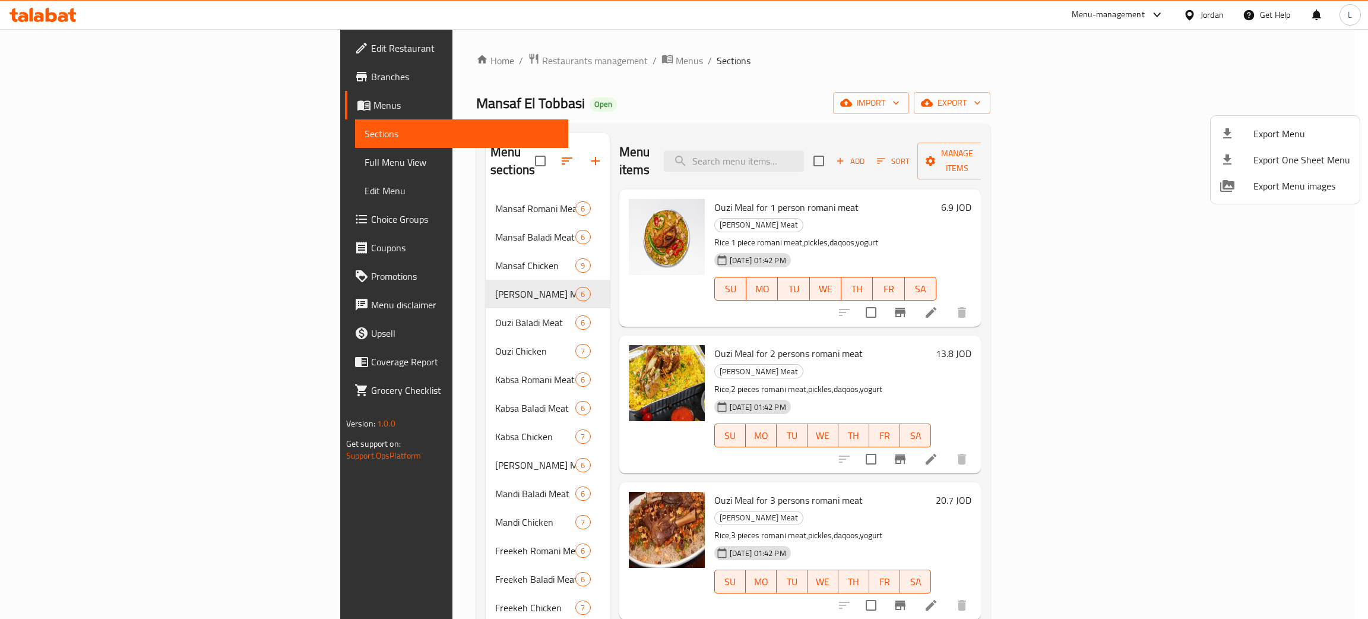
click at [360, 191] on div at bounding box center [684, 309] width 1368 height 619
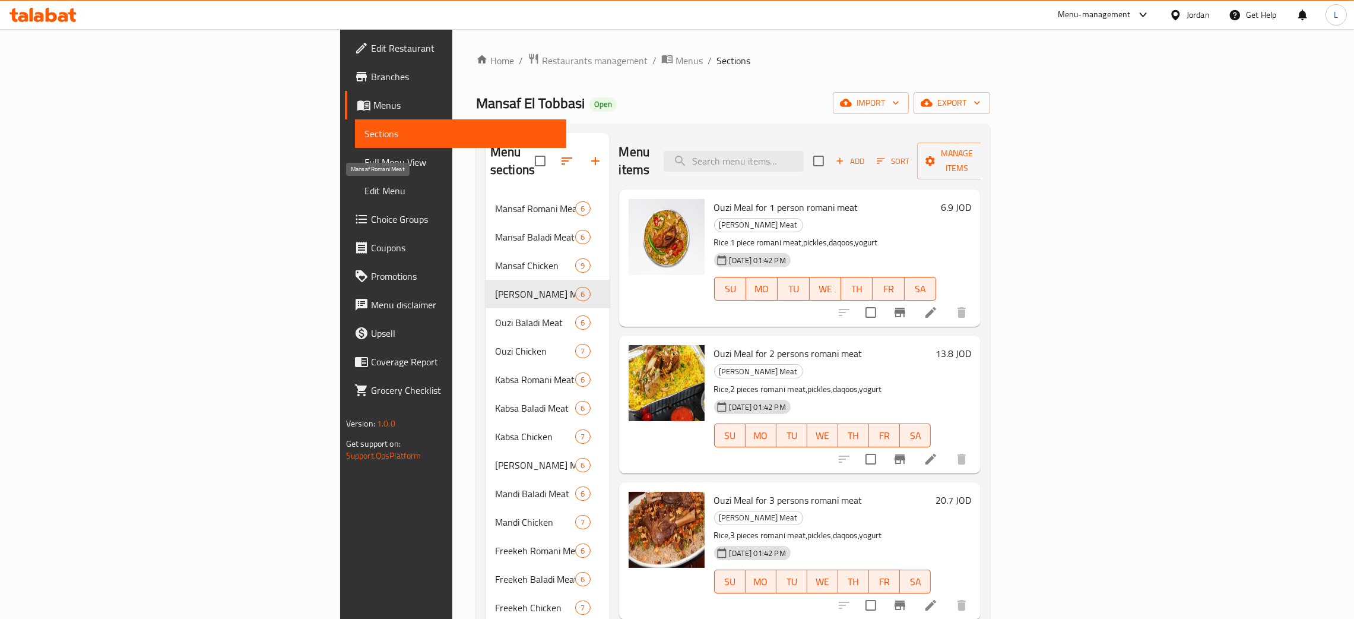
click at [495, 201] on span "Mansaf Romani Meat" at bounding box center [535, 208] width 80 height 14
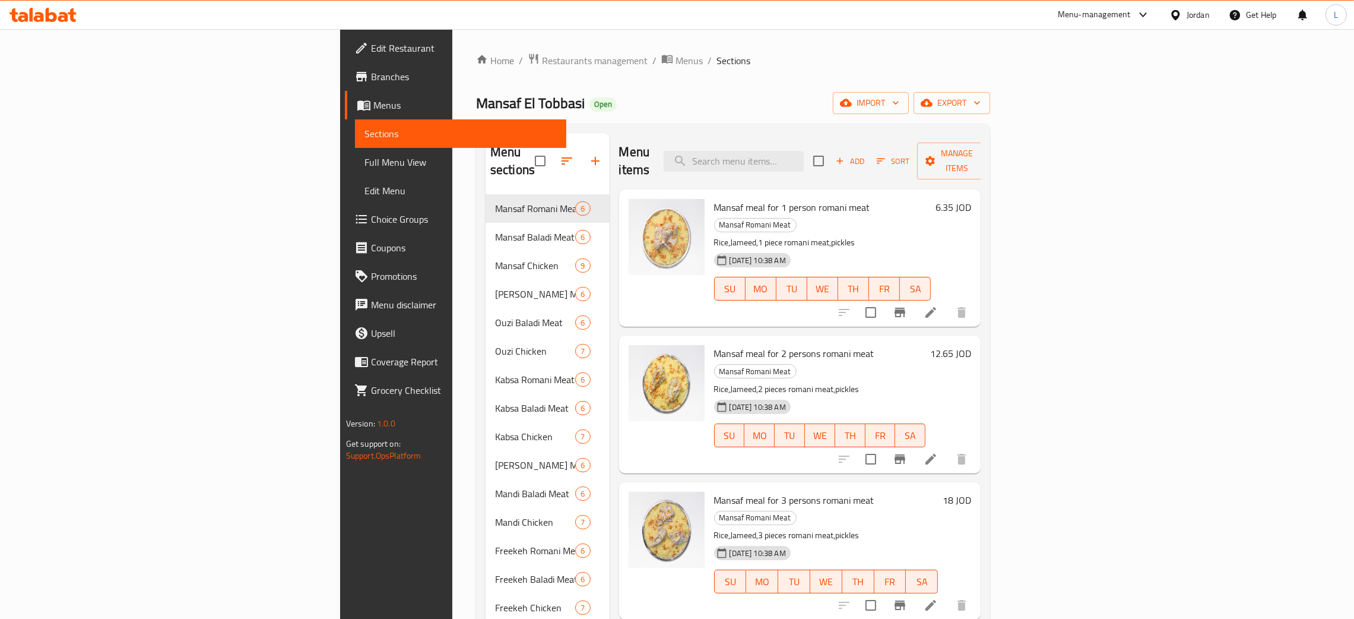
click at [40, 13] on icon at bounding box center [39, 17] width 10 height 10
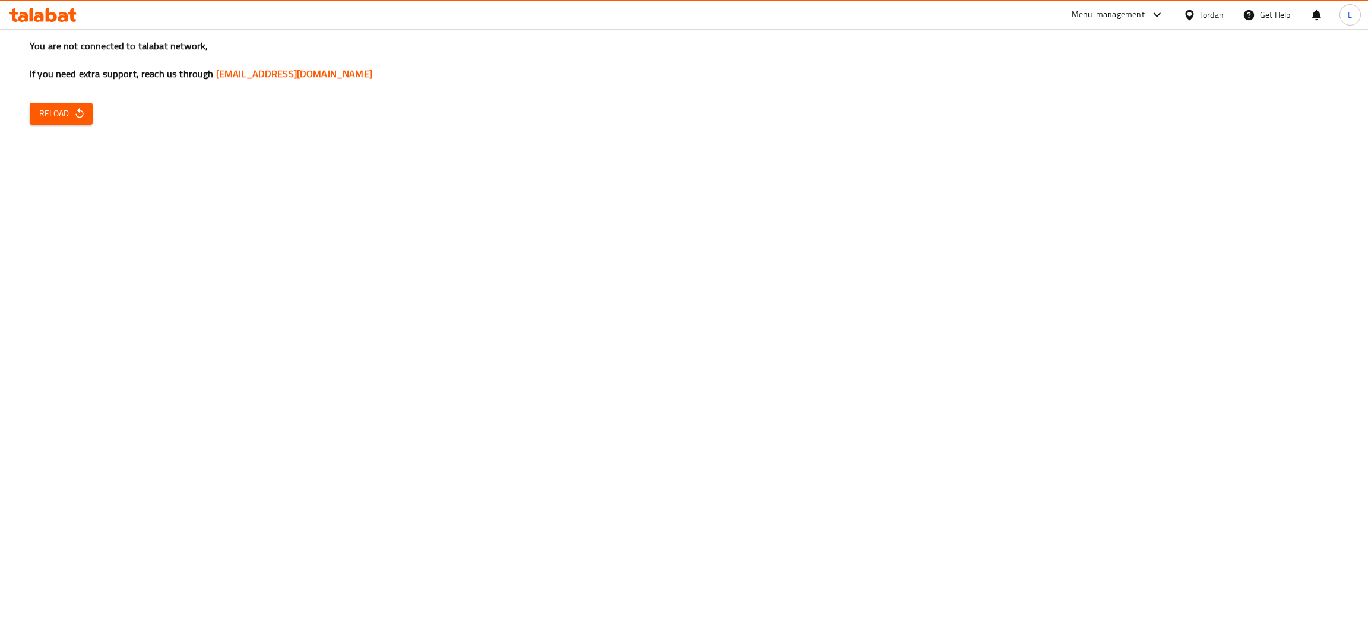
click at [45, 18] on icon at bounding box center [42, 15] width 67 height 14
click at [49, 15] on icon at bounding box center [42, 15] width 67 height 14
click at [52, 20] on icon at bounding box center [51, 15] width 11 height 14
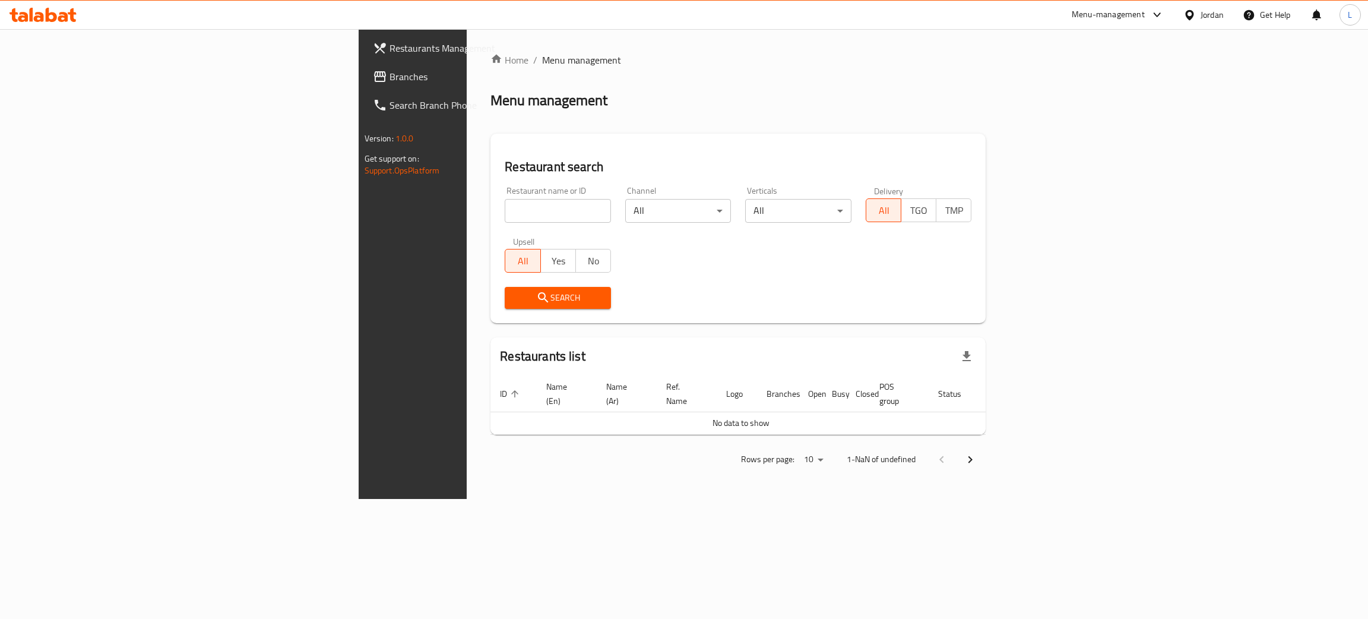
click at [389, 81] on span "Branches" at bounding box center [483, 76] width 188 height 14
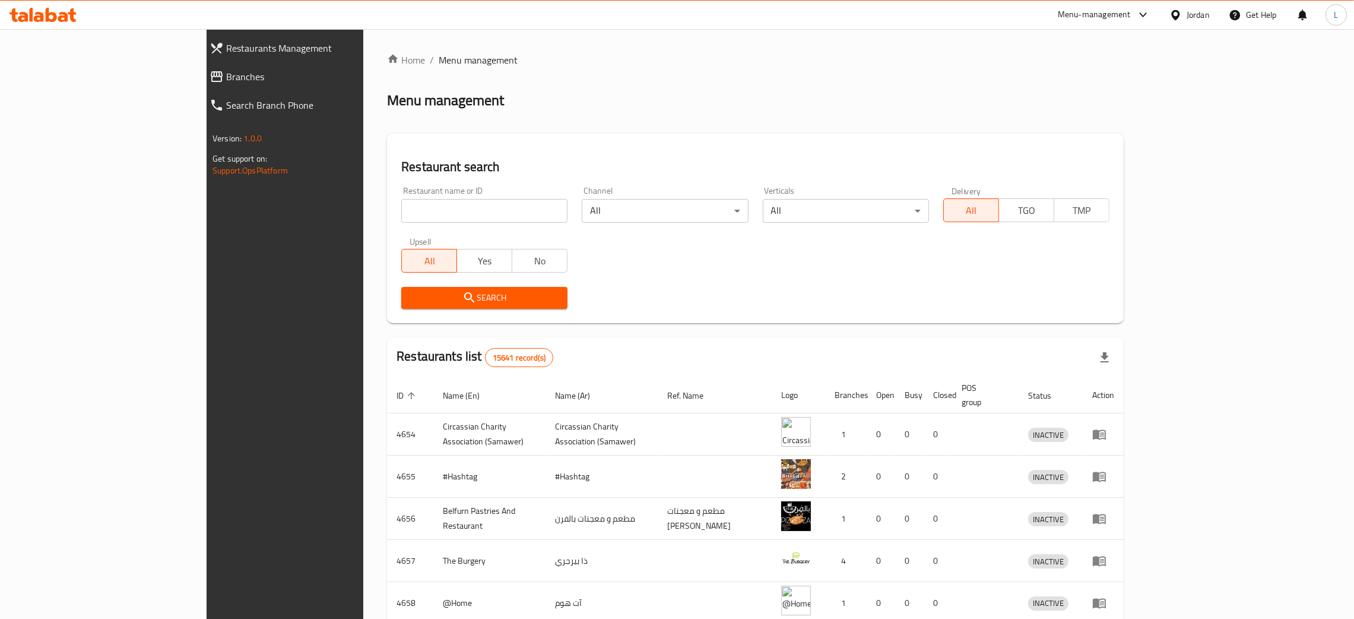
click at [226, 82] on span "Branches" at bounding box center [324, 76] width 197 height 14
click at [401, 213] on input "search" at bounding box center [484, 211] width 166 height 24
type input "[PERSON_NAME]"
click at [411, 295] on span "Search" at bounding box center [484, 297] width 147 height 15
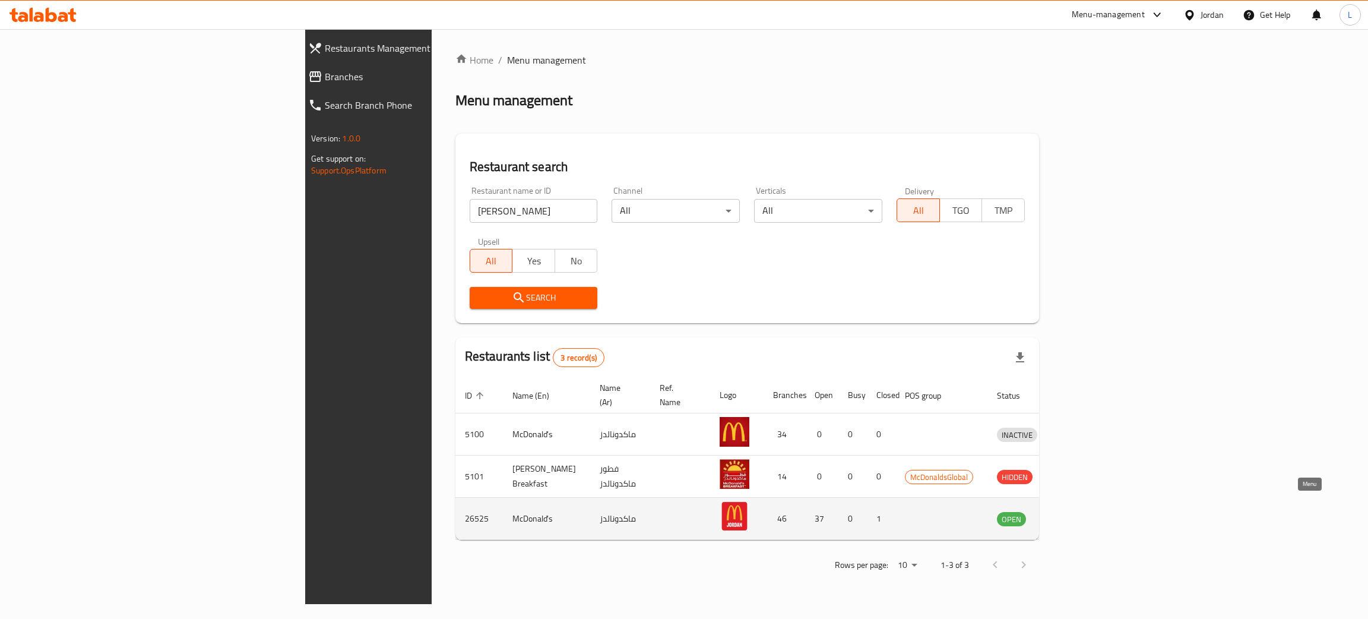
click at [1083, 511] on link "enhanced table" at bounding box center [1072, 518] width 22 height 14
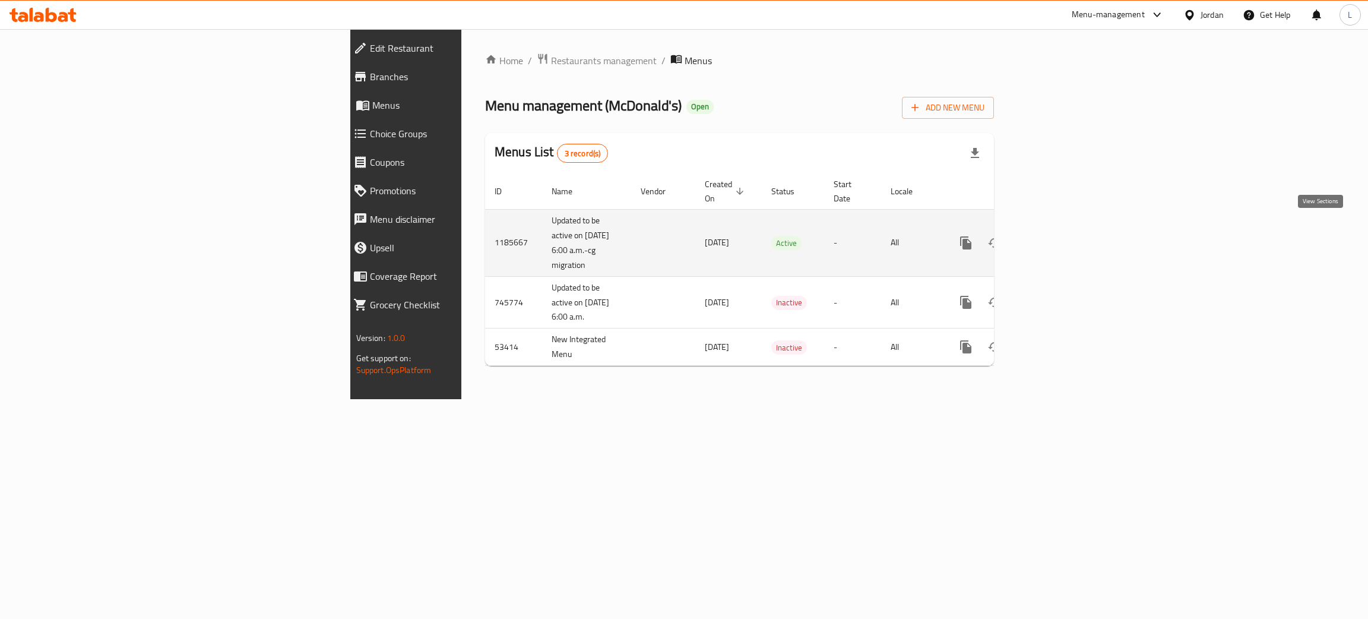
click at [1059, 237] on icon "enhanced table" at bounding box center [1051, 243] width 14 height 14
